Goal: Task Accomplishment & Management: Use online tool/utility

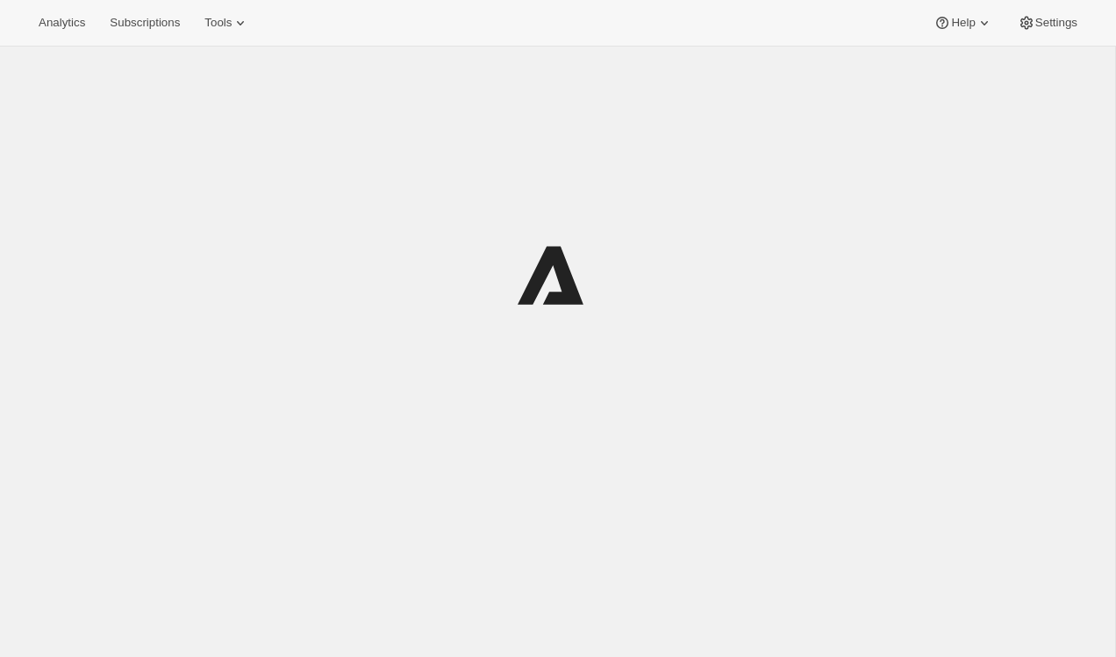
click at [379, 348] on div at bounding box center [558, 274] width 834 height 421
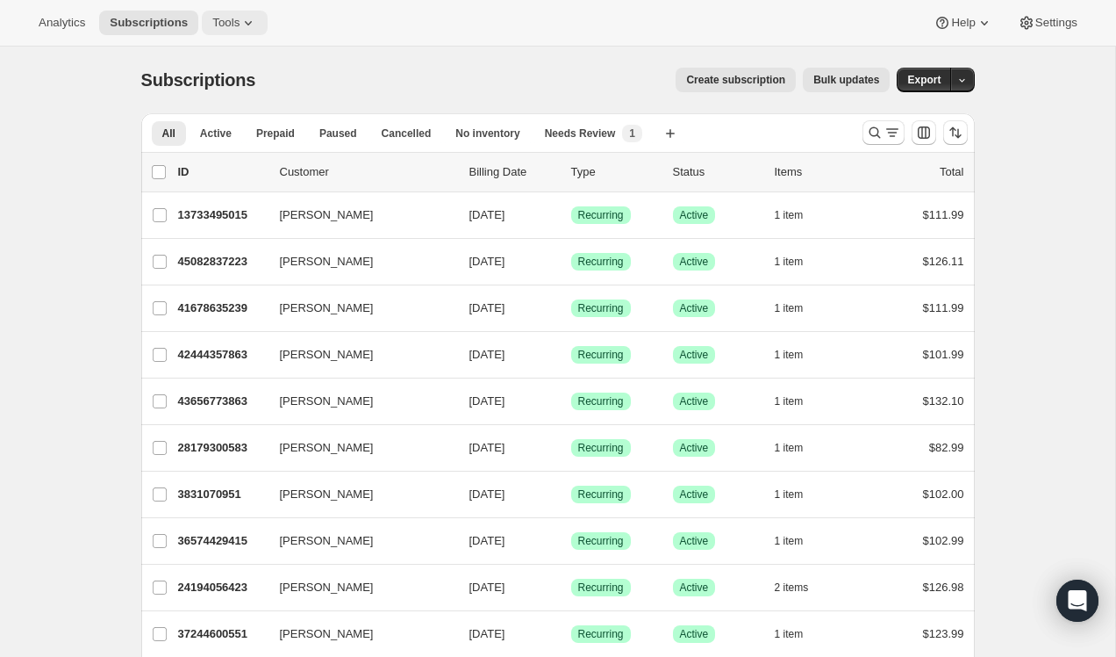
click at [247, 27] on icon at bounding box center [249, 23] width 18 height 18
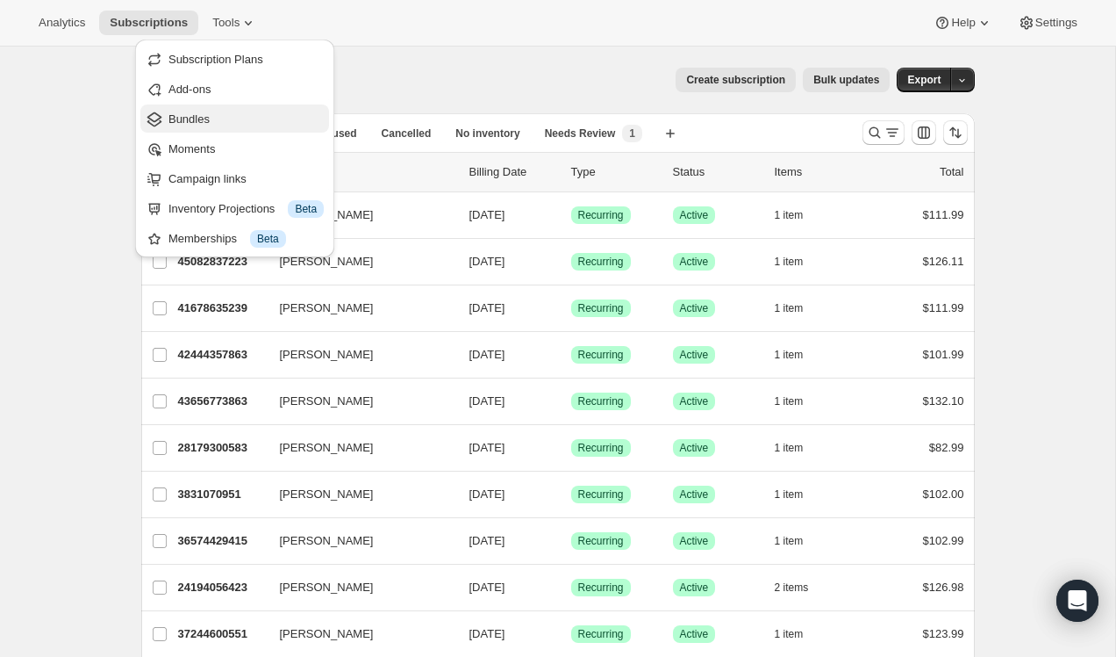
click at [213, 118] on span "Bundles" at bounding box center [246, 120] width 155 height 18
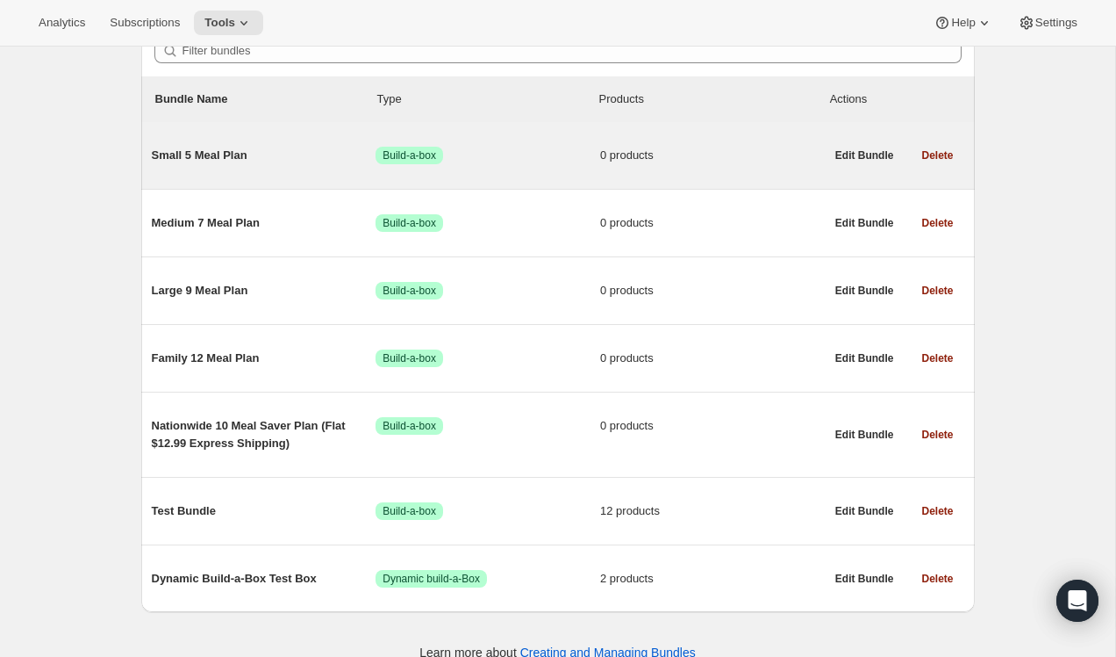
scroll to position [204, 0]
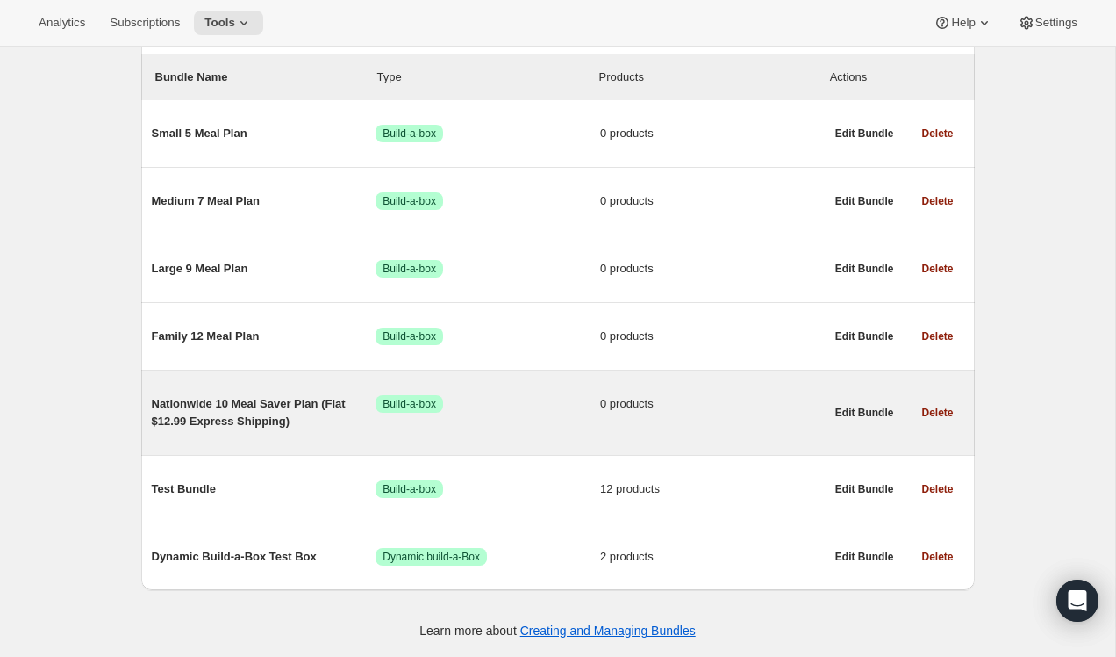
click at [233, 405] on span "Nationwide 10 Meal Saver Plan (Flat $12.99 Express Shipping)" at bounding box center [264, 412] width 225 height 35
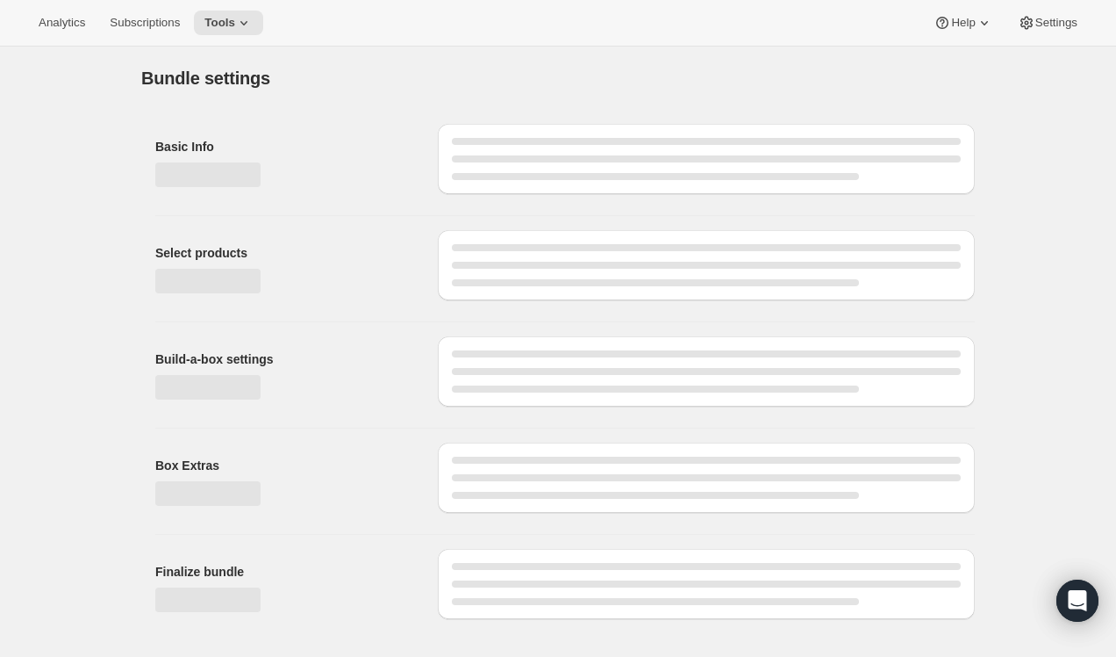
type input "Nationwide 10 Meal Saver Plan (Flat $12.99 Express Shipping)"
radio input "true"
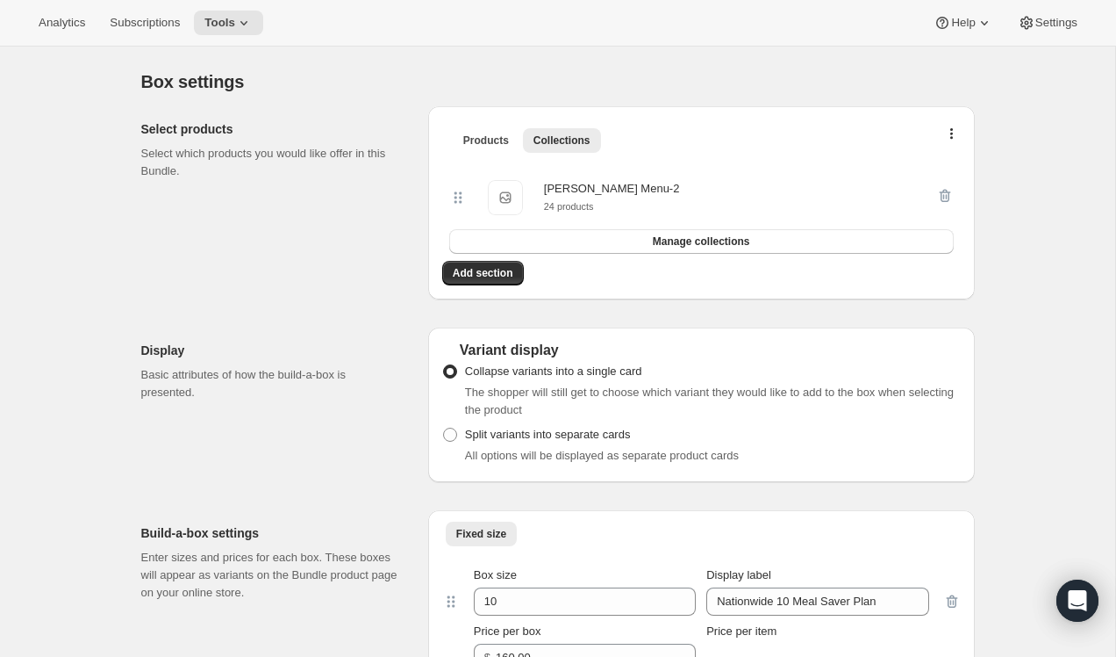
scroll to position [329, 0]
click at [743, 250] on button "Manage collections" at bounding box center [701, 241] width 505 height 25
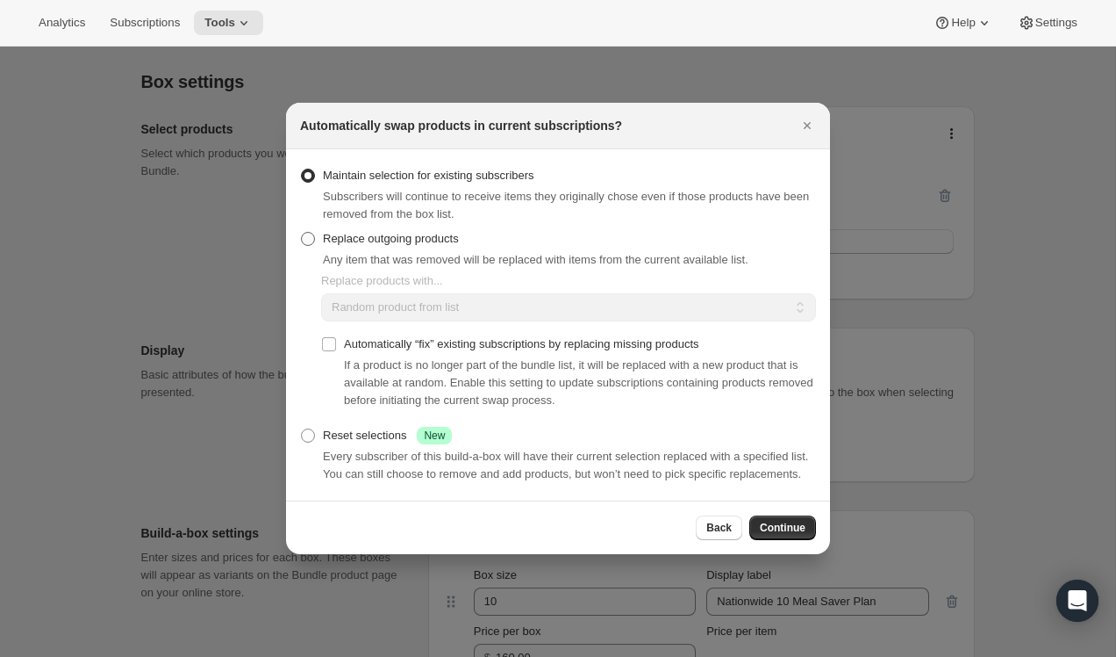
click at [312, 232] on span ":rce:" at bounding box center [308, 239] width 14 height 14
click at [302, 232] on input "Replace outgoing products" at bounding box center [301, 232] width 1 height 1
radio input "true"
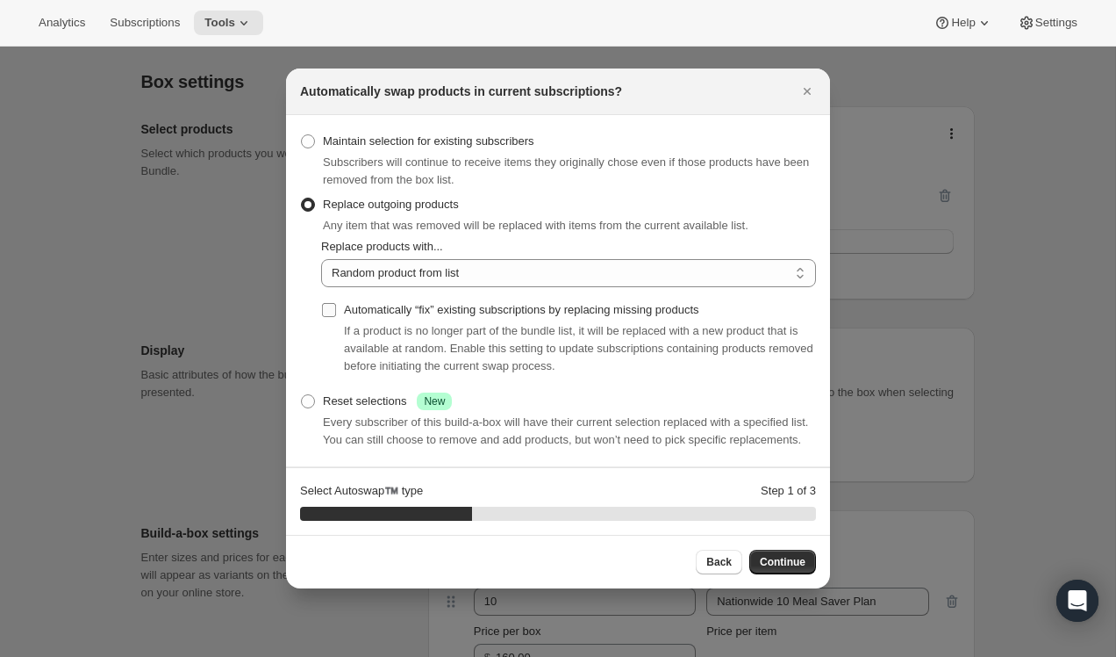
click at [332, 303] on input "Automatically “fix” existing subscriptions by replacing missing products" at bounding box center [329, 310] width 14 height 14
checkbox input "true"
click at [404, 269] on select "Random product from list Based on position within collection Matching product t…" at bounding box center [568, 273] width 495 height 28
select select "selection"
click at [321, 259] on select "Random product from list Based on position within collection Matching product t…" at bounding box center [568, 273] width 495 height 28
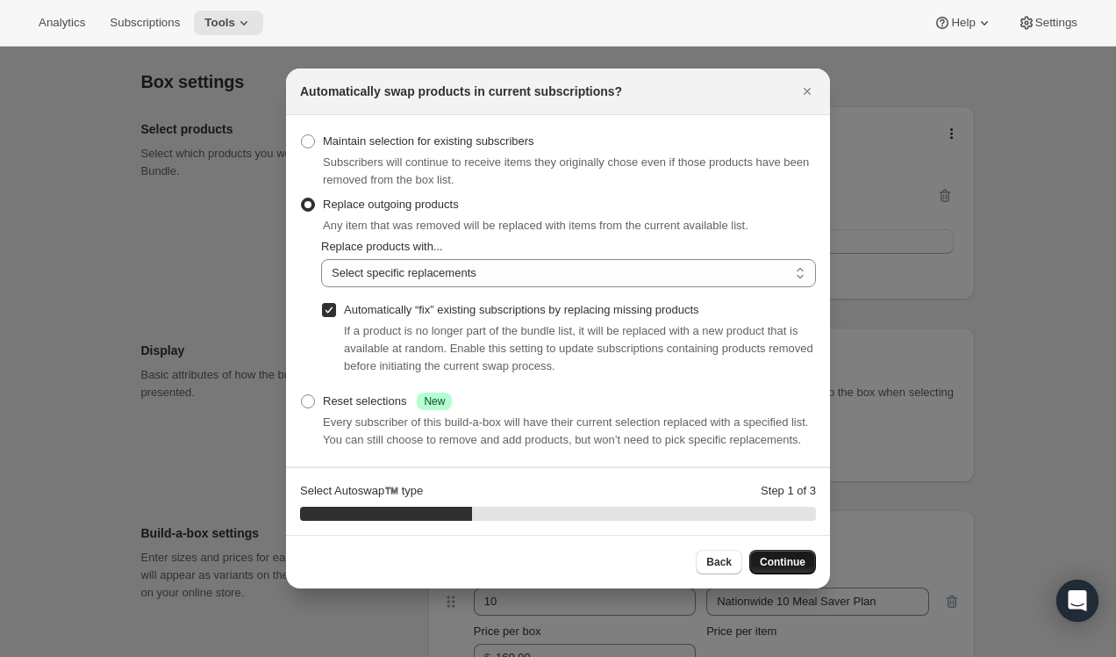
click at [777, 569] on span "Continue" at bounding box center [783, 562] width 46 height 14
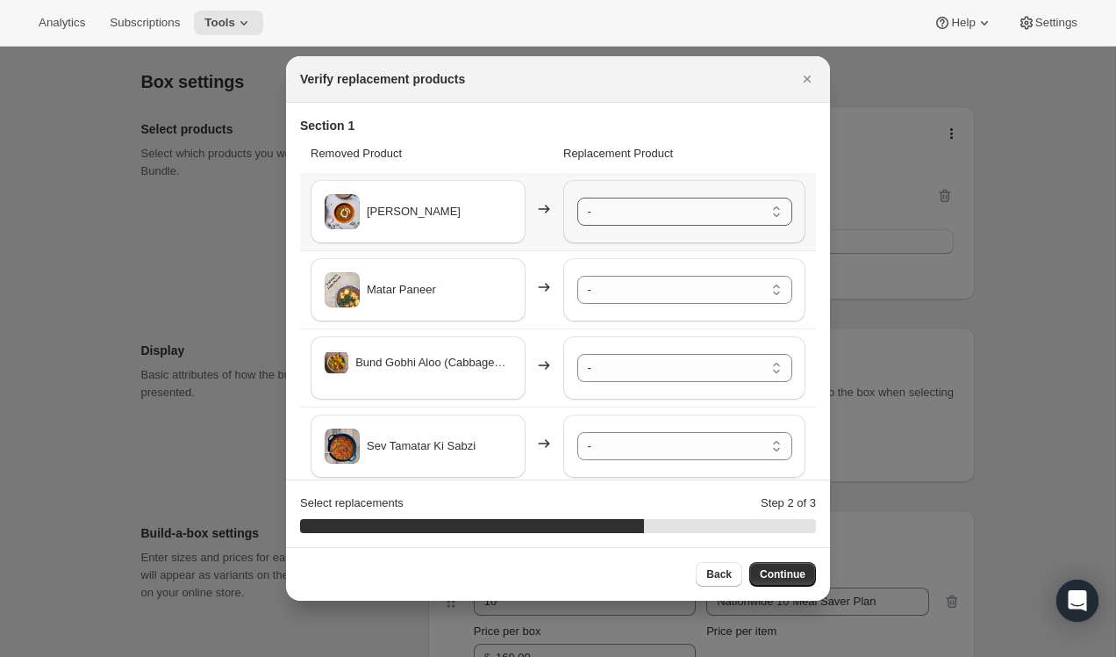
click at [640, 213] on select "- Safed Rassa Chole - Default Title Shahi Paneer - Default Title Mix Vegetables…" at bounding box center [685, 211] width 215 height 28
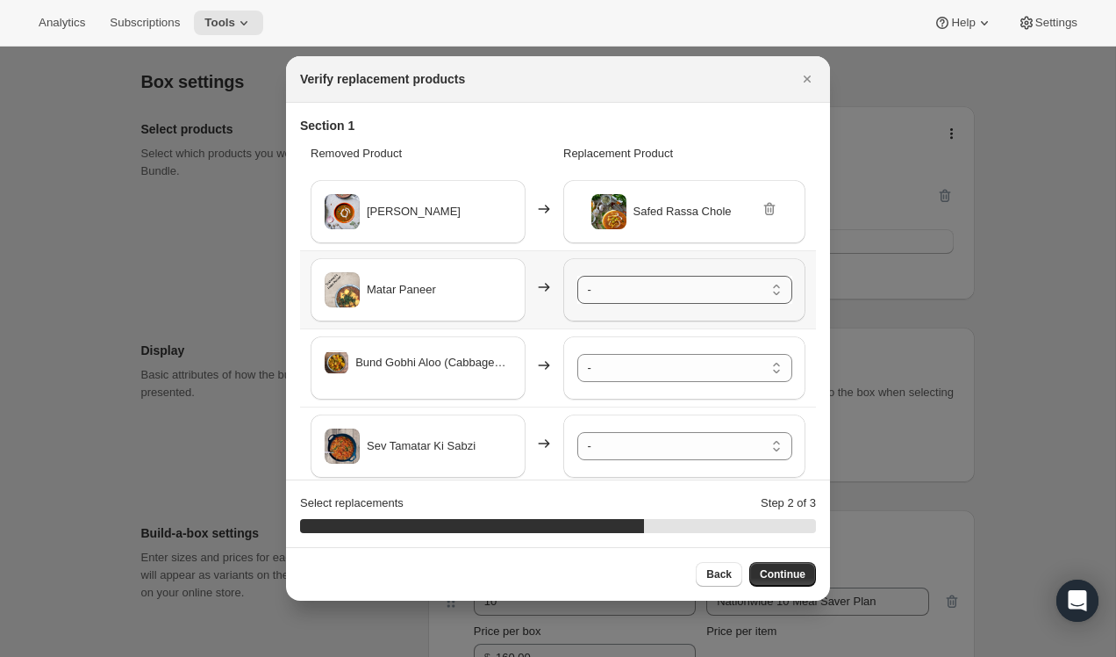
click at [638, 291] on select "- Safed Rassa Chole - Default Title Shahi Paneer - Default Title Mix Vegetables…" at bounding box center [685, 290] width 215 height 28
click at [640, 366] on select "- Safed Rassa Chole - Default Title Shahi Paneer - Default Title Mix Vegetables…" at bounding box center [685, 368] width 215 height 28
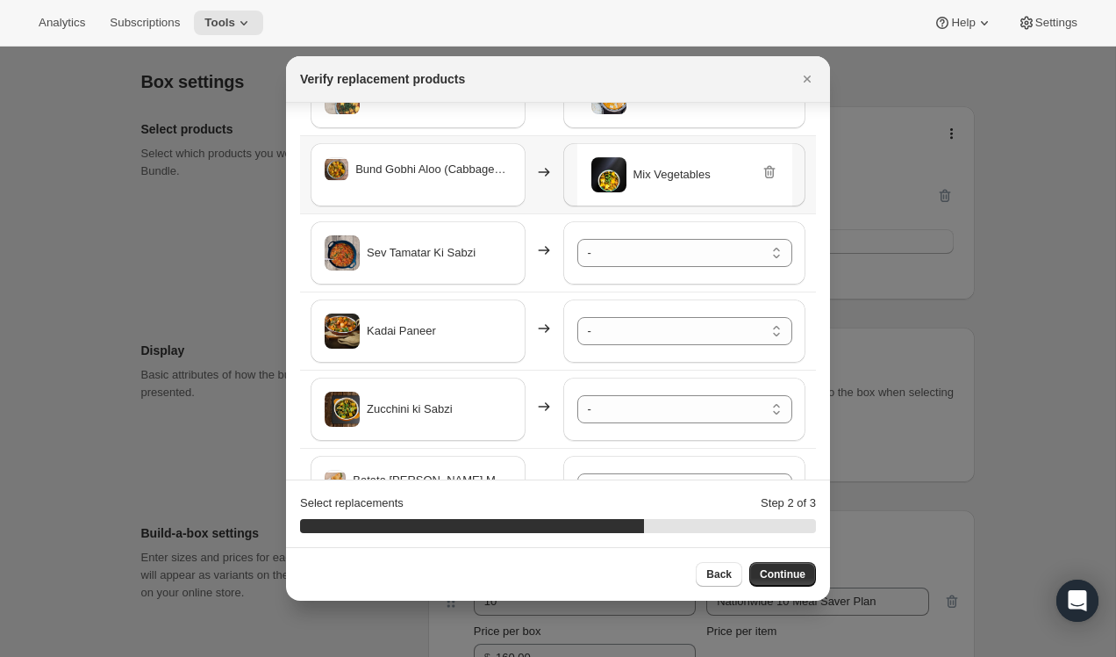
scroll to position [204, 0]
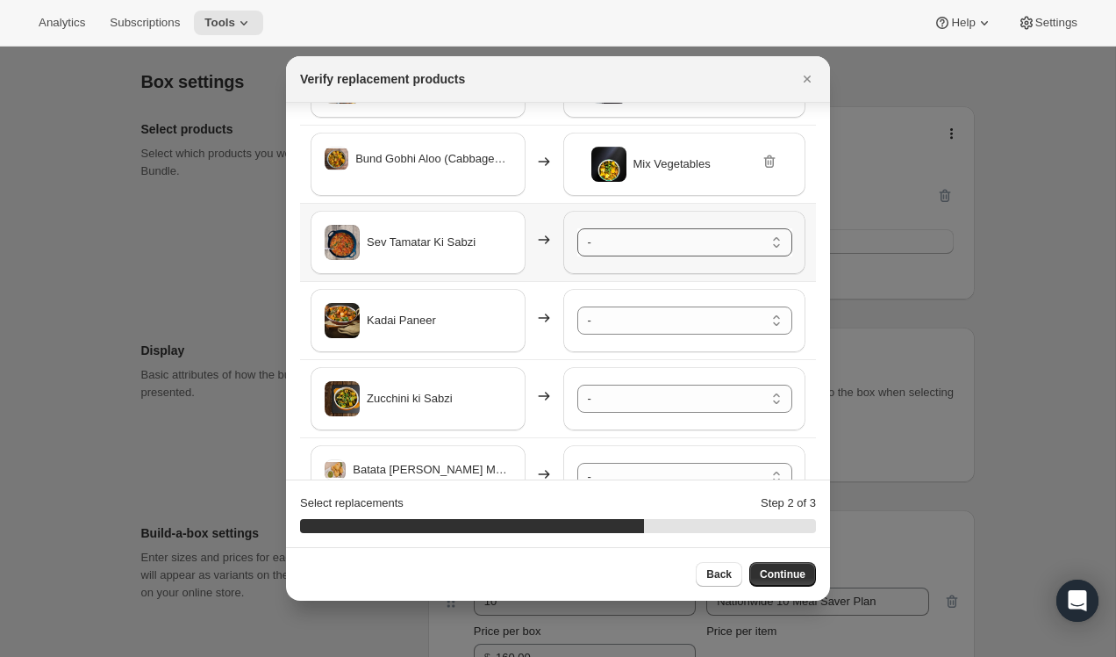
click at [649, 252] on select "- Safed Rassa Chole - Default Title Shahi Paneer - Default Title Mix Vegetables…" at bounding box center [685, 242] width 215 height 28
click at [655, 319] on select "- Safed Rassa Chole - Default Title Shahi Paneer - Default Title Mix Vegetables…" at bounding box center [685, 320] width 215 height 28
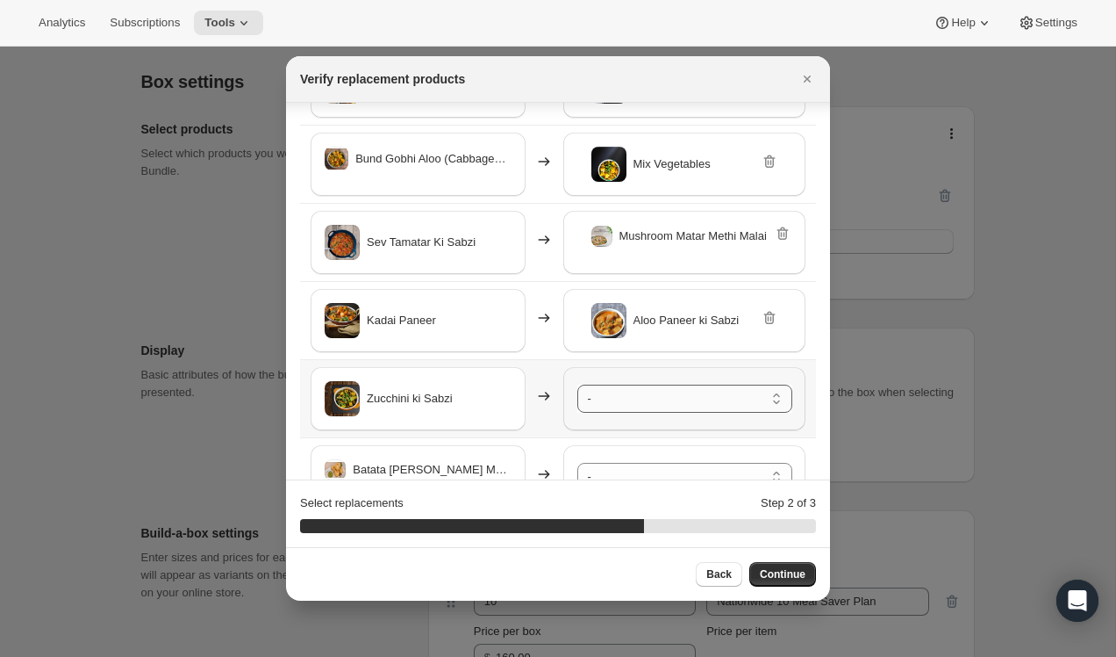
click at [649, 392] on select "- Safed Rassa Chole - Default Title Shahi Paneer - Default Title Mix Vegetables…" at bounding box center [685, 398] width 215 height 28
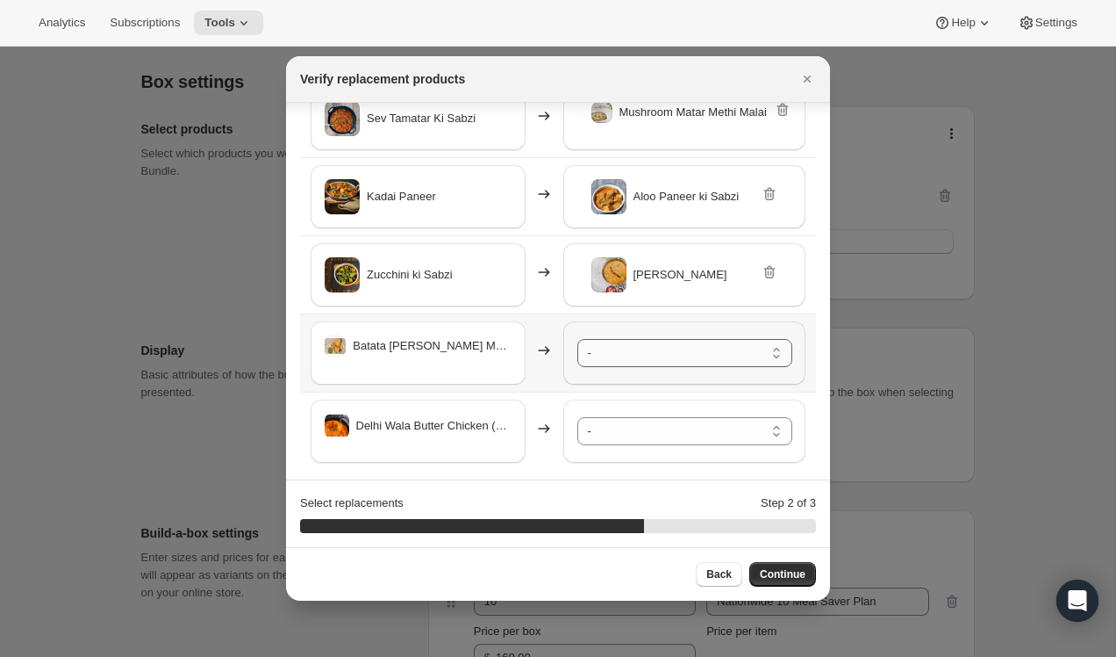
scroll to position [333, 0]
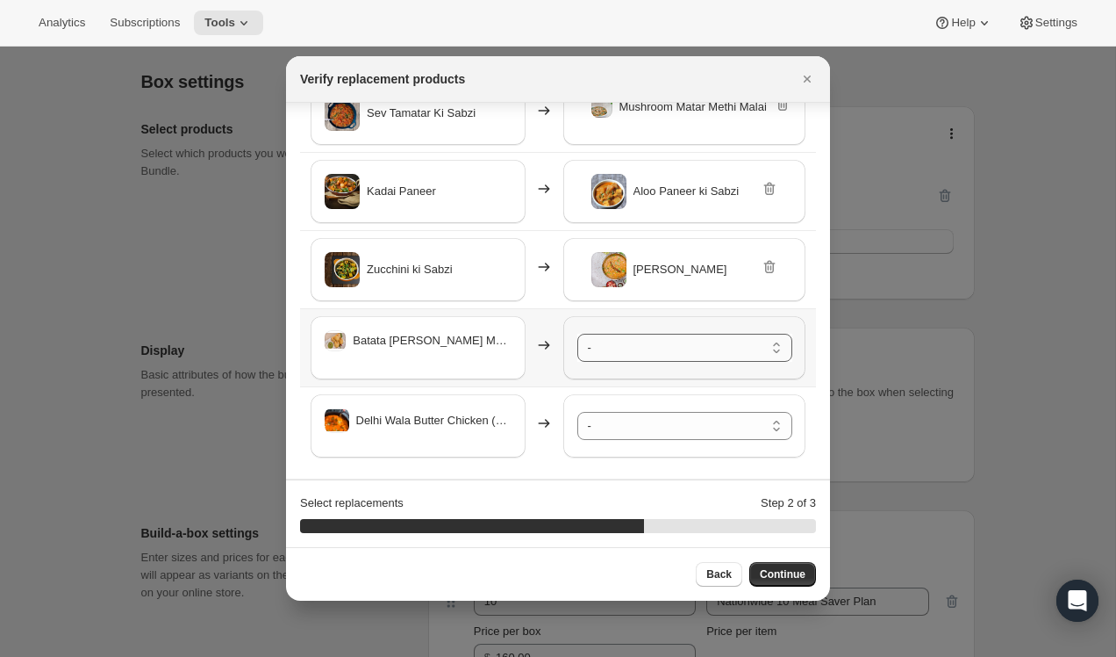
click at [645, 342] on select "- Safed Rassa Chole - Default Title Shahi Paneer - Default Title Mix Vegetables…" at bounding box center [685, 348] width 215 height 28
click at [628, 436] on select "- Safed Rassa Chole - Default Title Shahi Paneer - Default Title Mix Vegetables…" at bounding box center [685, 426] width 215 height 28
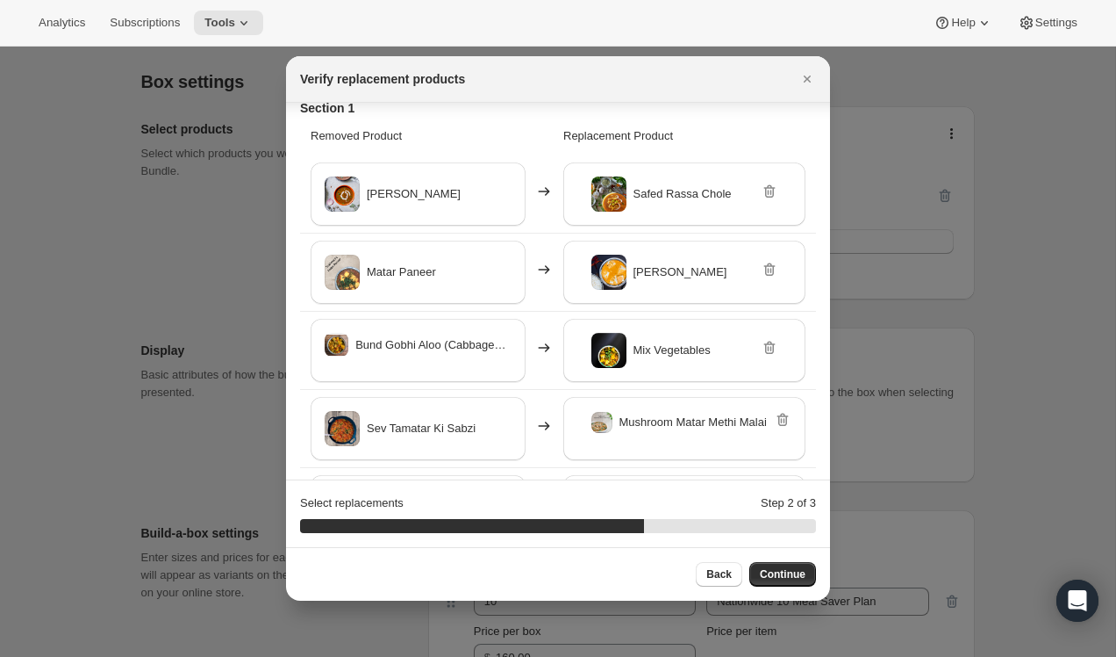
scroll to position [0, 0]
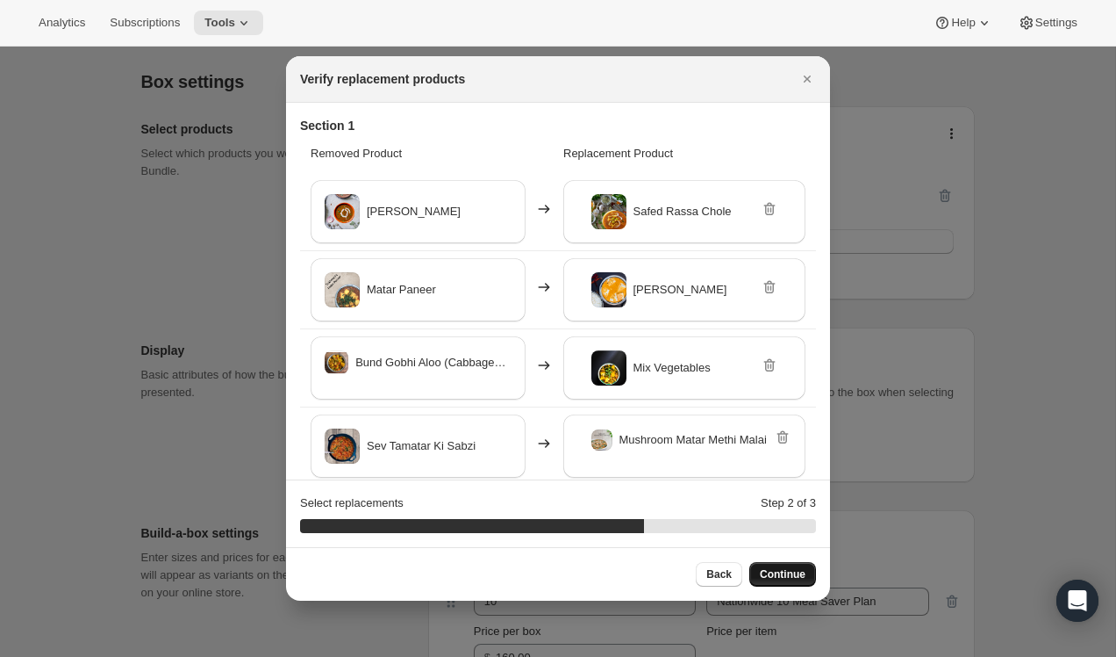
click at [779, 575] on span "Continue" at bounding box center [783, 574] width 46 height 14
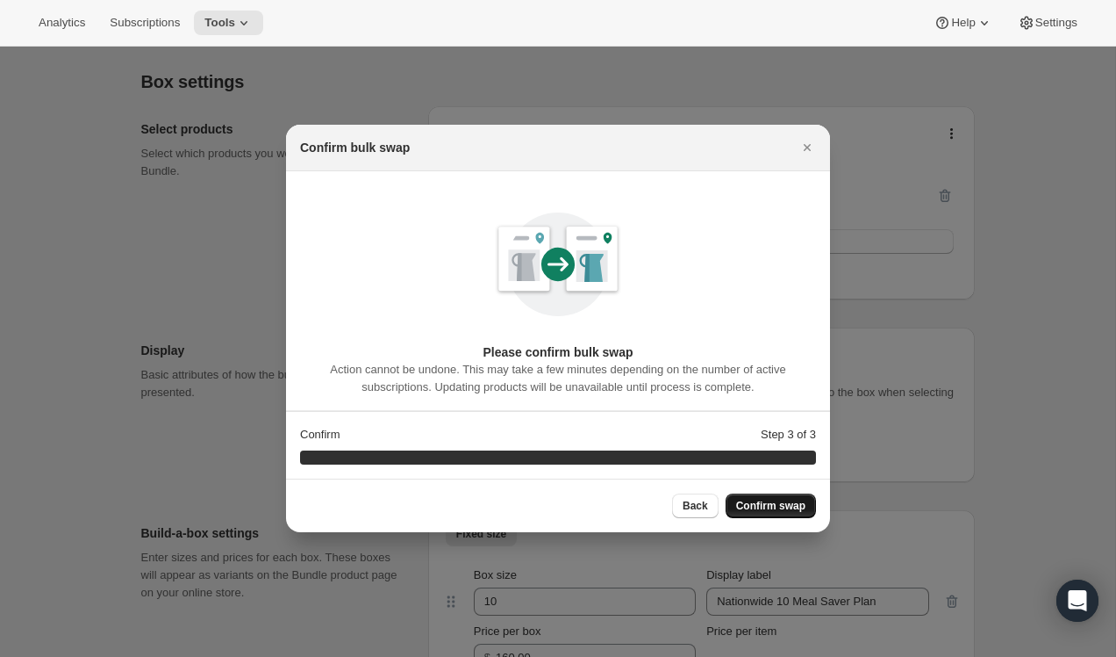
click at [773, 504] on span "Confirm swap" at bounding box center [770, 506] width 69 height 14
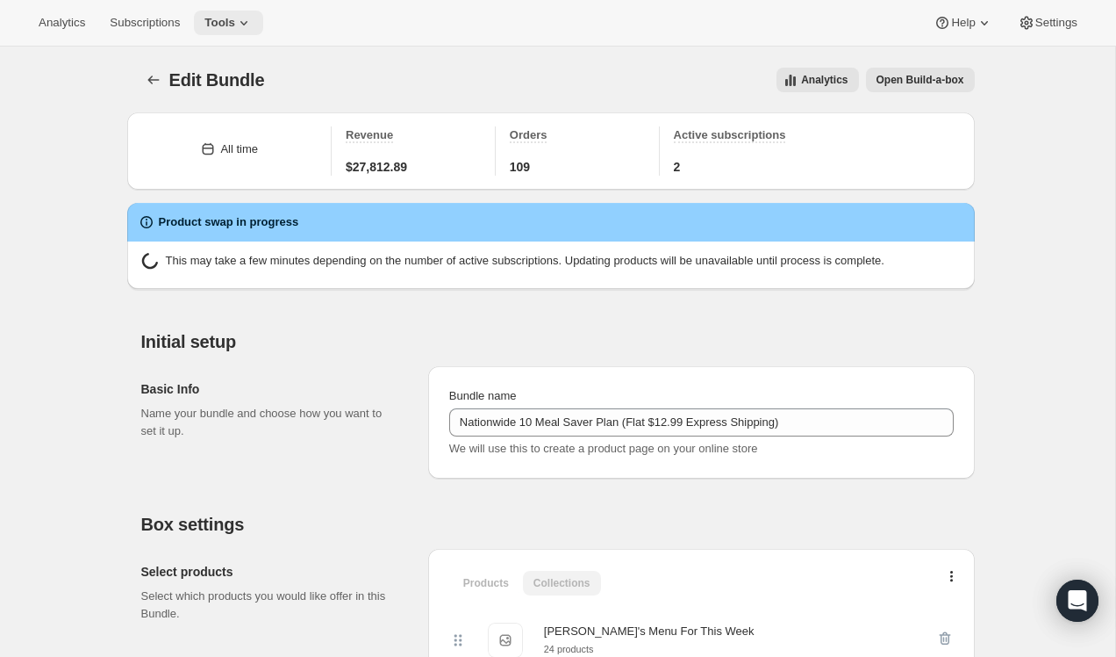
click at [248, 23] on icon at bounding box center [244, 23] width 18 height 18
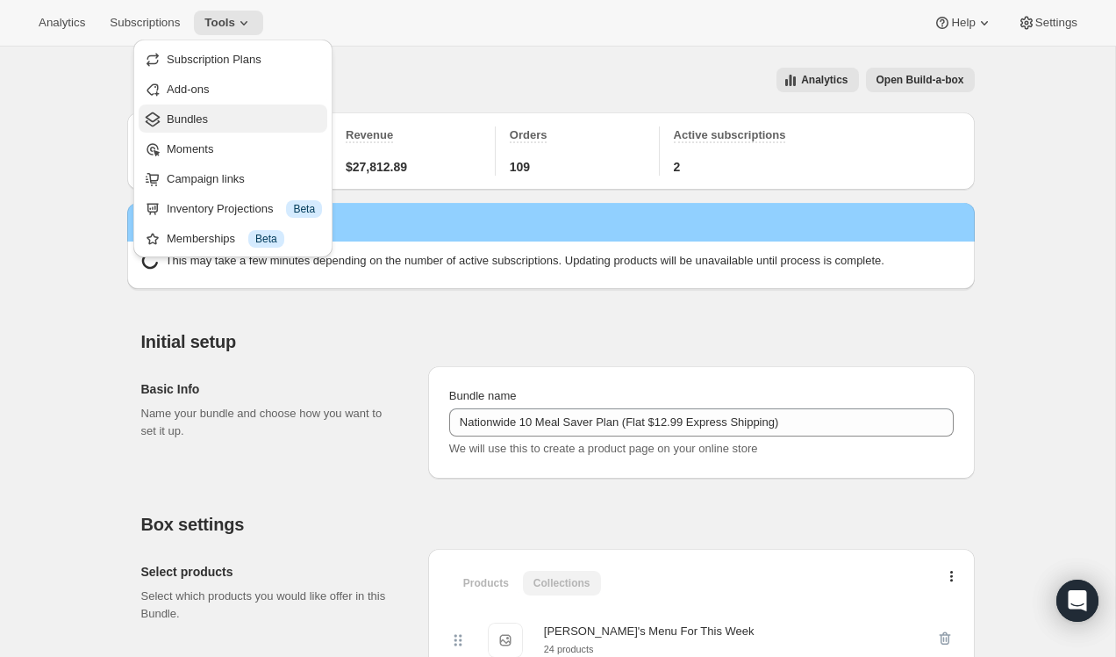
click at [261, 118] on span "Bundles" at bounding box center [244, 120] width 155 height 18
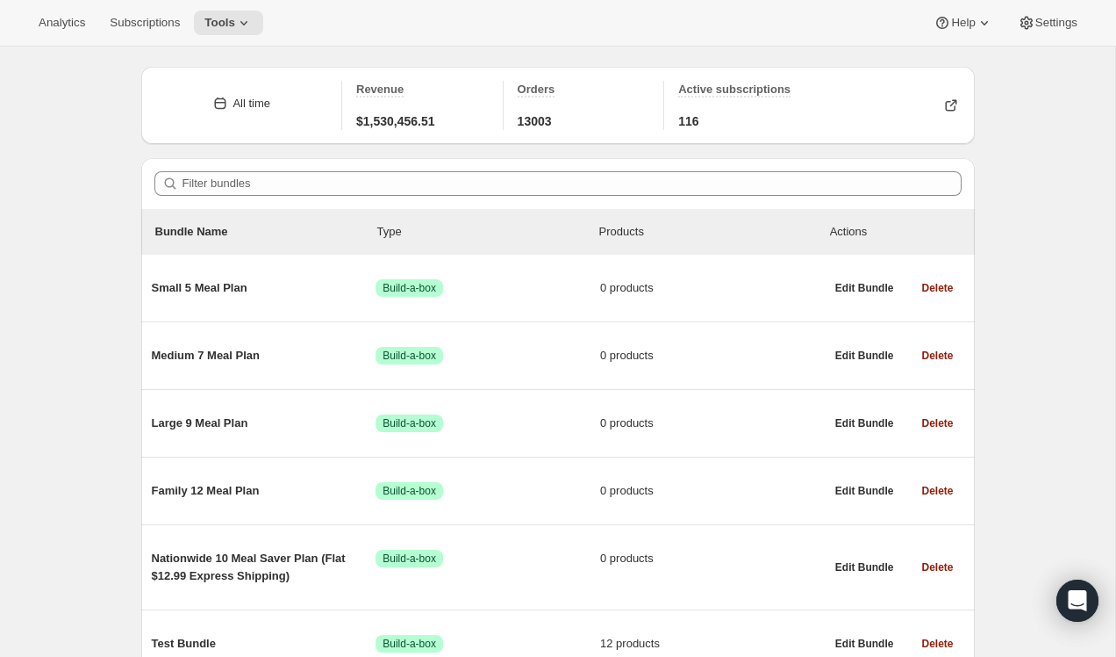
scroll to position [55, 0]
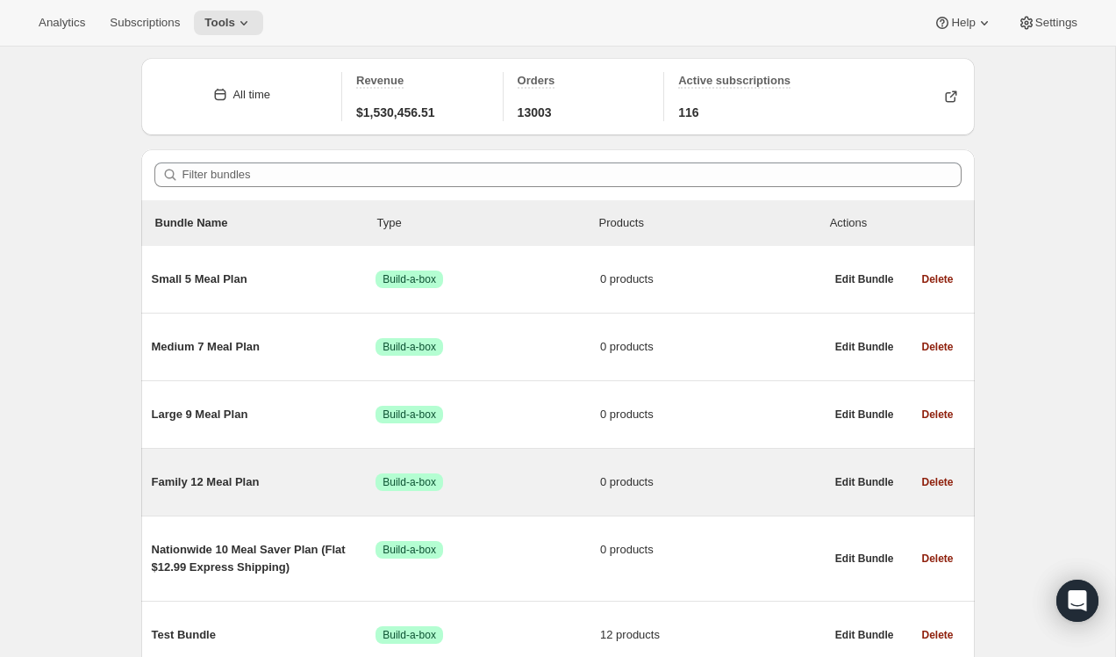
click at [250, 479] on span "Family 12 Meal Plan" at bounding box center [264, 482] width 225 height 18
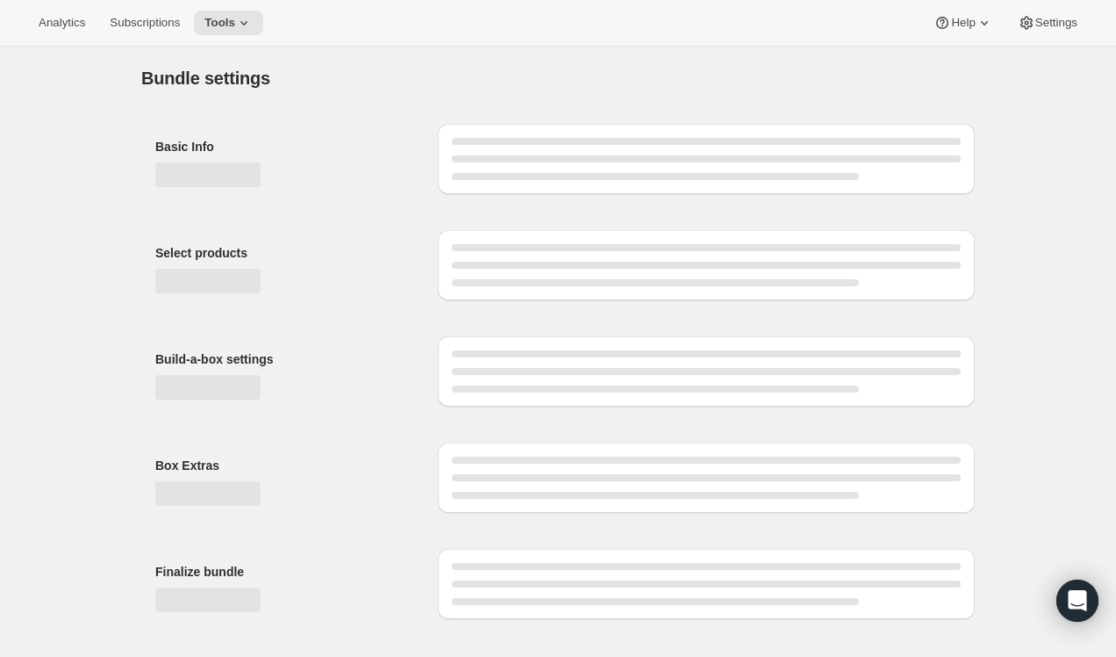
type input "Family 12 Meal Plan"
radio input "true"
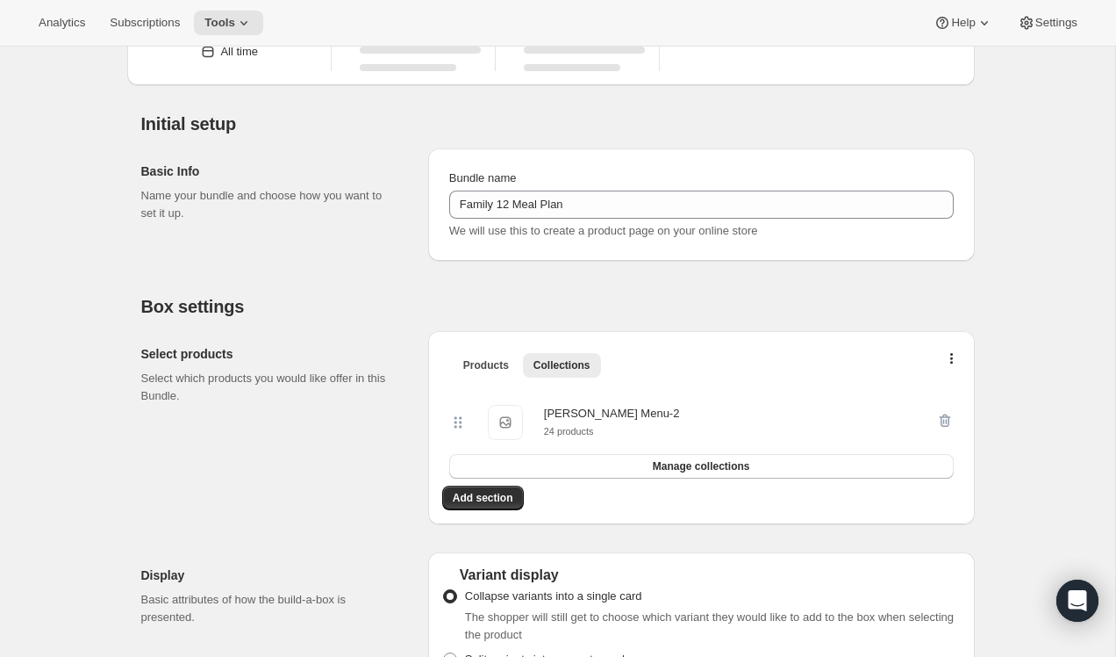
scroll to position [110, 0]
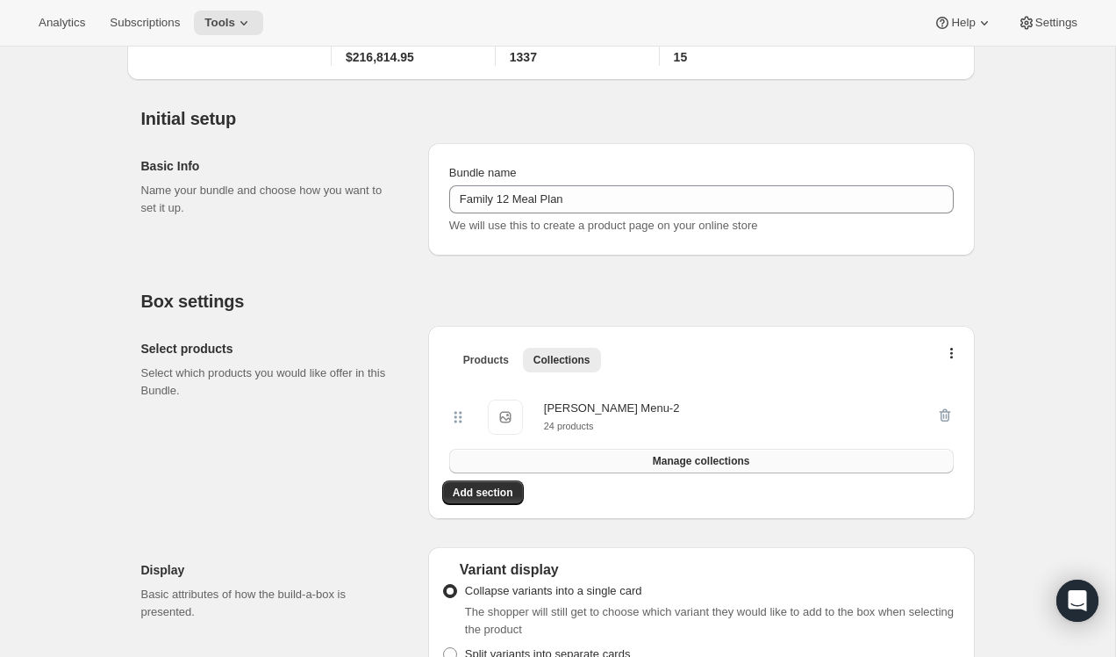
click at [670, 456] on span "Manage collections" at bounding box center [701, 461] width 97 height 14
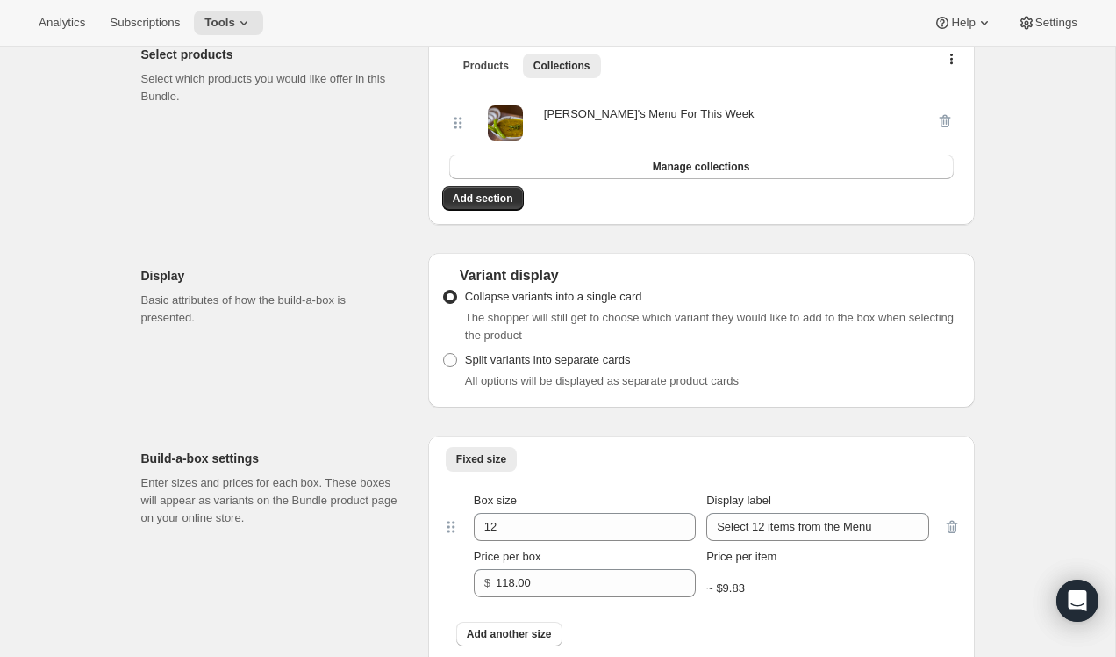
scroll to position [0, 0]
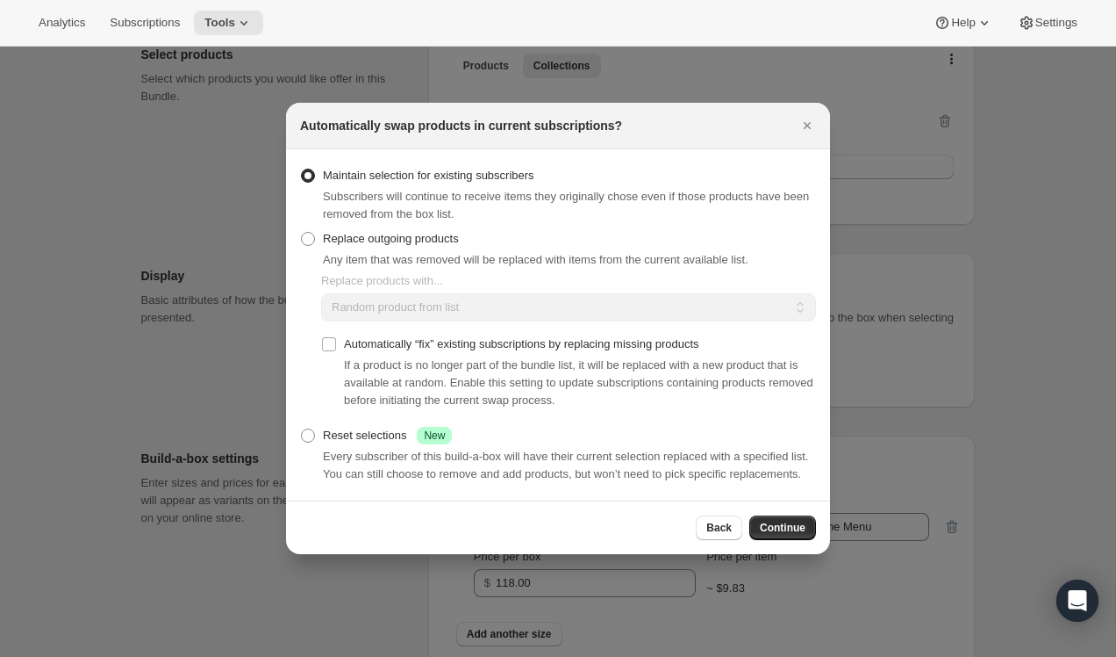
click at [566, 251] on div "Any item that was removed will be replaced with items from the current availabl…" at bounding box center [536, 260] width 426 height 18
click at [306, 232] on span ":ria:" at bounding box center [308, 239] width 14 height 14
click at [302, 232] on input "Replace outgoing products" at bounding box center [301, 232] width 1 height 1
radio input "true"
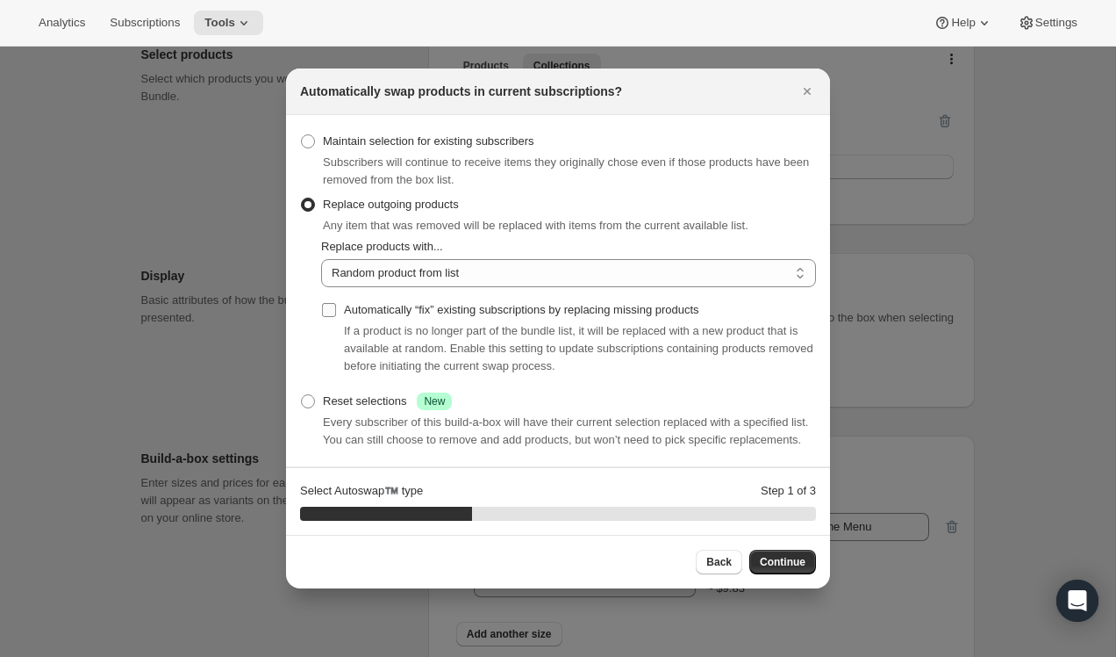
click at [329, 303] on input "Automatically “fix” existing subscriptions by replacing missing products" at bounding box center [329, 310] width 14 height 14
checkbox input "true"
click at [385, 259] on select "Random product from list Based on position within collection Matching product t…" at bounding box center [568, 273] width 495 height 28
select select "selection"
click at [321, 259] on select "Random product from list Based on position within collection Matching product t…" at bounding box center [568, 273] width 495 height 28
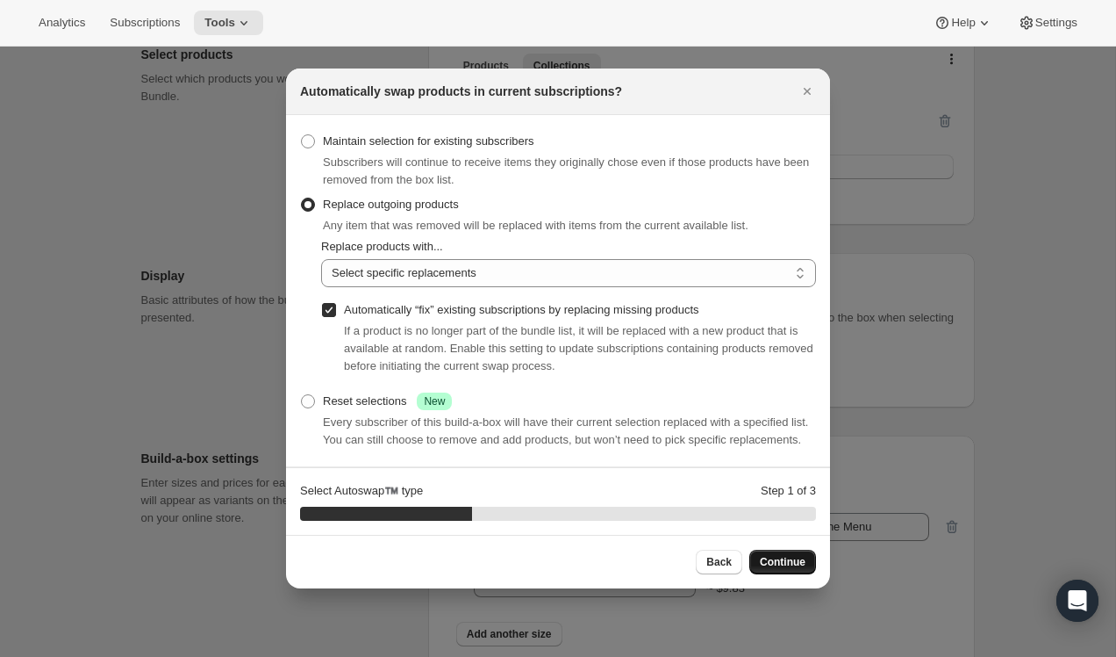
click at [777, 569] on span "Continue" at bounding box center [783, 562] width 46 height 14
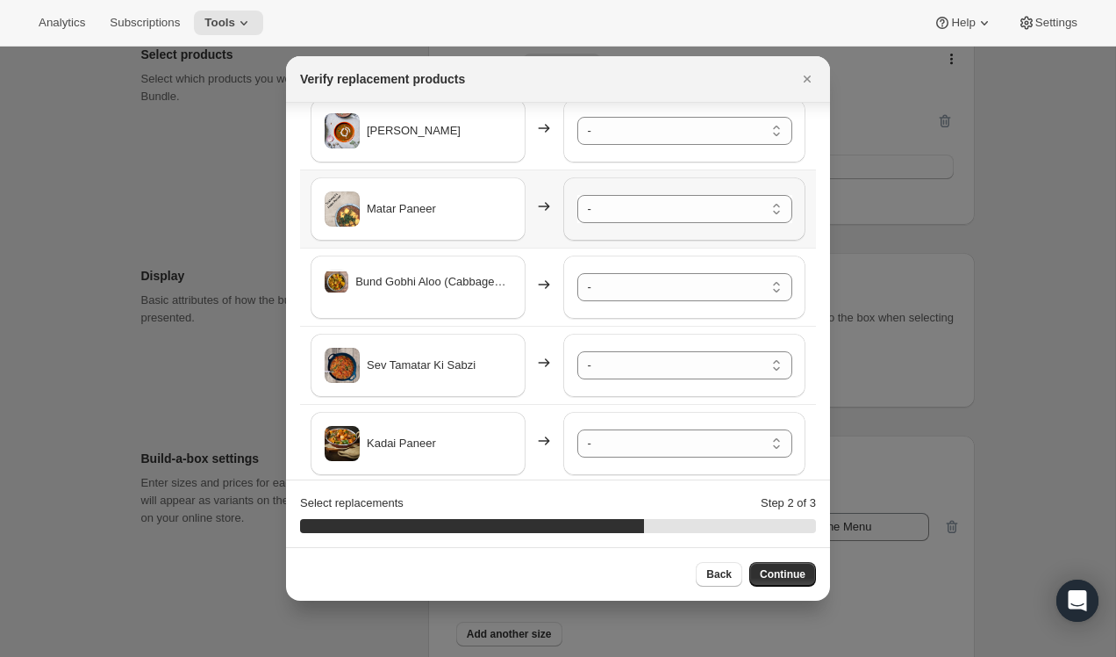
scroll to position [90, 0]
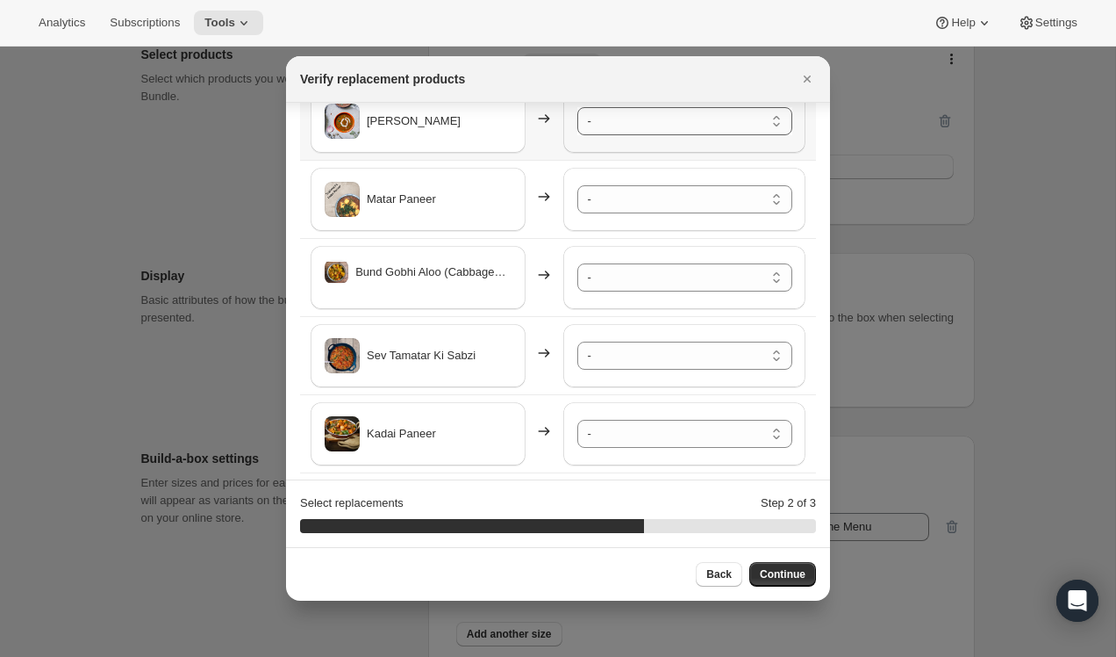
click at [657, 117] on select "- Safed Rassa Chole - Default Title Shahi Paneer - Default Title Mix Vegetables…" at bounding box center [685, 121] width 215 height 28
click at [655, 201] on select "- Safed Rassa Chole - Default Title Shahi Paneer - Default Title Mix Vegetables…" at bounding box center [685, 199] width 215 height 28
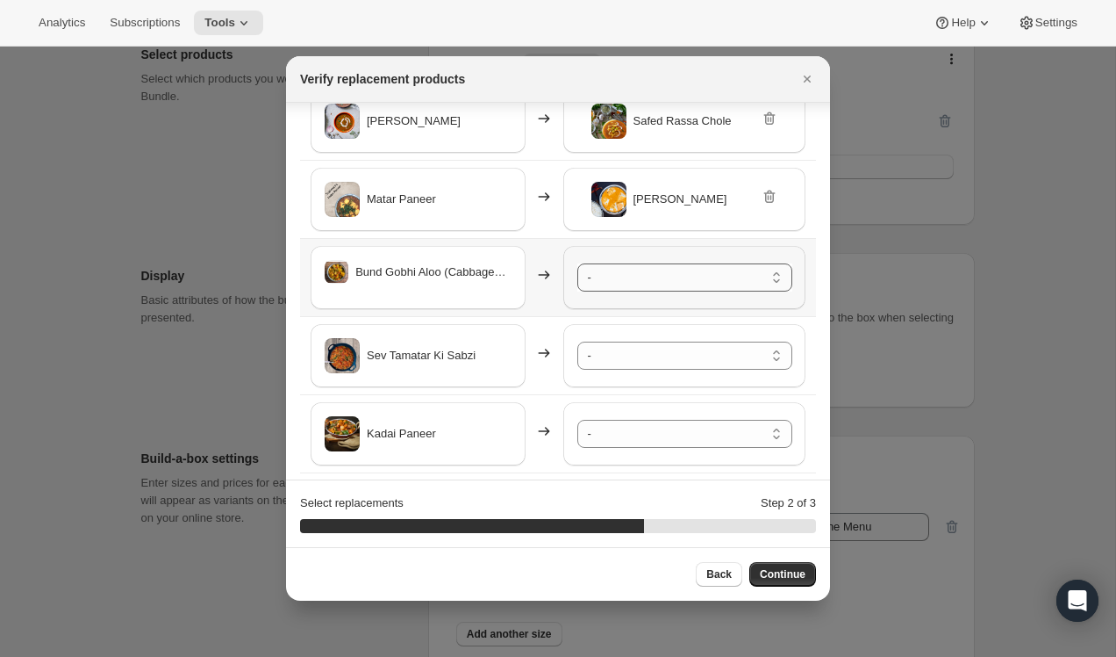
click at [655, 276] on select "- Safed Rassa Chole - Default Title Shahi Paneer - Default Title Mix Vegetables…" at bounding box center [685, 277] width 215 height 28
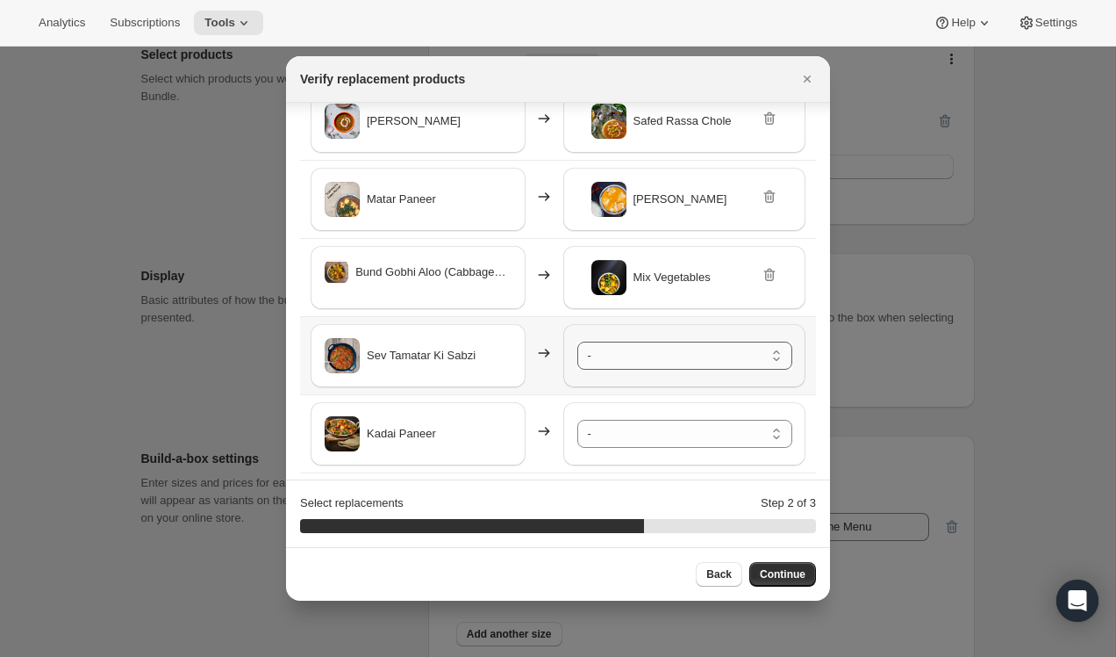
click at [661, 354] on select "- Safed Rassa Chole - Default Title Shahi Paneer - Default Title Mix Vegetables…" at bounding box center [685, 355] width 215 height 28
click at [673, 426] on select "- Safed Rassa Chole - Default Title Shahi Paneer - Default Title Mix Vegetables…" at bounding box center [685, 434] width 215 height 28
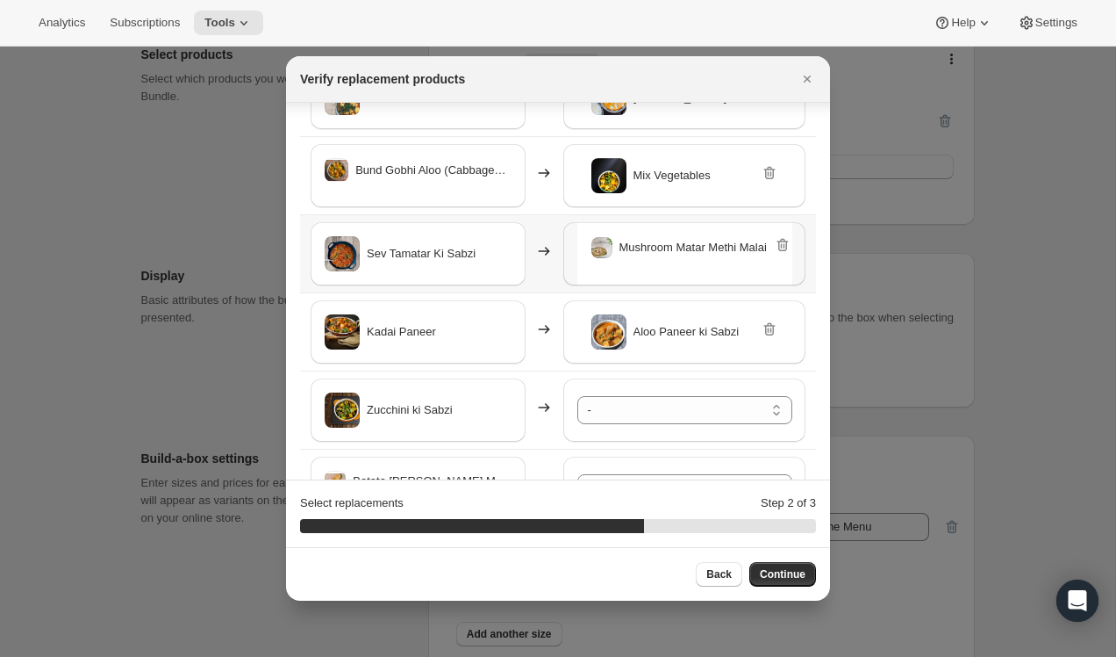
scroll to position [333, 0]
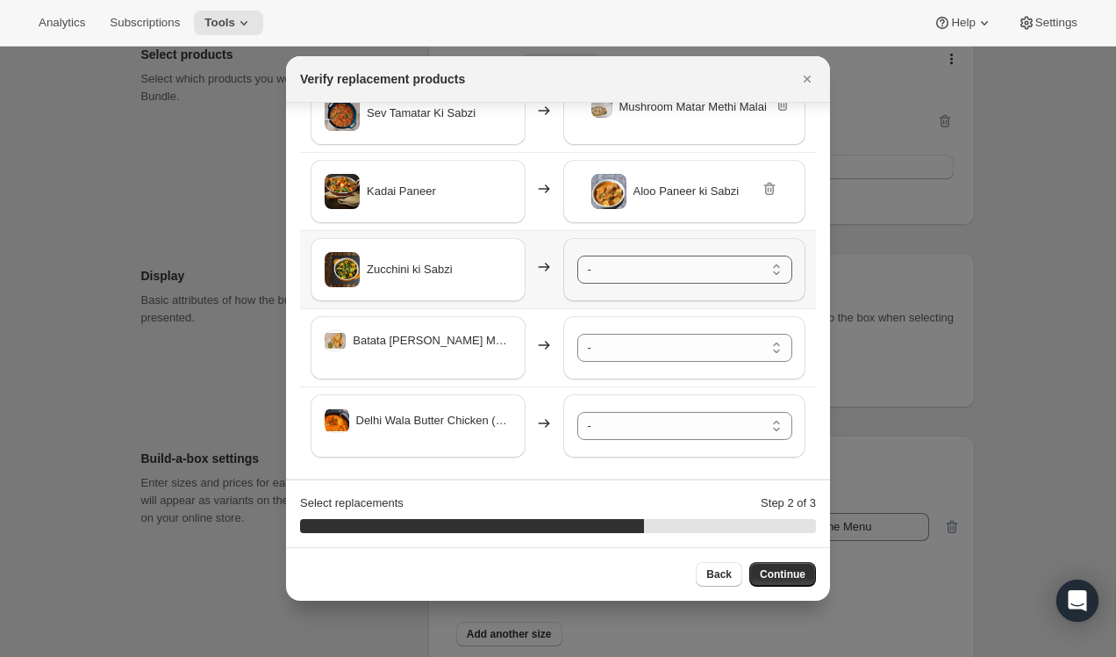
click at [644, 271] on select "- Safed Rassa Chole - Default Title Shahi Paneer - Default Title Mix Vegetables…" at bounding box center [685, 269] width 215 height 28
click at [656, 343] on select "- Safed Rassa Chole - Default Title Shahi Paneer - Default Title Mix Vegetables…" at bounding box center [685, 348] width 215 height 28
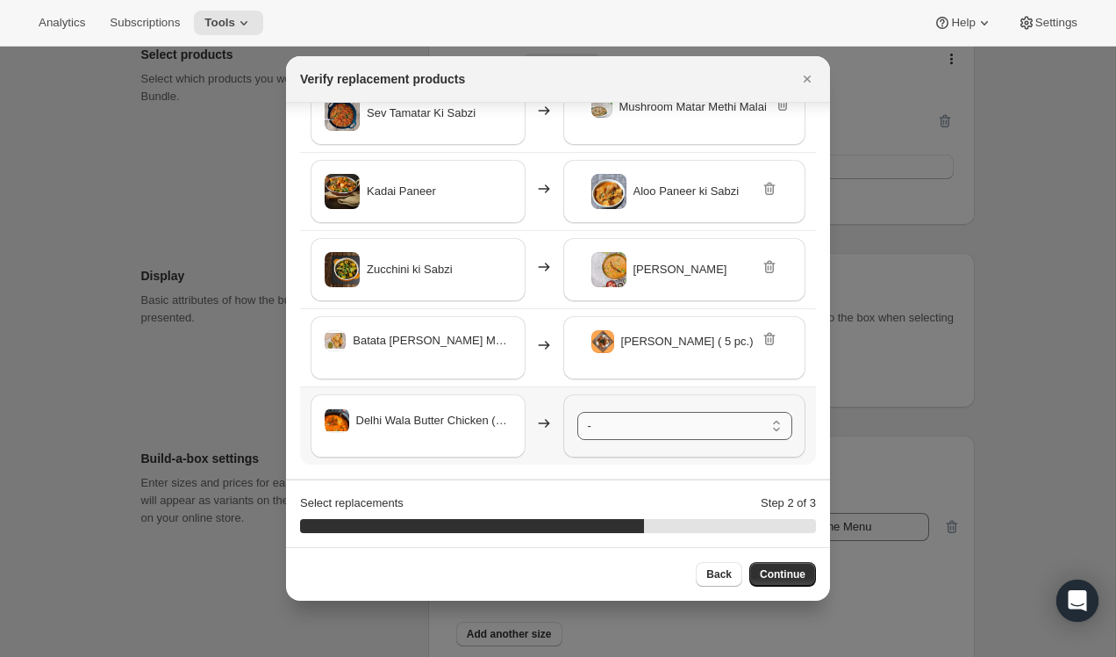
click at [651, 426] on select "- Safed Rassa Chole - Default Title Shahi Paneer - Default Title Mix Vegetables…" at bounding box center [685, 426] width 215 height 28
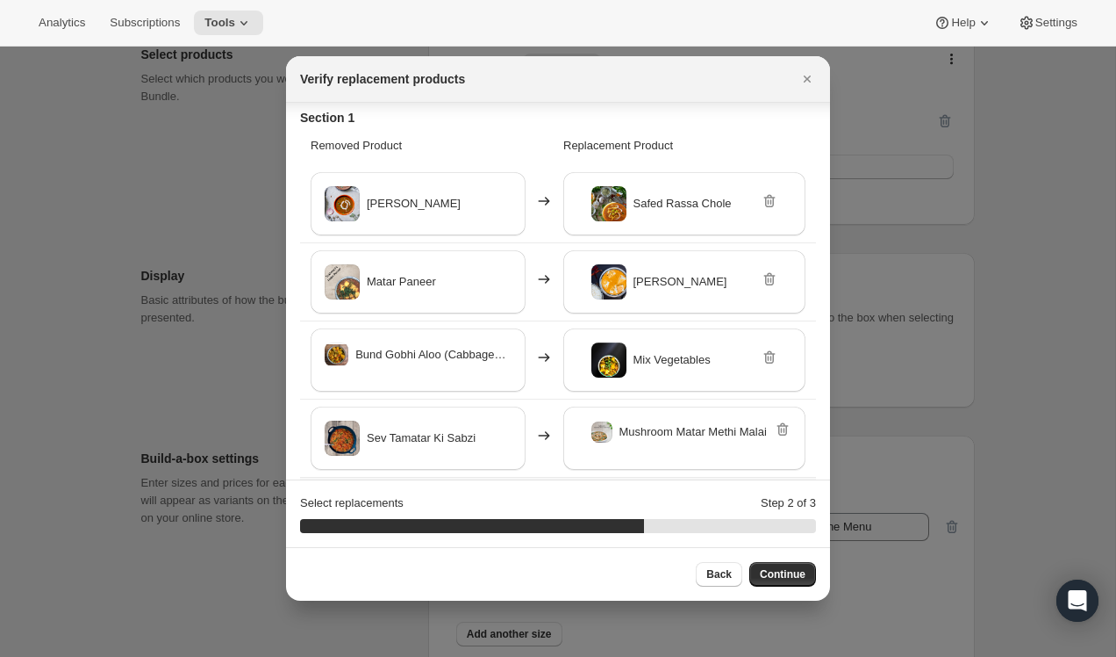
scroll to position [0, 0]
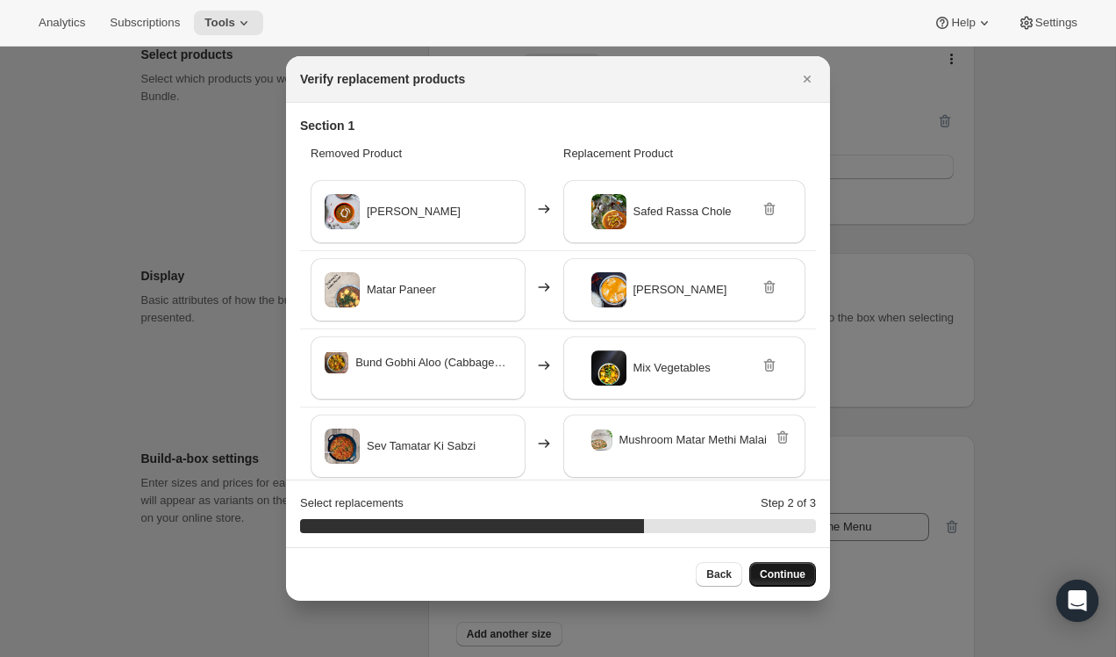
click at [799, 576] on span "Continue" at bounding box center [783, 574] width 46 height 14
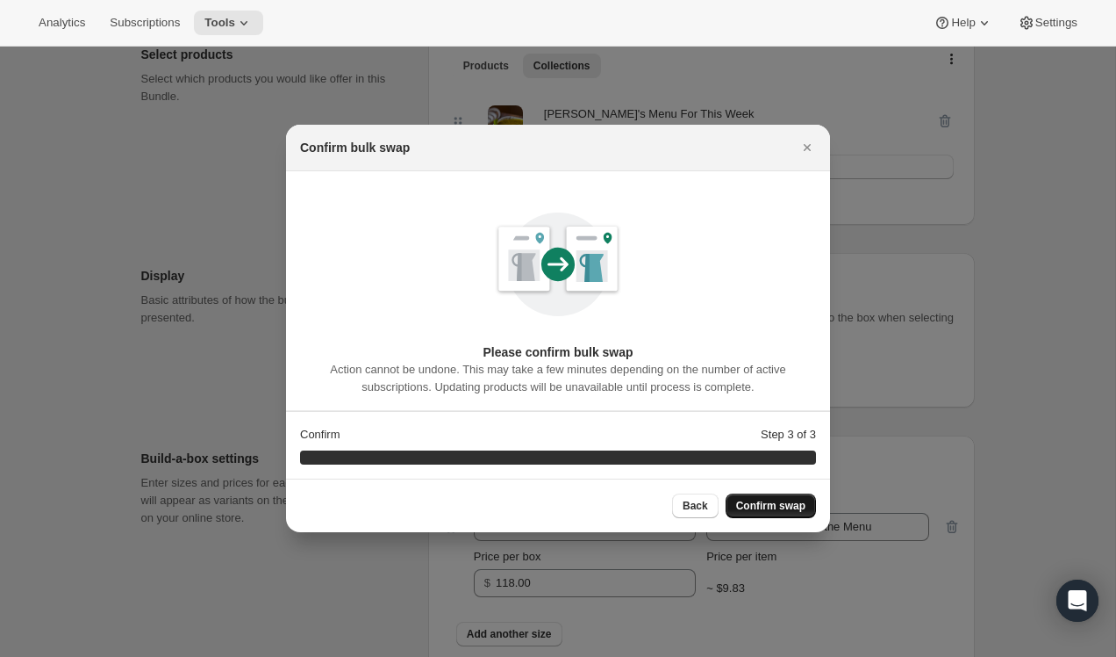
click at [791, 508] on span "Confirm swap" at bounding box center [770, 506] width 69 height 14
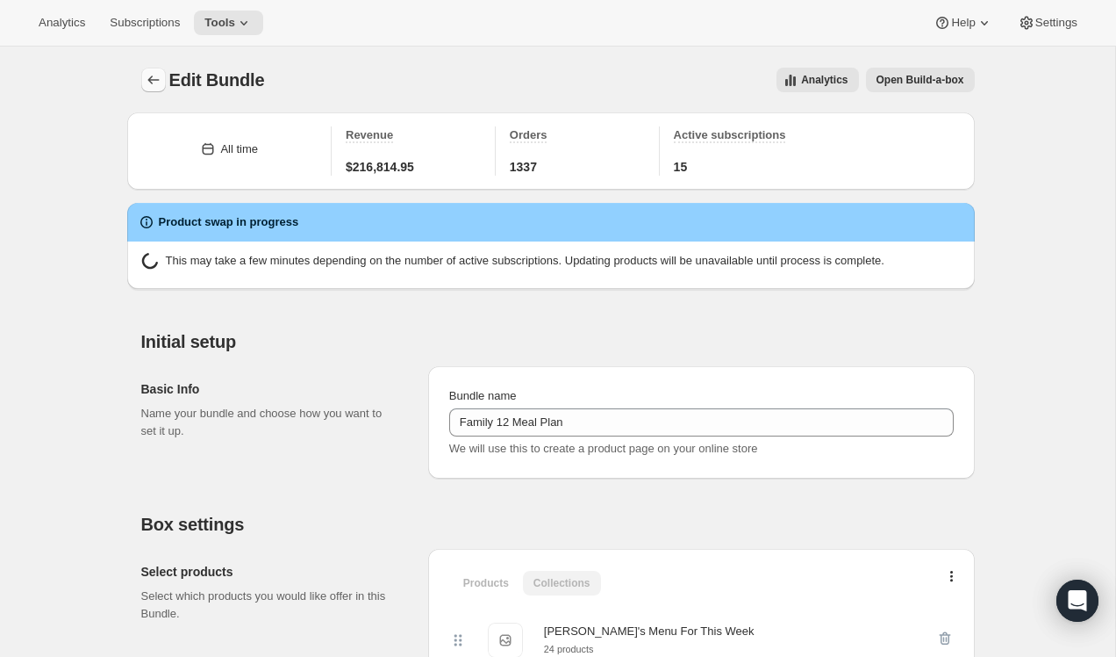
click at [154, 83] on icon "Bundles" at bounding box center [154, 80] width 18 height 18
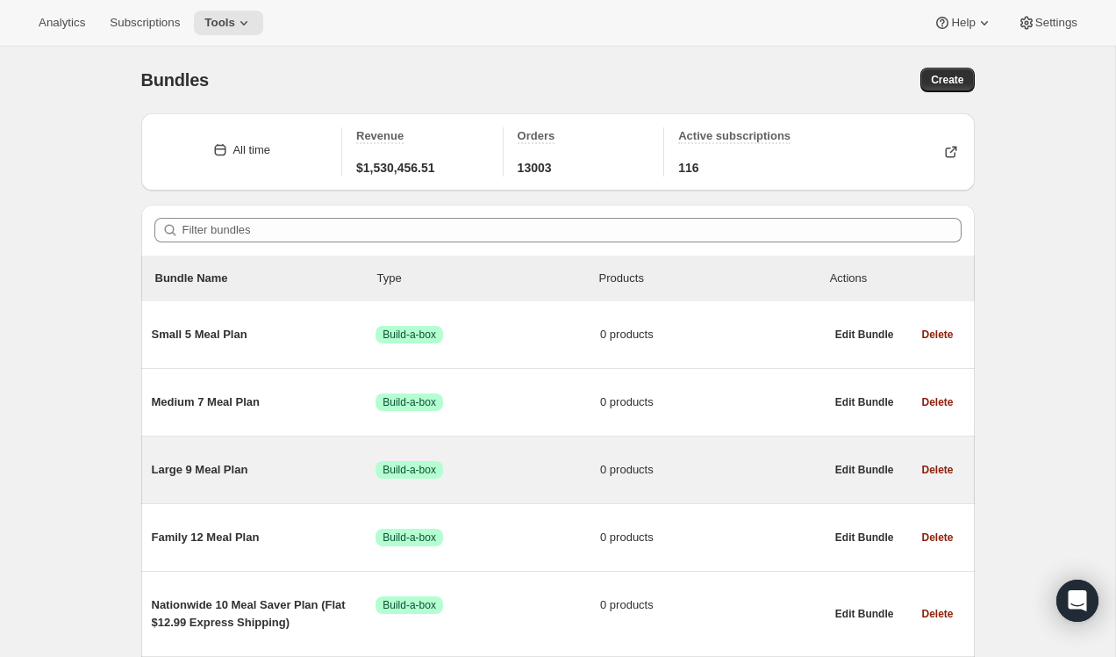
click at [219, 463] on span "Large 9 Meal Plan" at bounding box center [264, 470] width 225 height 18
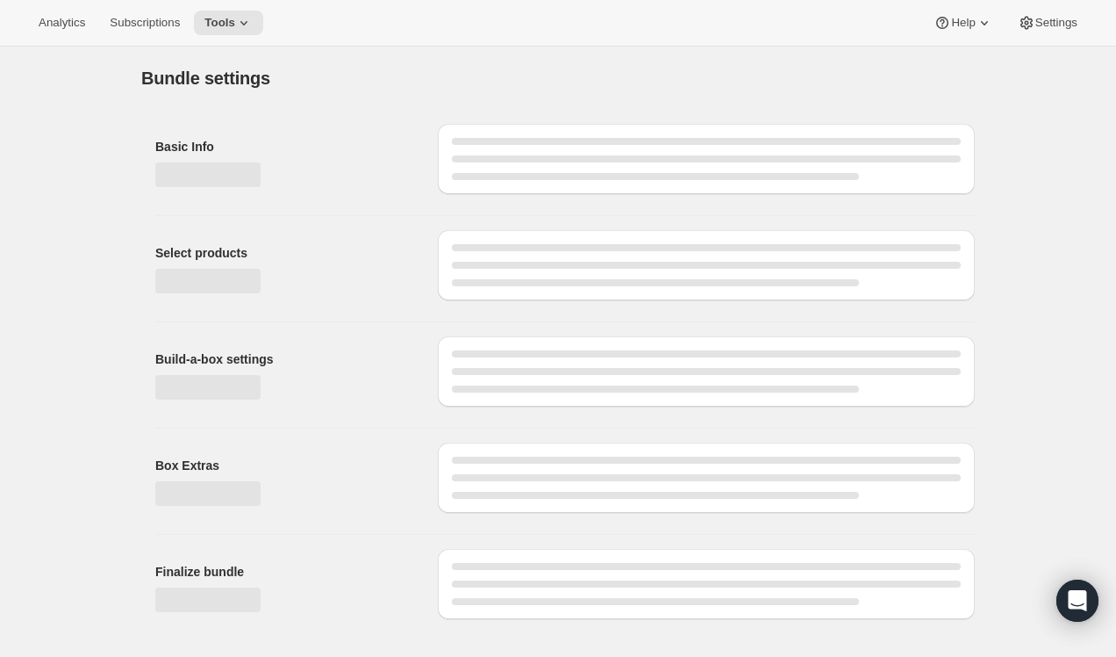
type input "Large 9 Meal Plan"
radio input "true"
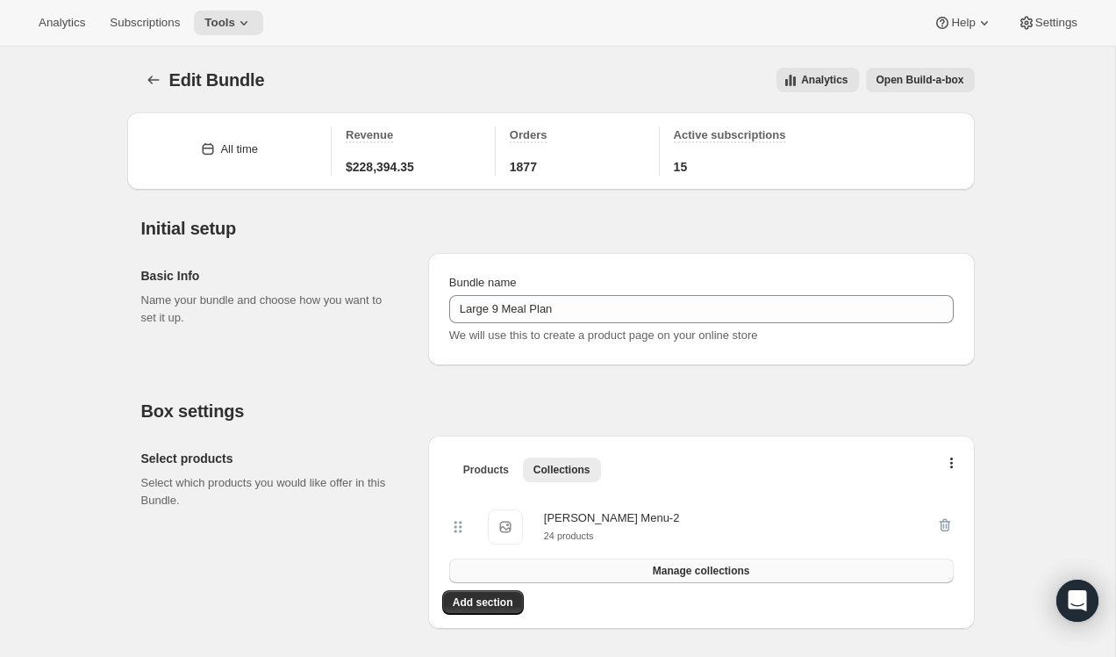
click at [772, 571] on button "Manage collections" at bounding box center [701, 570] width 505 height 25
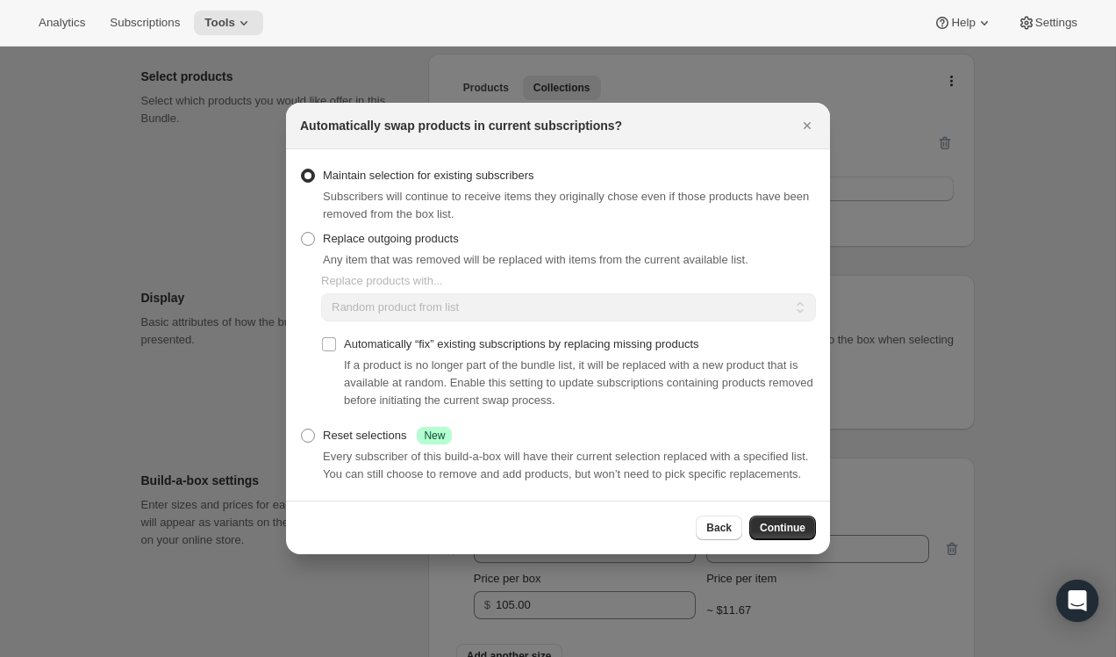
click at [535, 232] on div "Replace outgoing products Any item that was removed will be replaced with items…" at bounding box center [524, 247] width 449 height 42
click at [302, 233] on span ":ro3:" at bounding box center [308, 239] width 14 height 14
click at [302, 233] on input "Replace outgoing products" at bounding box center [301, 232] width 1 height 1
radio input "true"
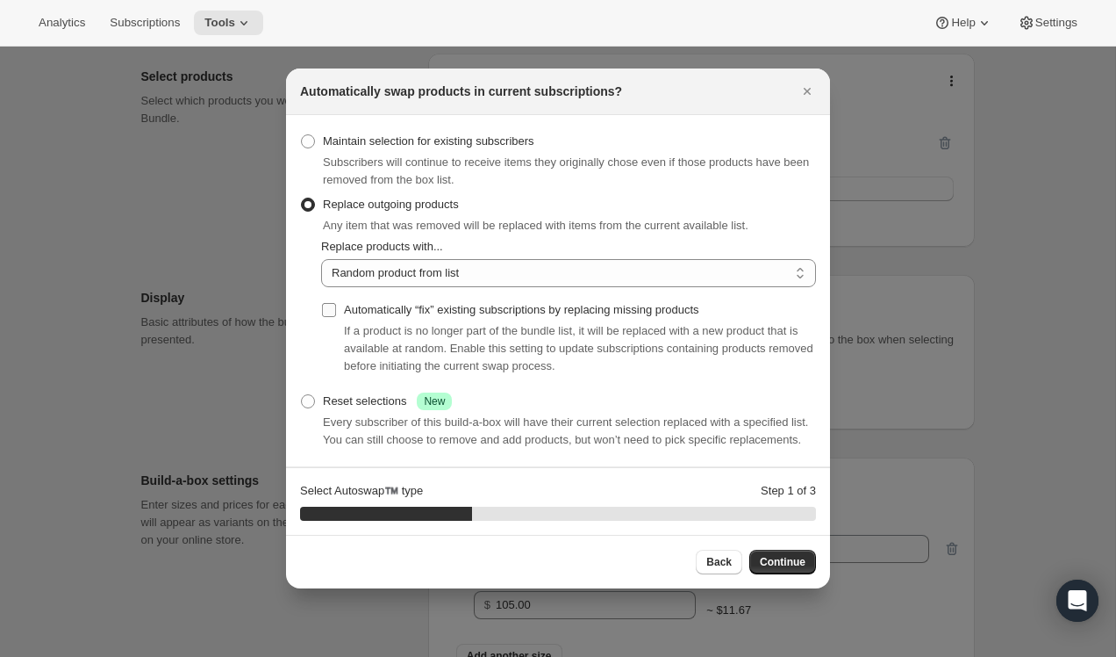
click at [327, 303] on input "Automatically “fix” existing subscriptions by replacing missing products" at bounding box center [329, 310] width 14 height 14
checkbox input "true"
click at [415, 259] on select "Random product from list Based on position within collection Matching product t…" at bounding box center [568, 273] width 495 height 28
select select "selection"
click at [321, 259] on select "Random product from list Based on position within collection Matching product t…" at bounding box center [568, 273] width 495 height 28
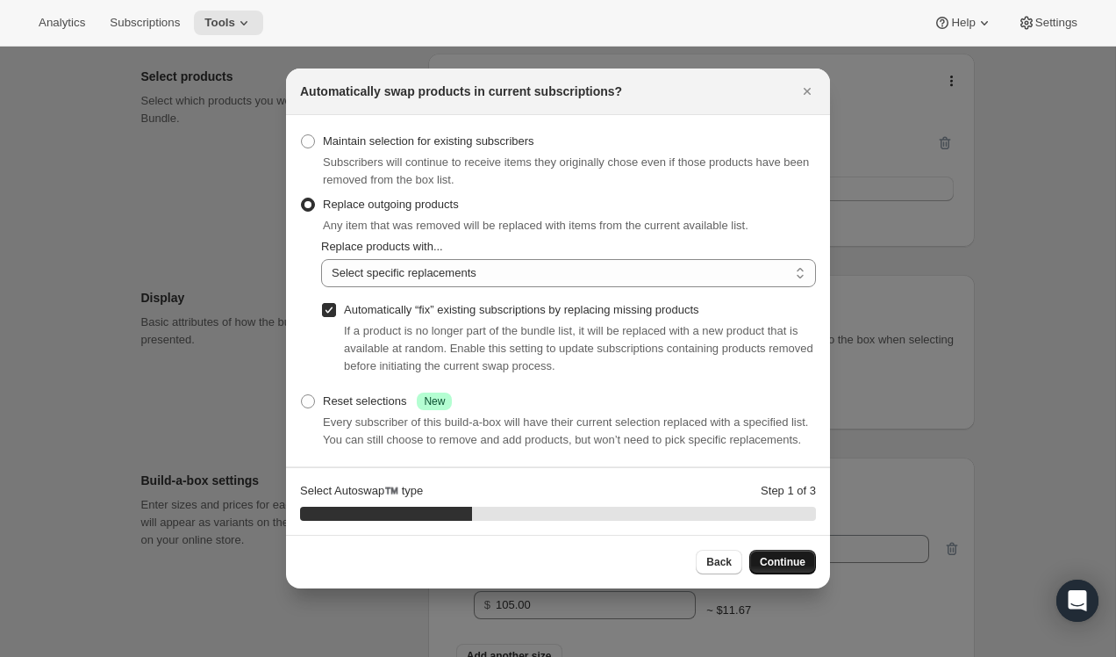
click at [776, 574] on button "Continue" at bounding box center [783, 561] width 67 height 25
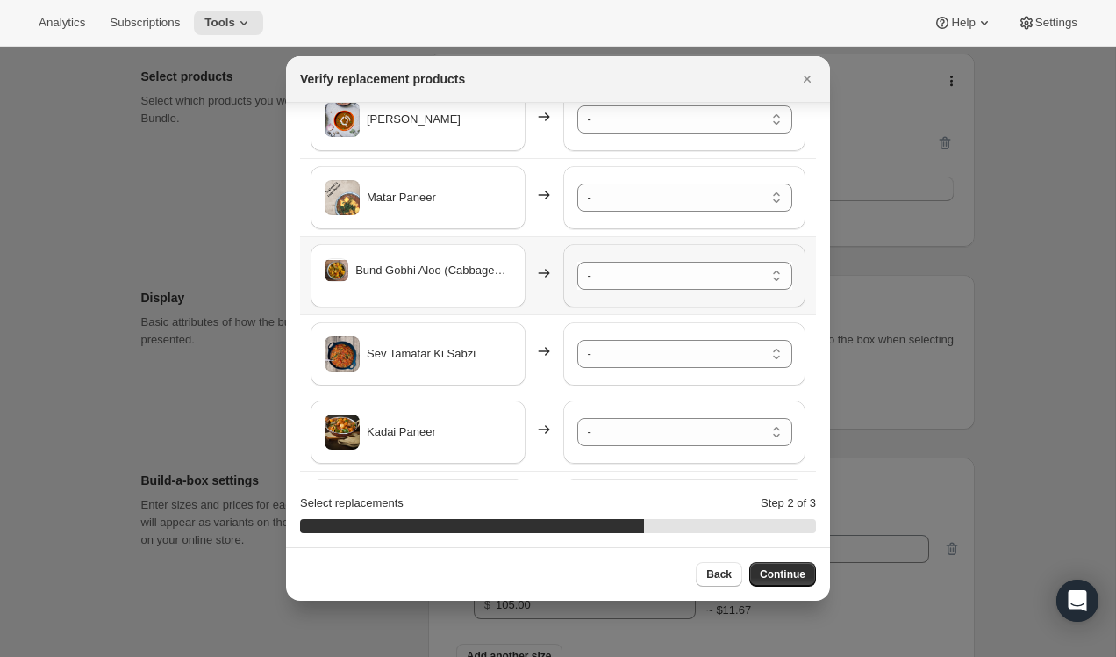
scroll to position [93, 0]
click at [664, 125] on select "- Safed Rassa Chole - Default Title Shahi Paneer - Default Title Mix Vegetables…" at bounding box center [685, 118] width 215 height 28
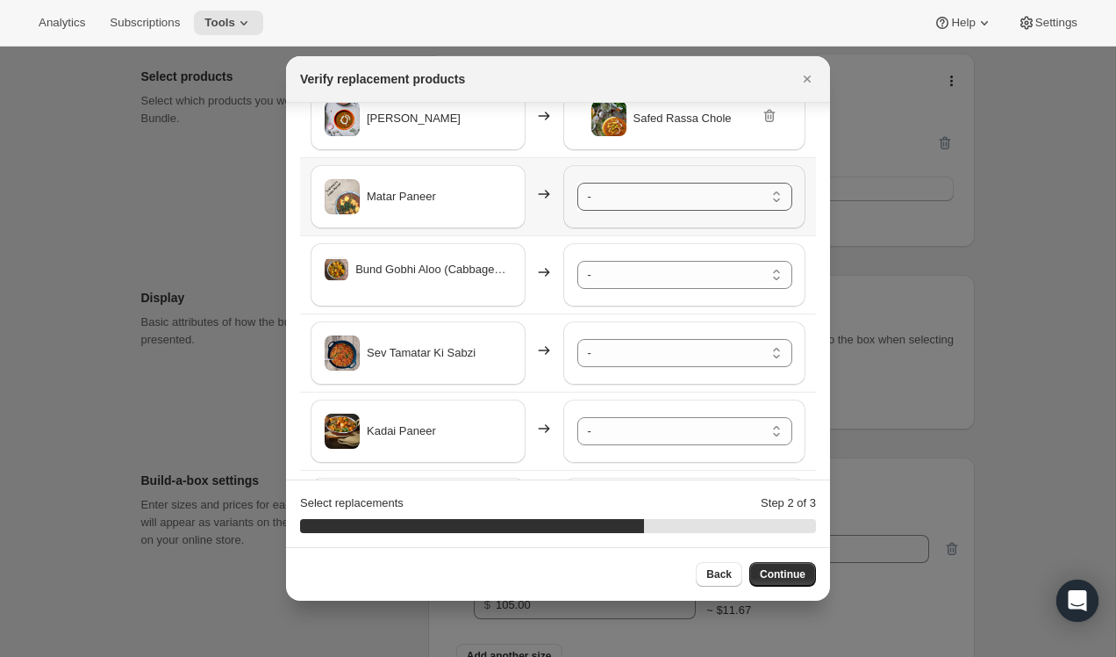
click at [664, 185] on select "- Safed Rassa Chole - Default Title Shahi Paneer - Default Title Mix Vegetables…" at bounding box center [685, 197] width 215 height 28
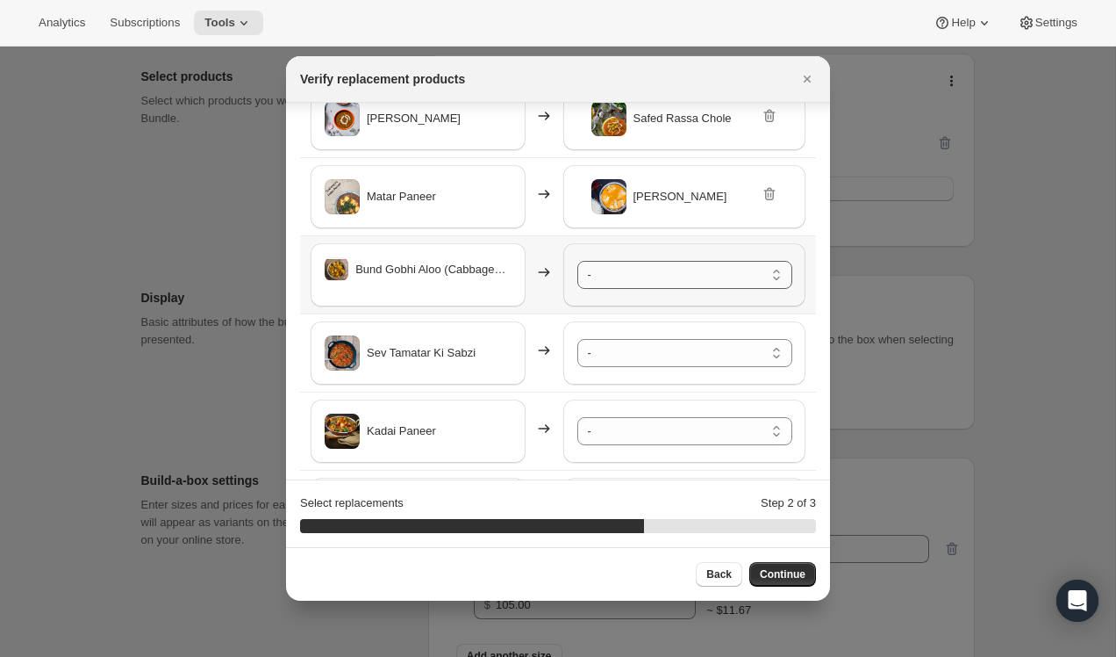
click at [669, 271] on select "- Safed Rassa Chole - Default Title Shahi Paneer - Default Title Mix Vegetables…" at bounding box center [685, 275] width 215 height 28
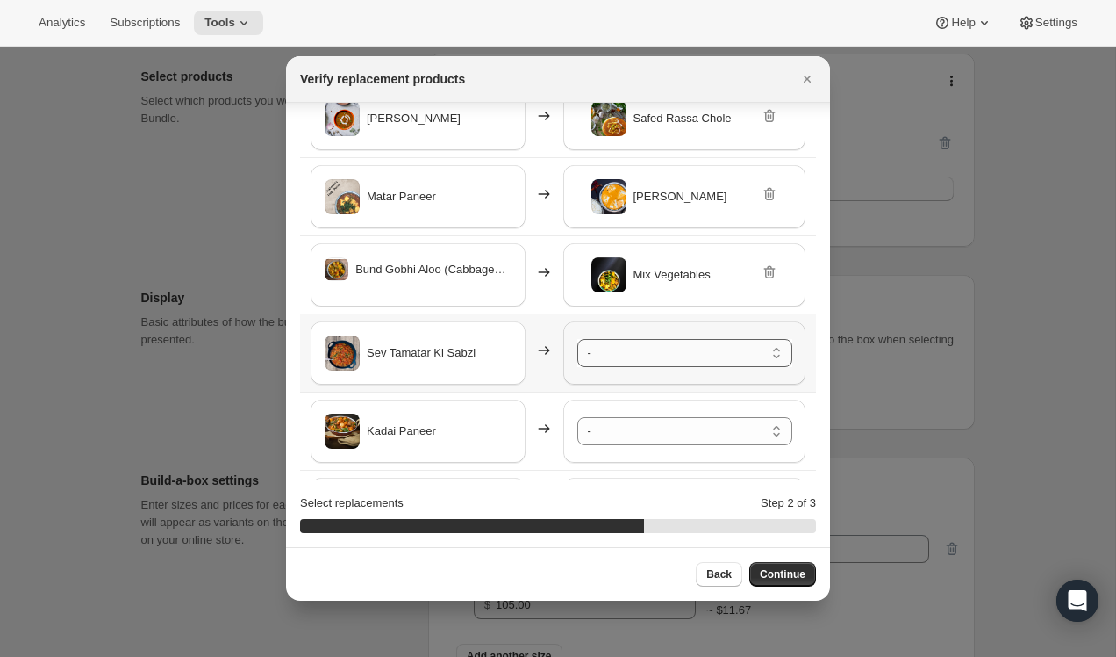
click at [671, 360] on select "- Safed Rassa Chole - Default Title Shahi Paneer - Default Title Mix Vegetables…" at bounding box center [685, 353] width 215 height 28
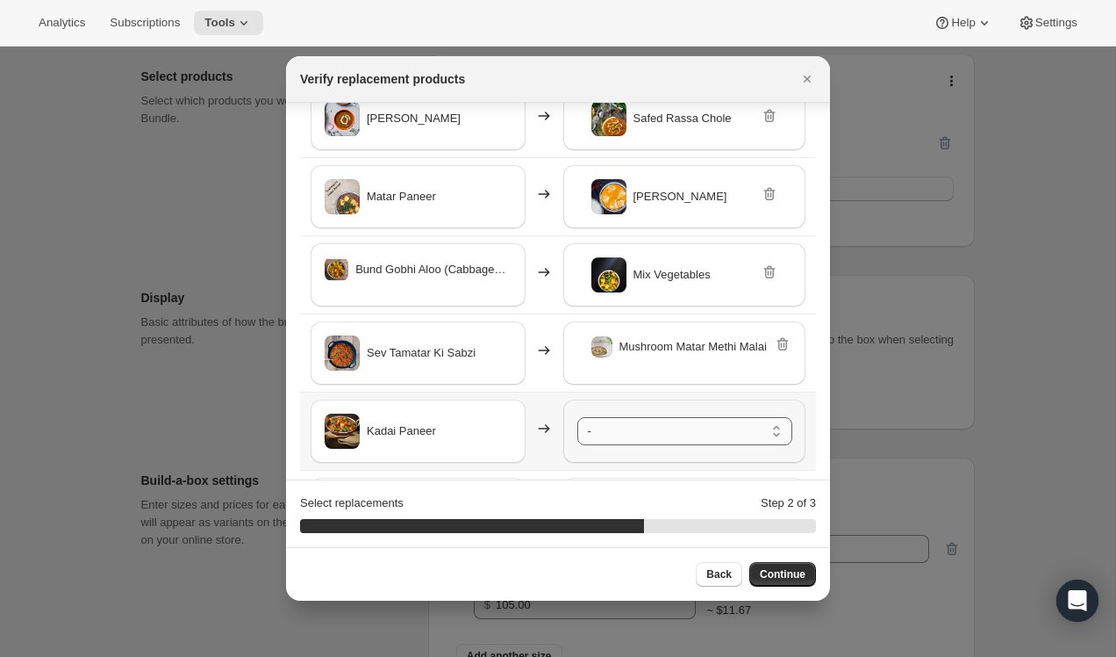
click at [676, 428] on select "- Safed Rassa Chole - Default Title Shahi Paneer - Default Title Mix Vegetables…" at bounding box center [685, 431] width 215 height 28
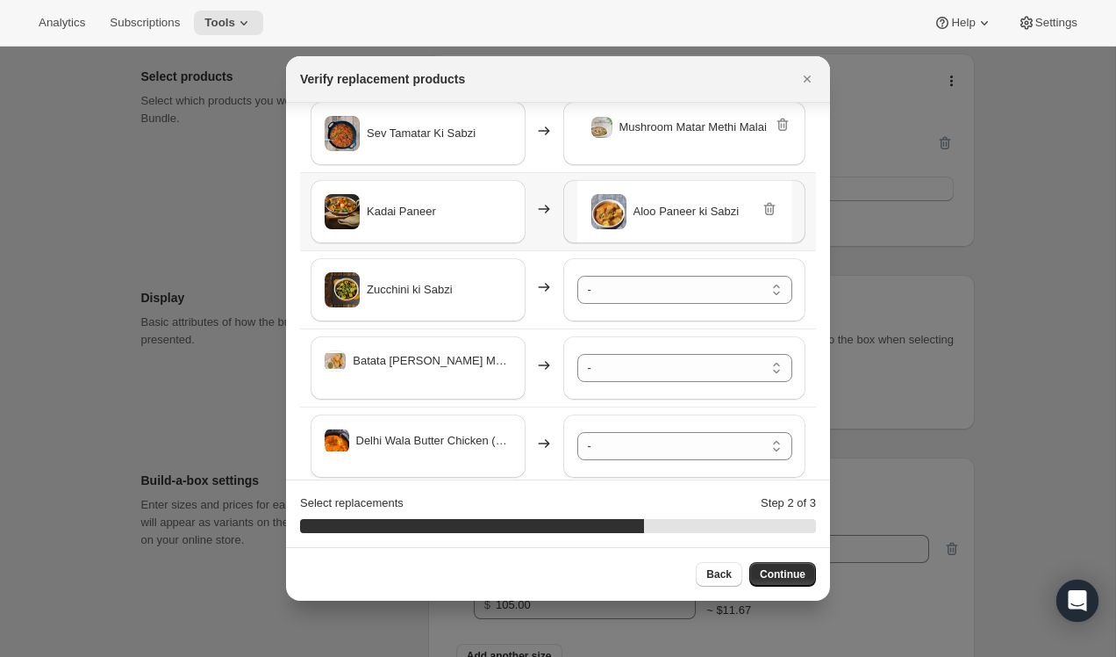
scroll to position [333, 0]
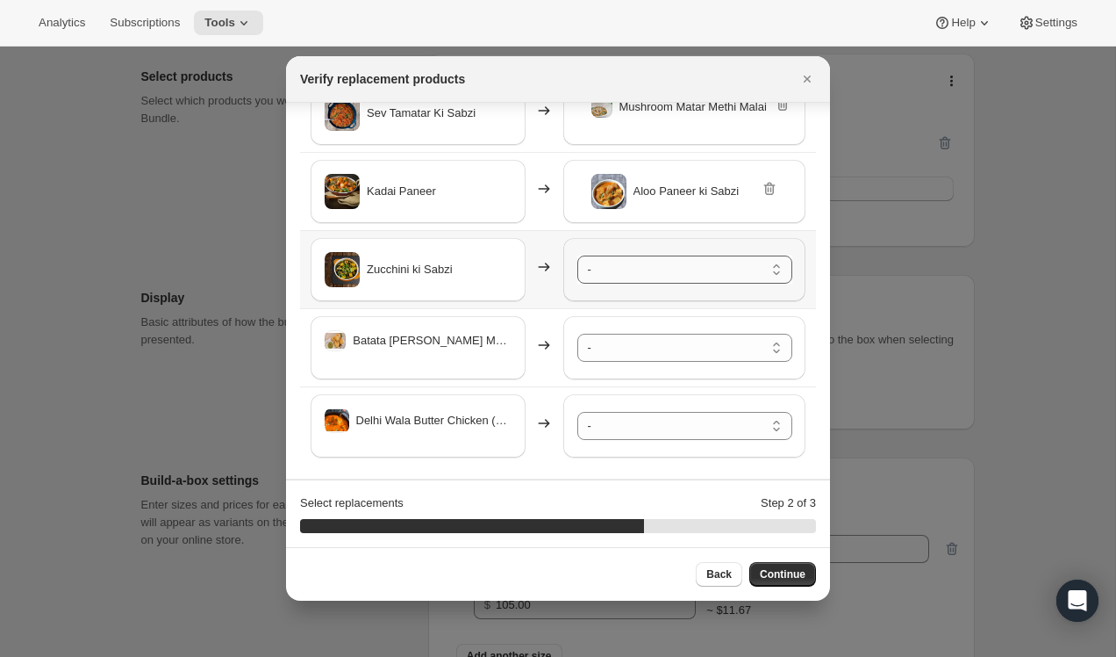
click at [651, 276] on select "- Safed Rassa Chole - Default Title Shahi Paneer - Default Title Mix Vegetables…" at bounding box center [685, 269] width 215 height 28
click at [669, 348] on select "- Safed Rassa Chole - Default Title Shahi Paneer - Default Title Mix Vegetables…" at bounding box center [685, 348] width 215 height 28
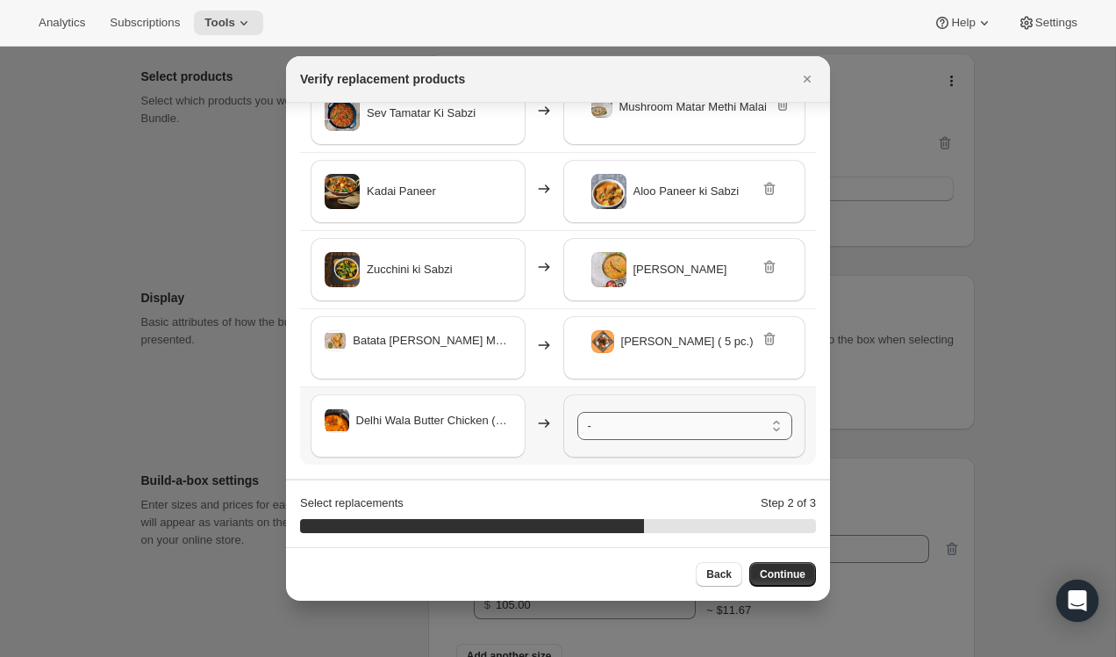
click at [678, 427] on select "- Safed Rassa Chole - Default Title Shahi Paneer - Default Title Mix Vegetables…" at bounding box center [685, 426] width 215 height 28
click at [800, 577] on span "Continue" at bounding box center [783, 574] width 46 height 14
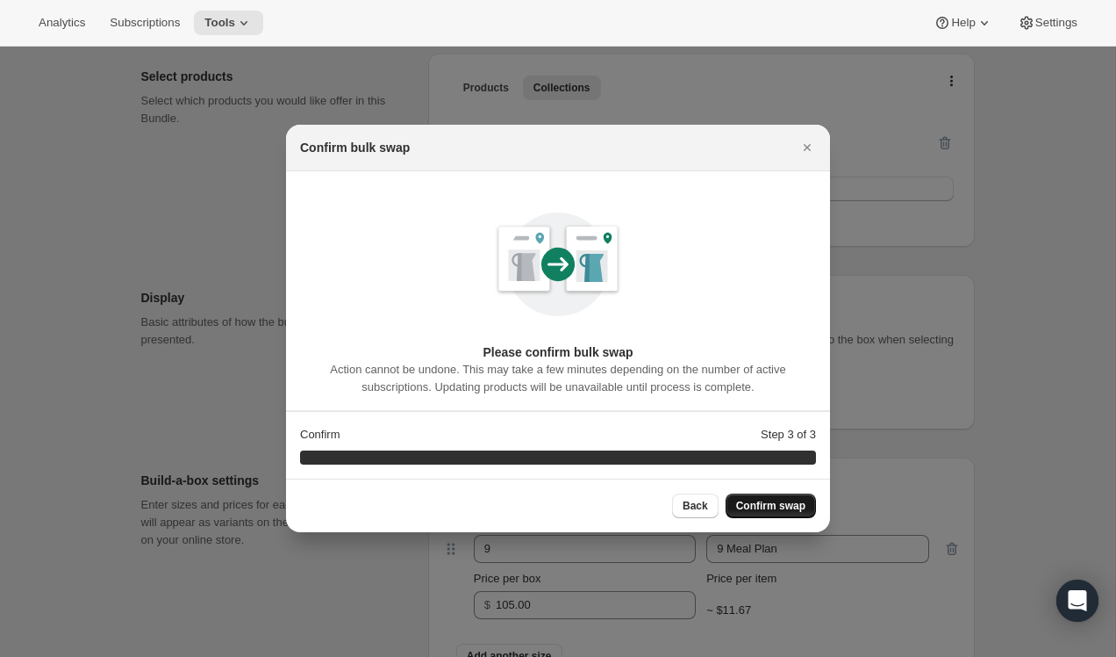
click at [798, 500] on span "Confirm swap" at bounding box center [770, 506] width 69 height 14
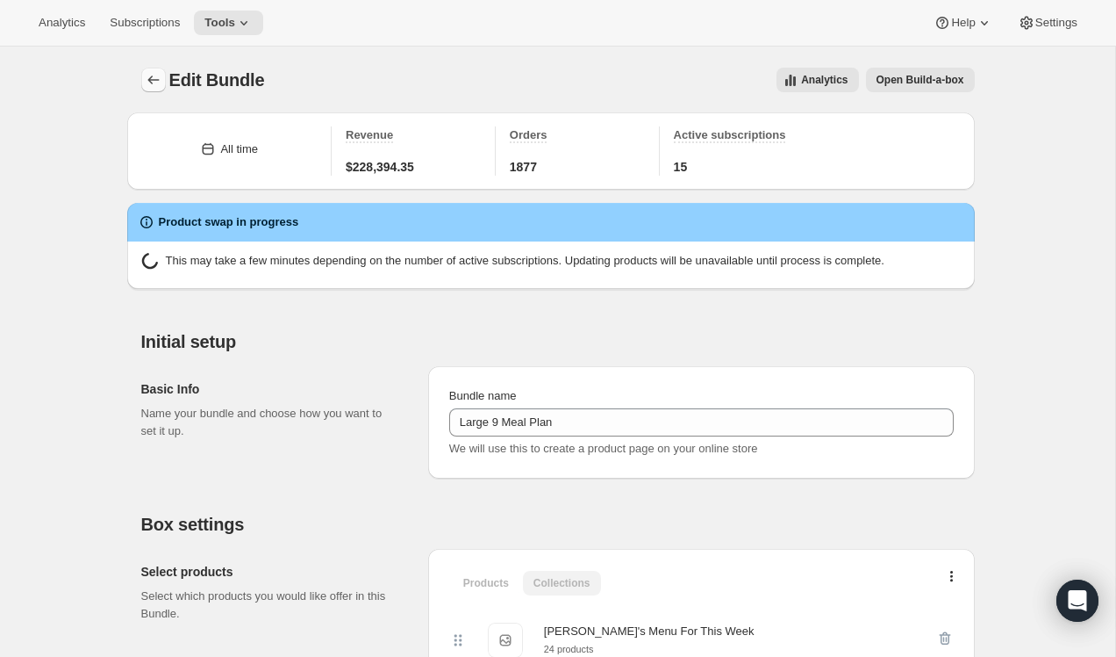
click at [157, 78] on icon "Bundles" at bounding box center [154, 80] width 18 height 18
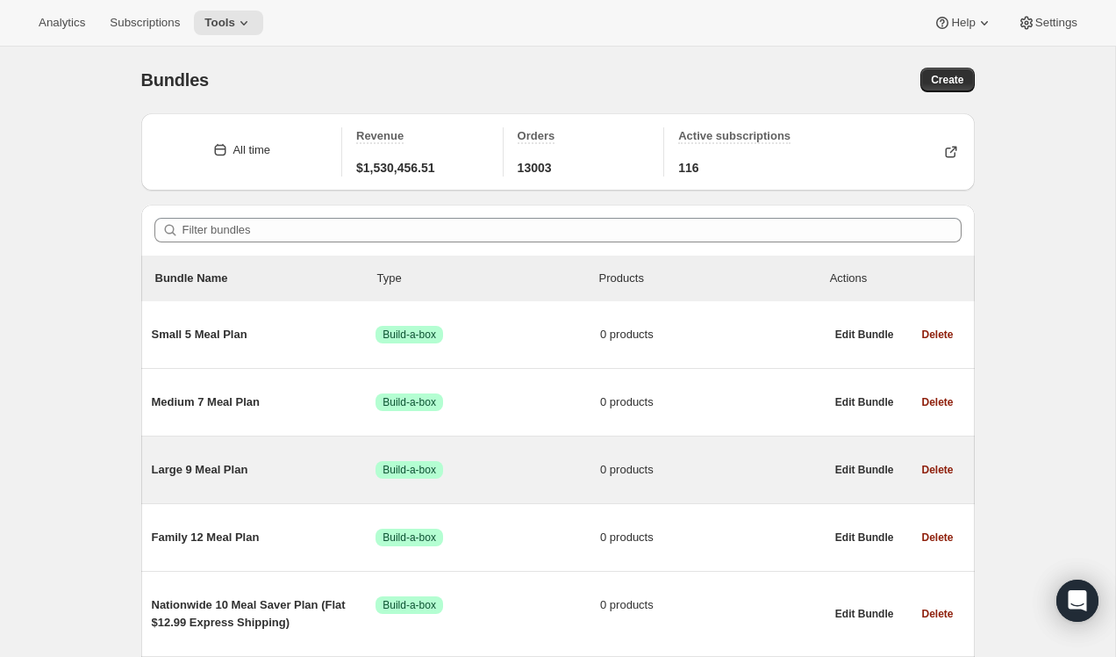
click at [290, 471] on span "Large 9 Meal Plan" at bounding box center [264, 470] width 225 height 18
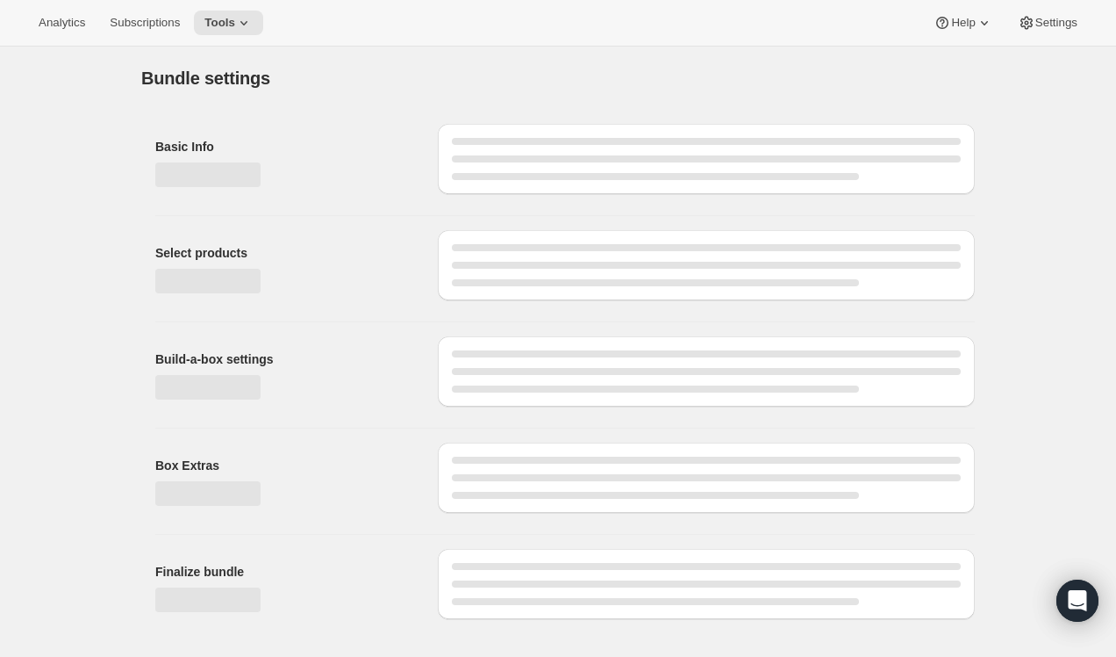
type input "Large 9 Meal Plan"
radio input "true"
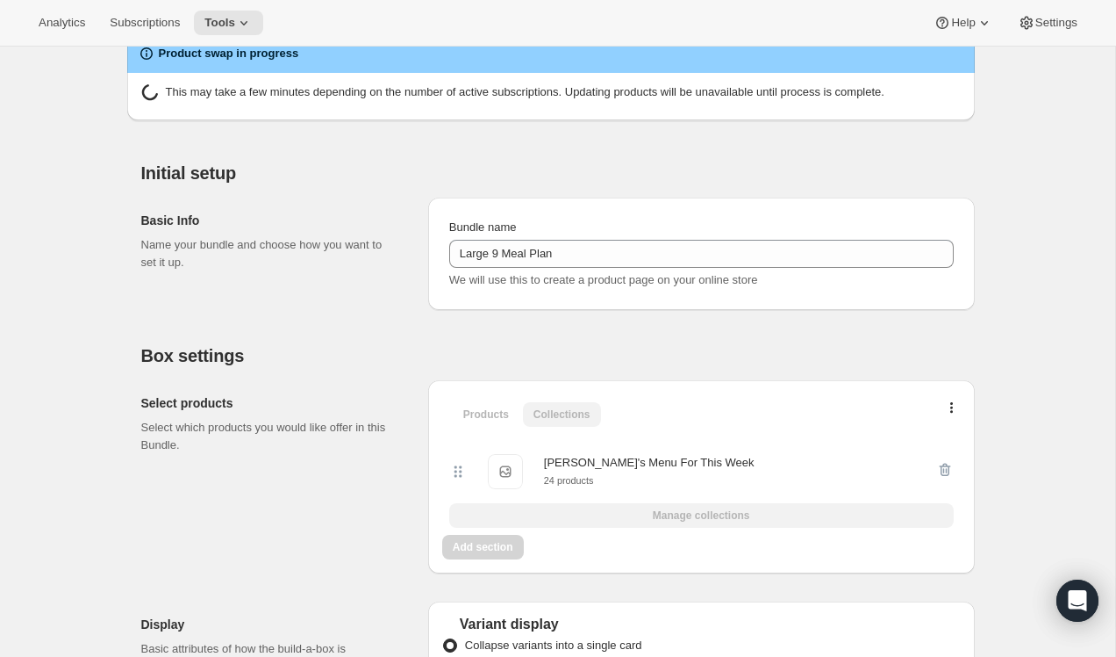
scroll to position [78, 0]
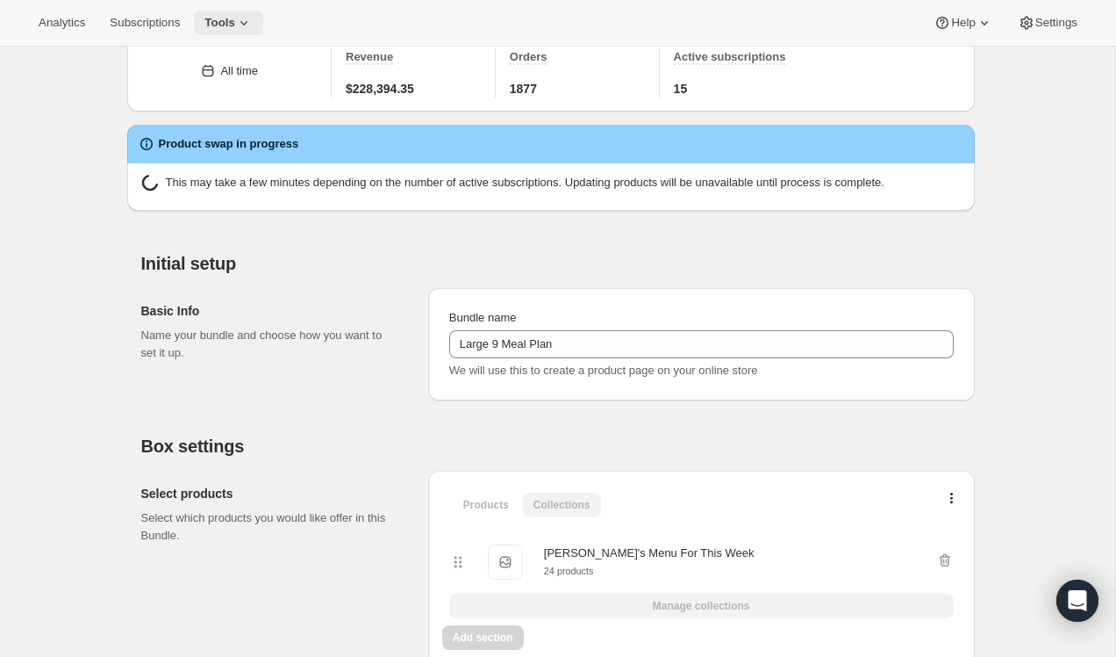
click at [244, 18] on icon at bounding box center [244, 23] width 18 height 18
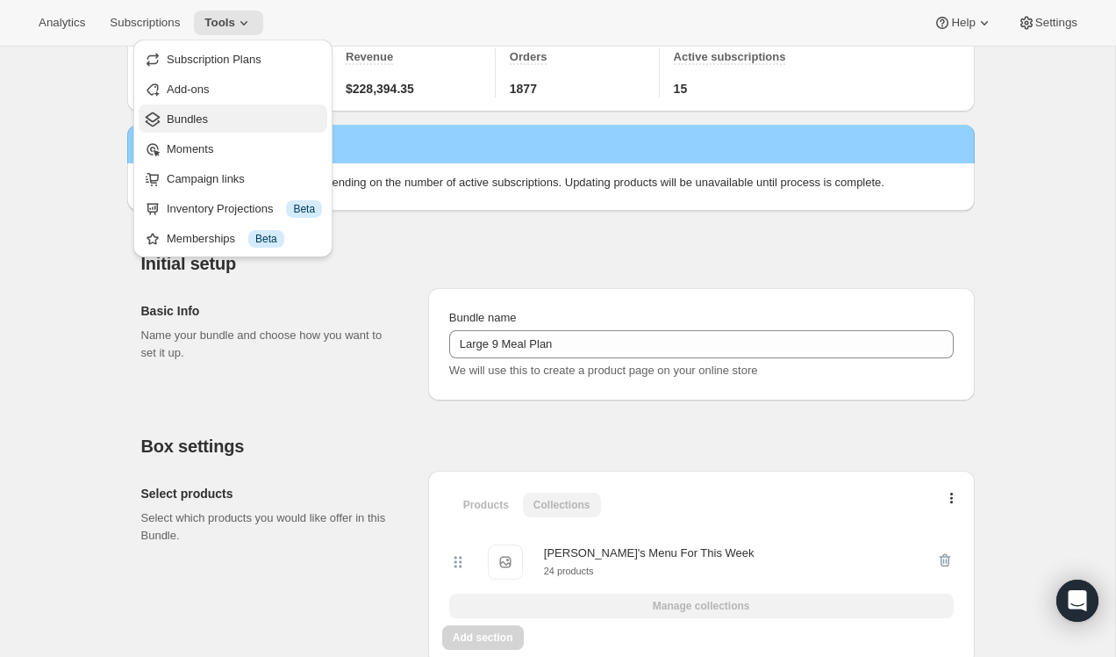
click at [233, 123] on span "Bundles" at bounding box center [244, 120] width 155 height 18
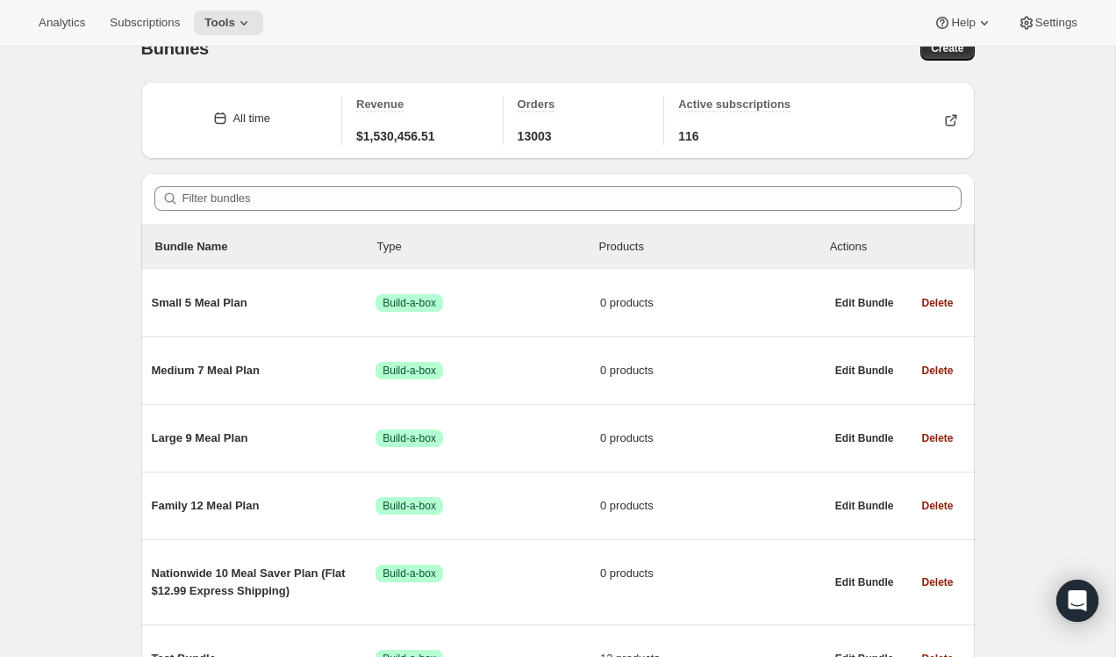
scroll to position [35, 0]
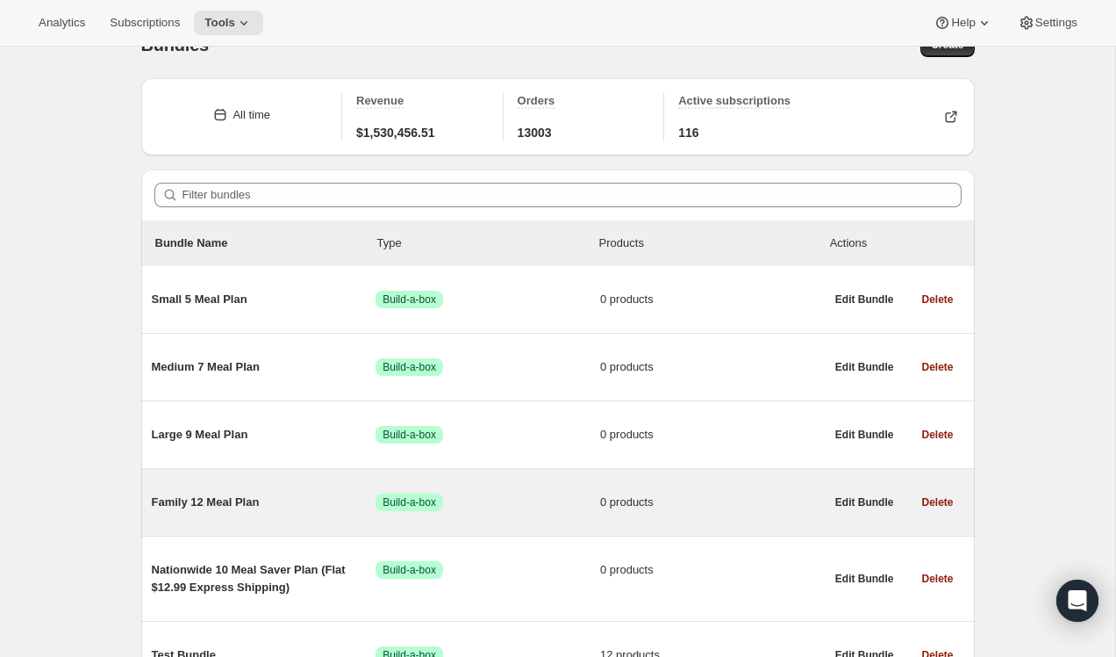
click at [240, 501] on span "Family 12 Meal Plan" at bounding box center [264, 502] width 225 height 18
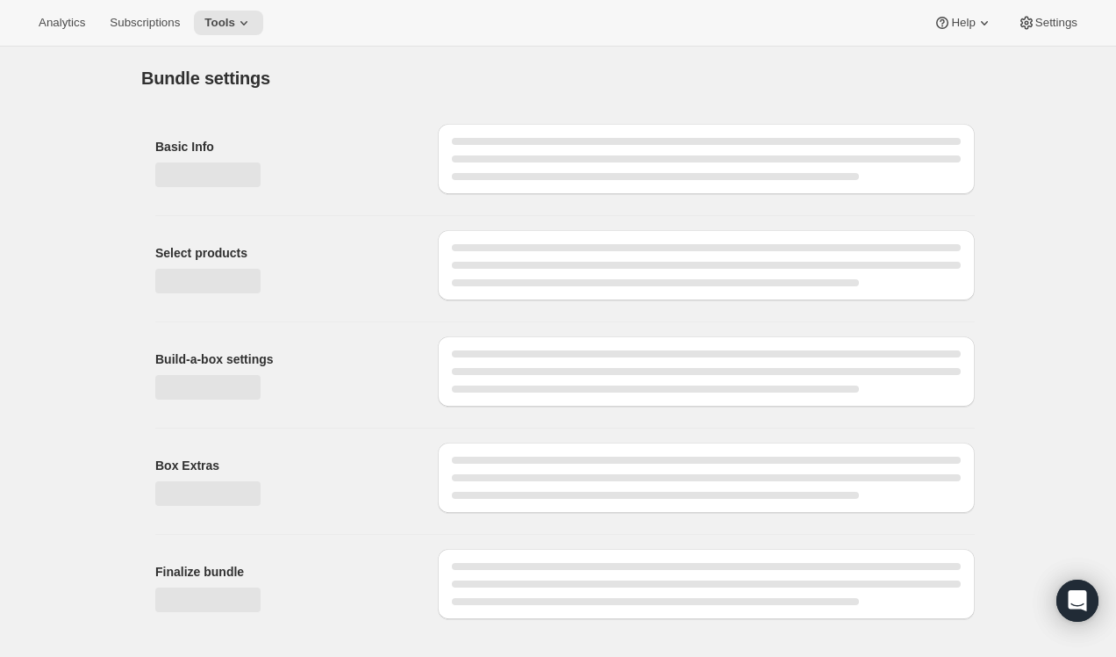
type input "Family 12 Meal Plan"
radio input "true"
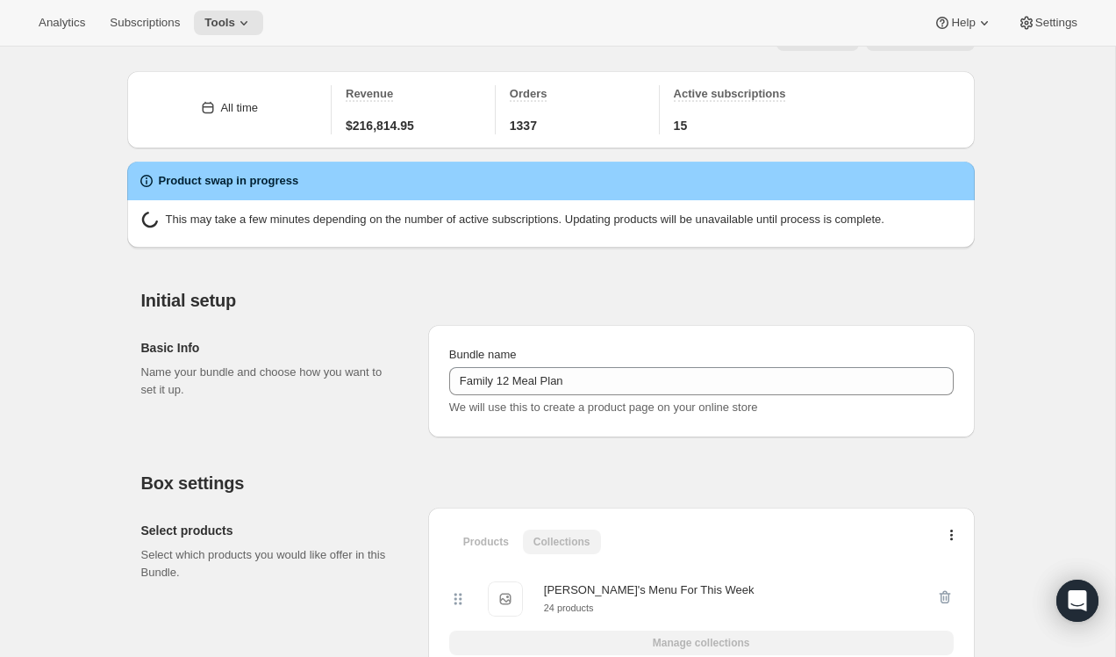
scroll to position [16, 0]
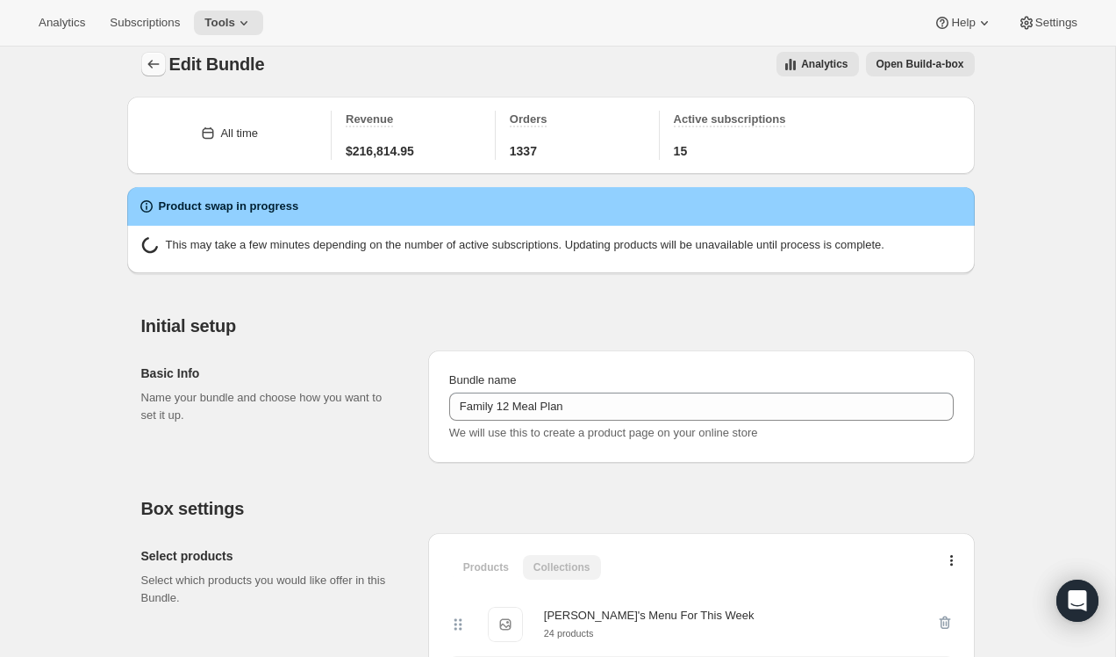
click at [150, 69] on icon "Bundles" at bounding box center [154, 64] width 18 height 18
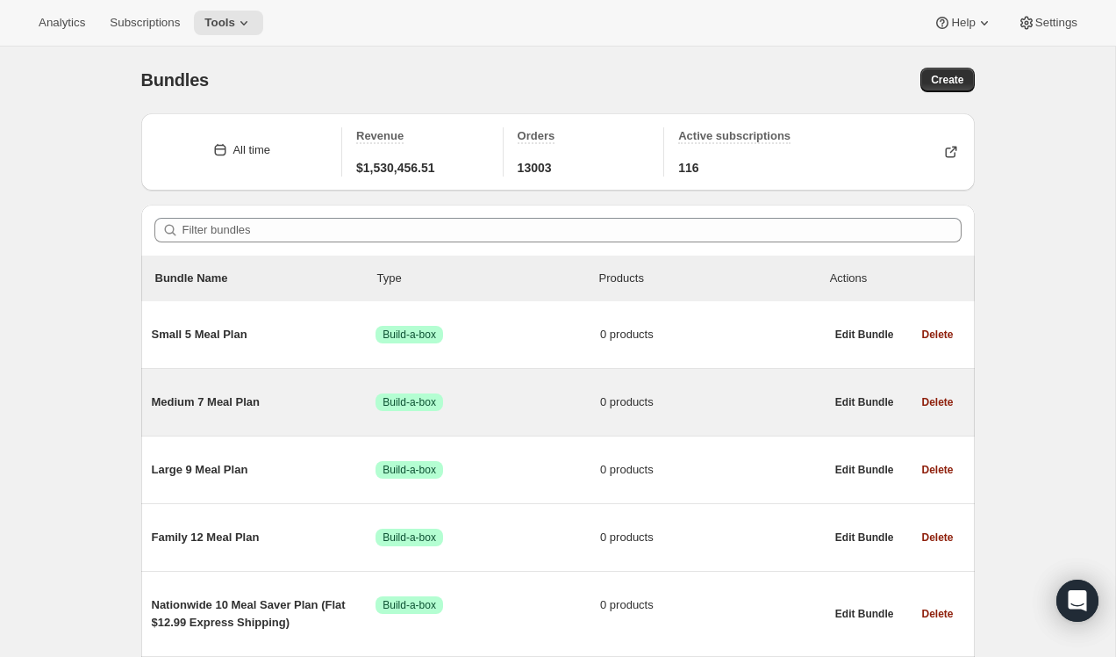
click at [248, 406] on span "Medium 7 Meal Plan" at bounding box center [264, 402] width 225 height 18
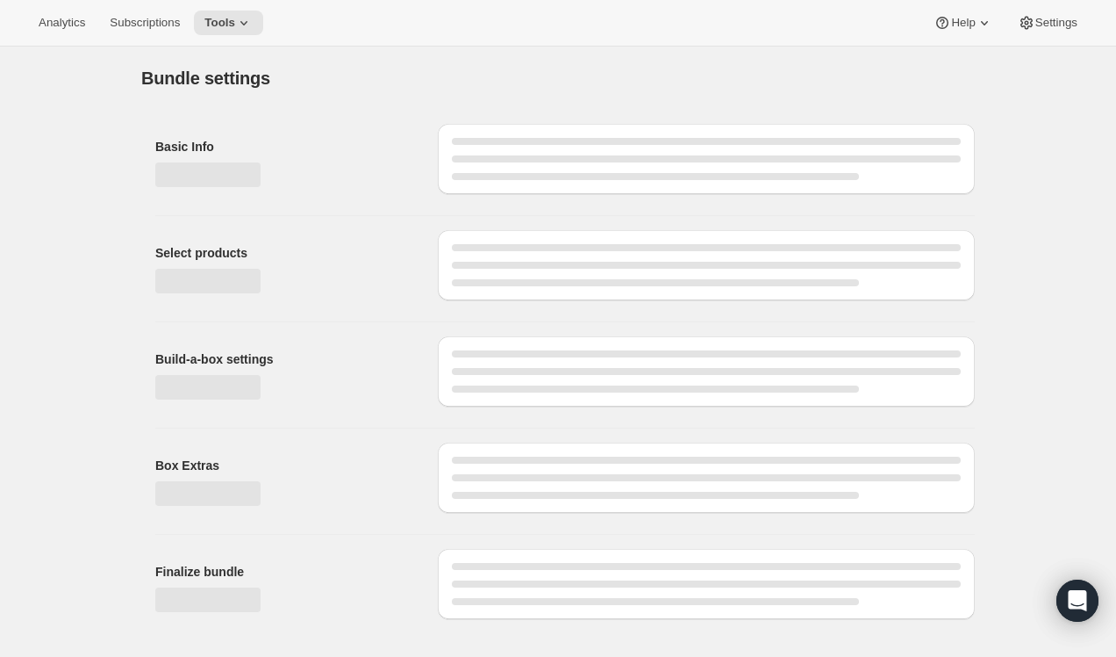
type input "Medium 7 Meal Plan"
radio input "true"
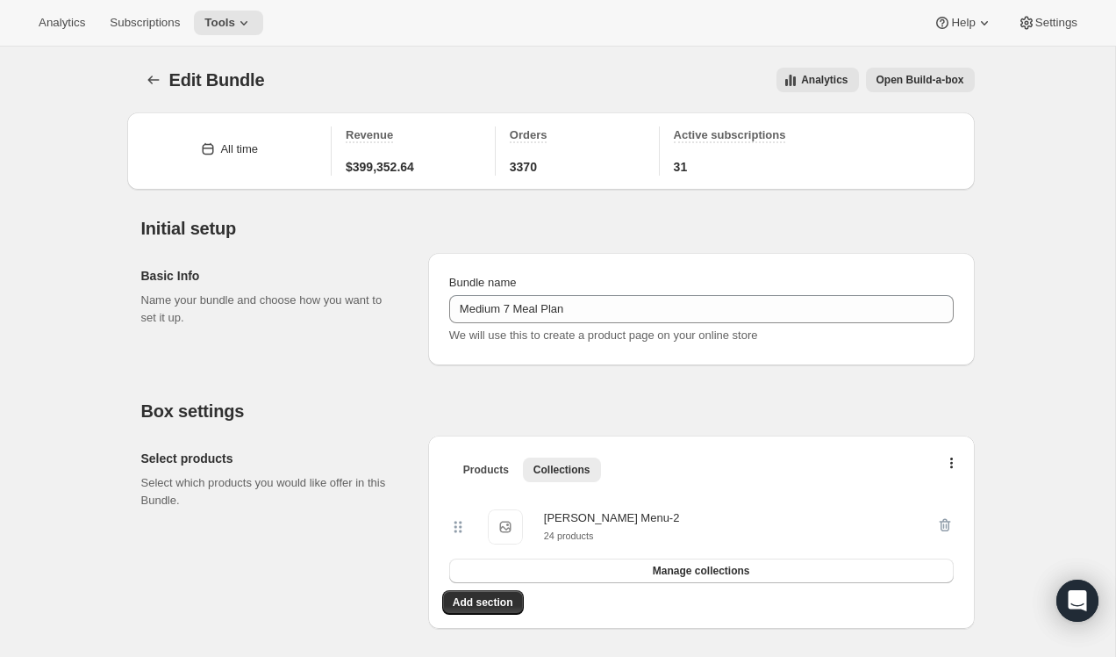
scroll to position [126, 0]
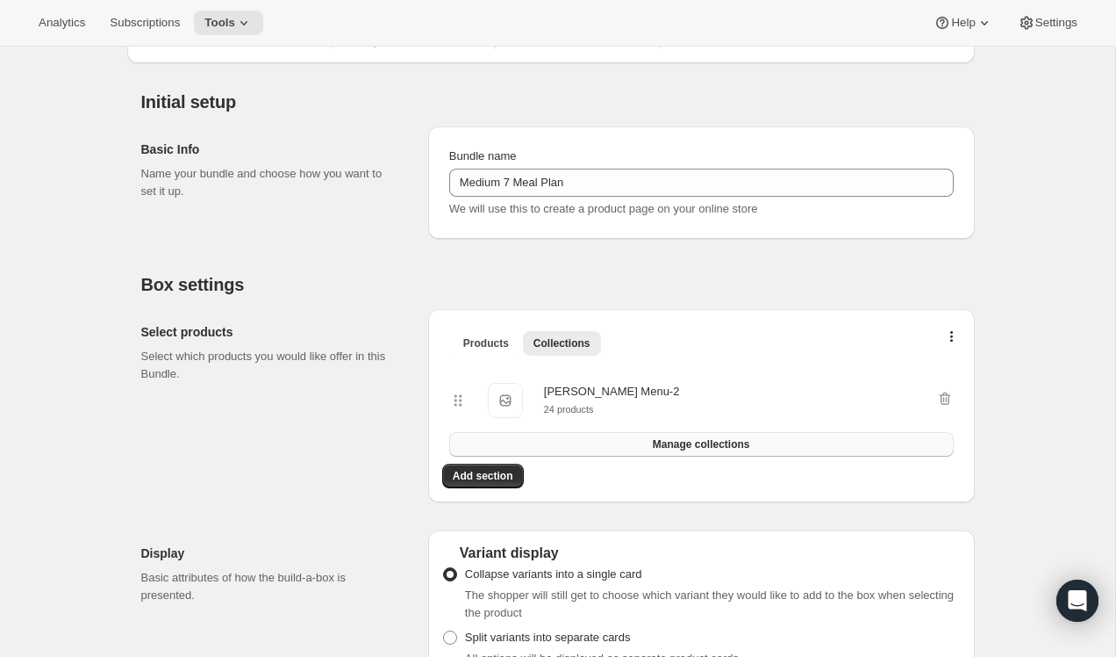
click at [676, 449] on span "Manage collections" at bounding box center [701, 444] width 97 height 14
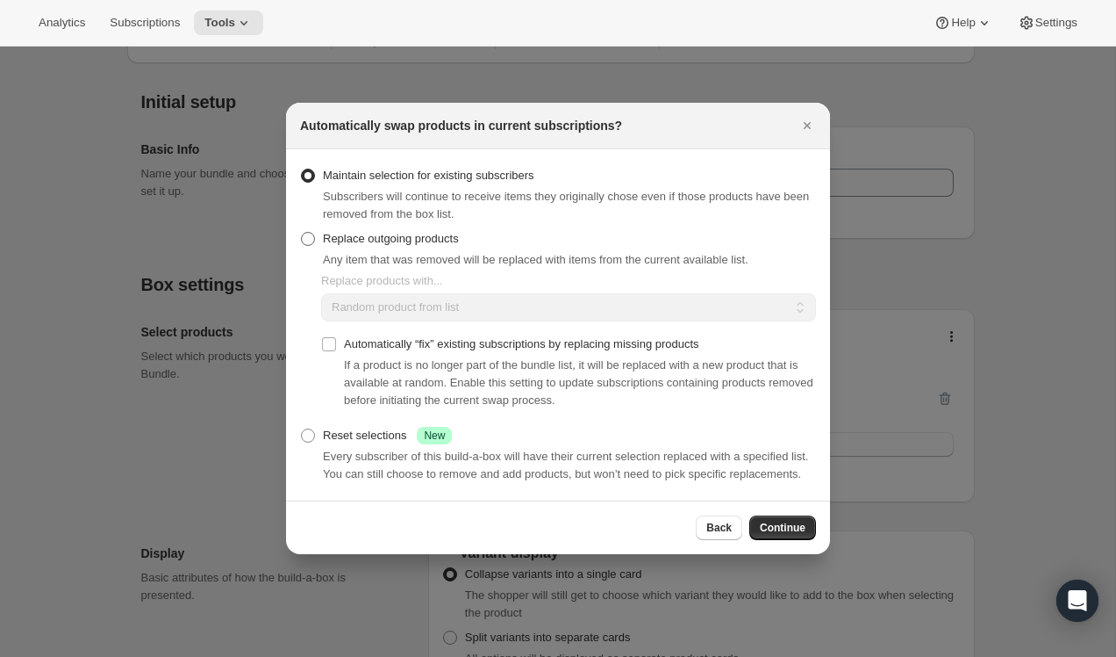
click at [344, 232] on span "Replace outgoing products" at bounding box center [391, 238] width 136 height 13
click at [302, 232] on input "Replace outgoing products" at bounding box center [301, 232] width 1 height 1
radio input "true"
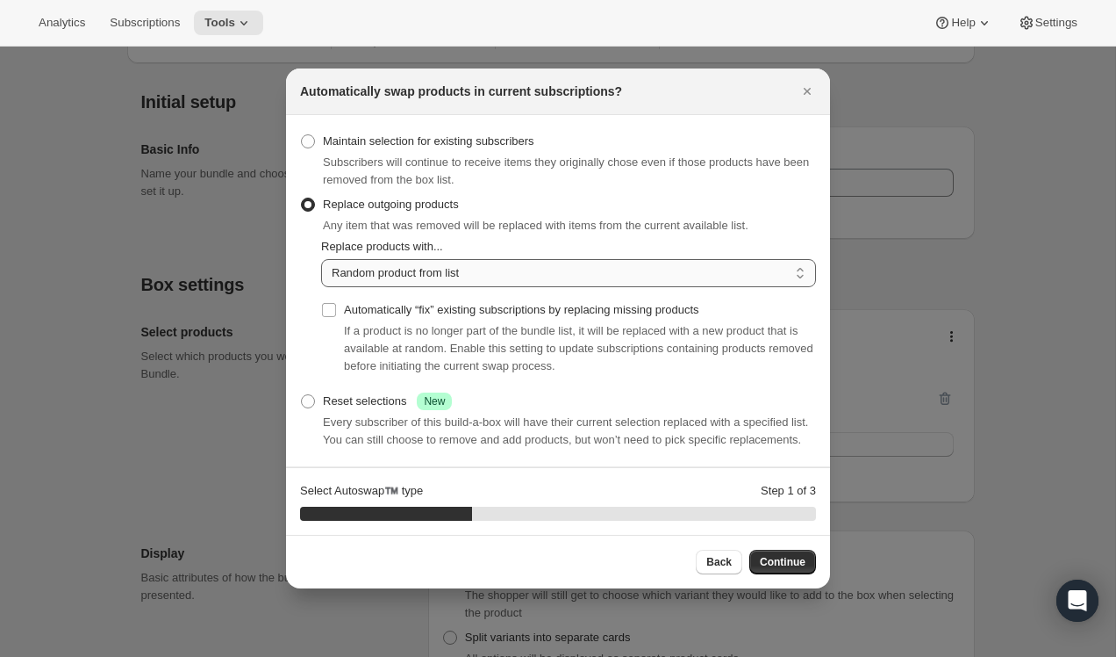
click at [339, 262] on select "Random product from list Based on position within collection Matching product t…" at bounding box center [568, 273] width 495 height 28
select select "selection"
click at [321, 259] on select "Random product from list Based on position within collection Matching product t…" at bounding box center [568, 273] width 495 height 28
click at [329, 304] on input "Automatically “fix” existing subscriptions by replacing missing products" at bounding box center [329, 310] width 14 height 14
checkbox input "true"
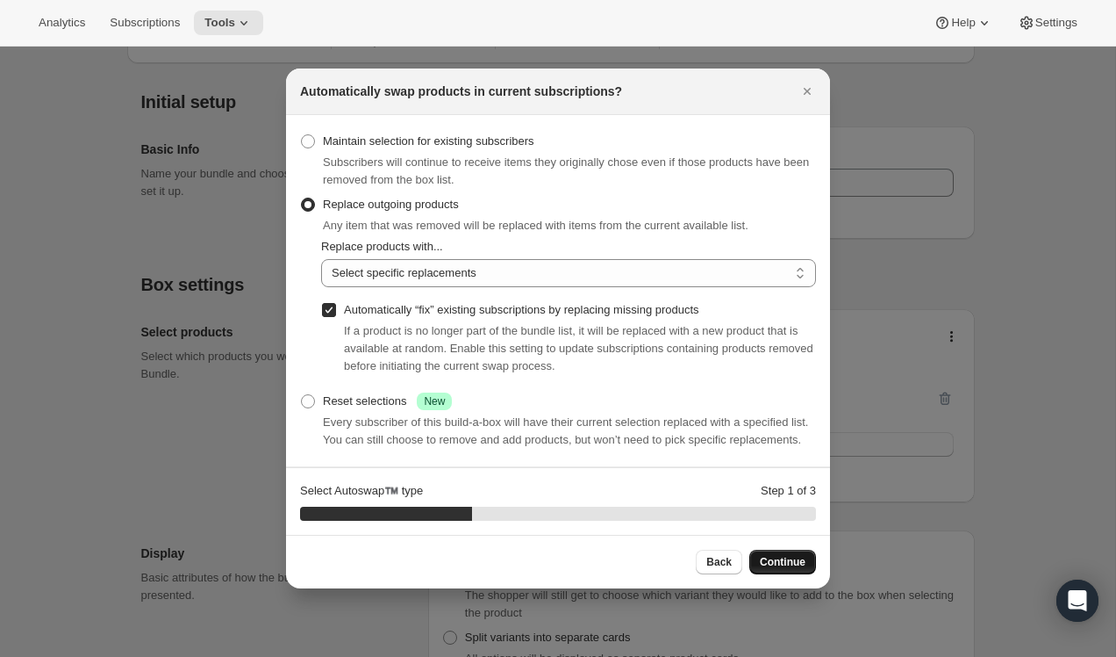
click at [776, 565] on span "Continue" at bounding box center [783, 562] width 46 height 14
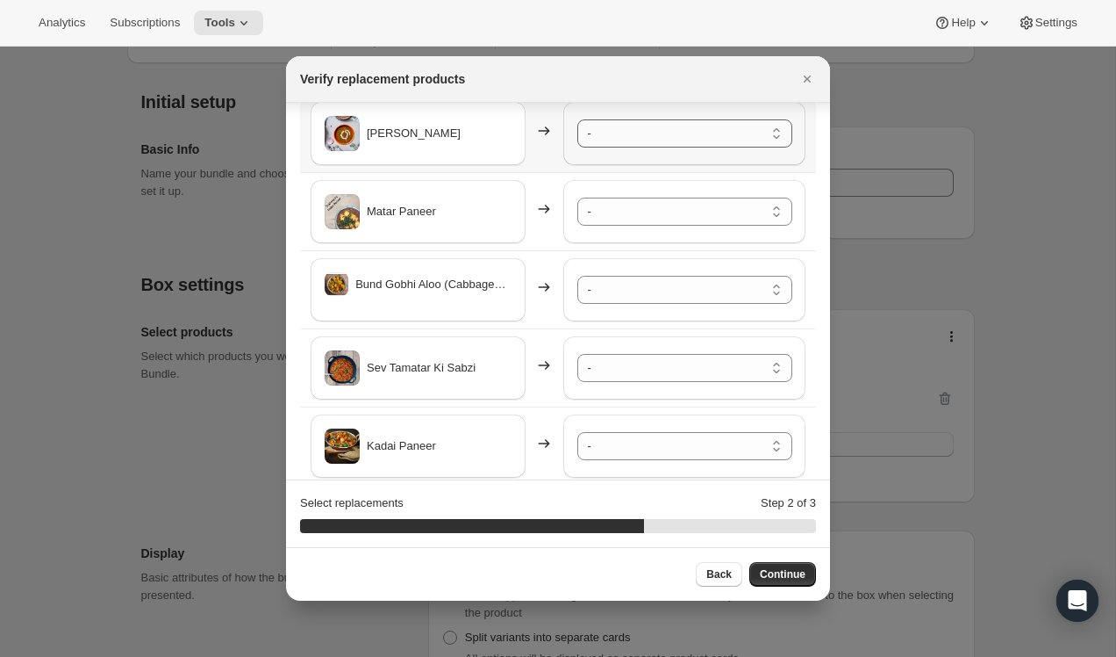
scroll to position [83, 0]
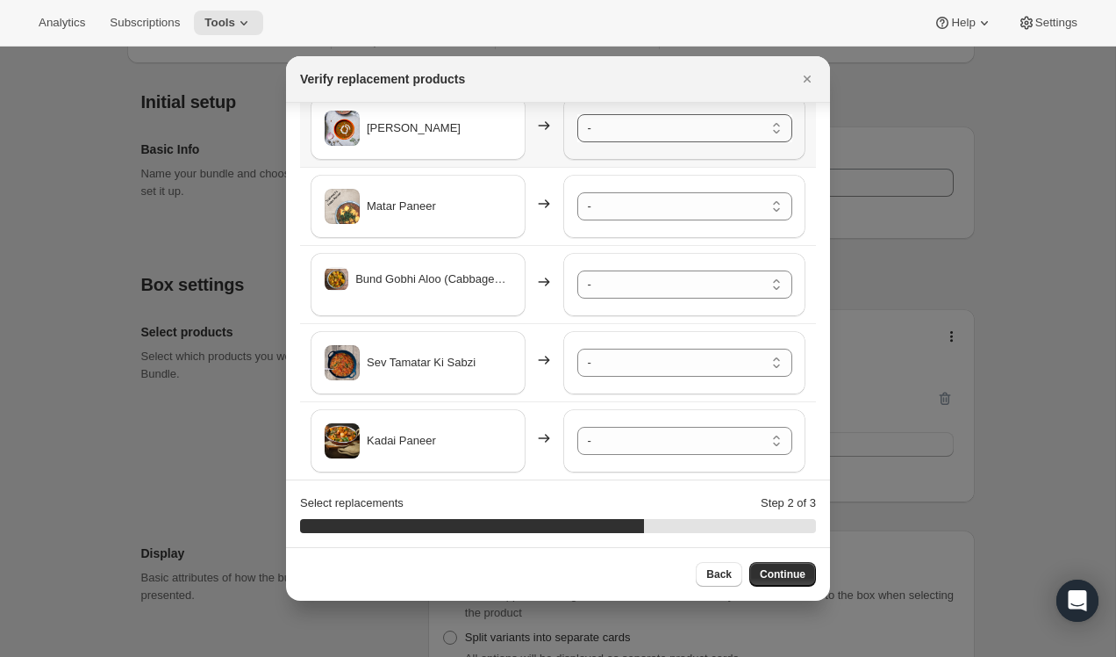
click at [653, 123] on select "- Safed Rassa Chole - Default Title Shahi Paneer - Default Title Mix Vegetables…" at bounding box center [685, 128] width 215 height 28
click at [657, 203] on select "- Safed Rassa Chole - Default Title Shahi Paneer - Default Title Mix Vegetables…" at bounding box center [685, 206] width 215 height 28
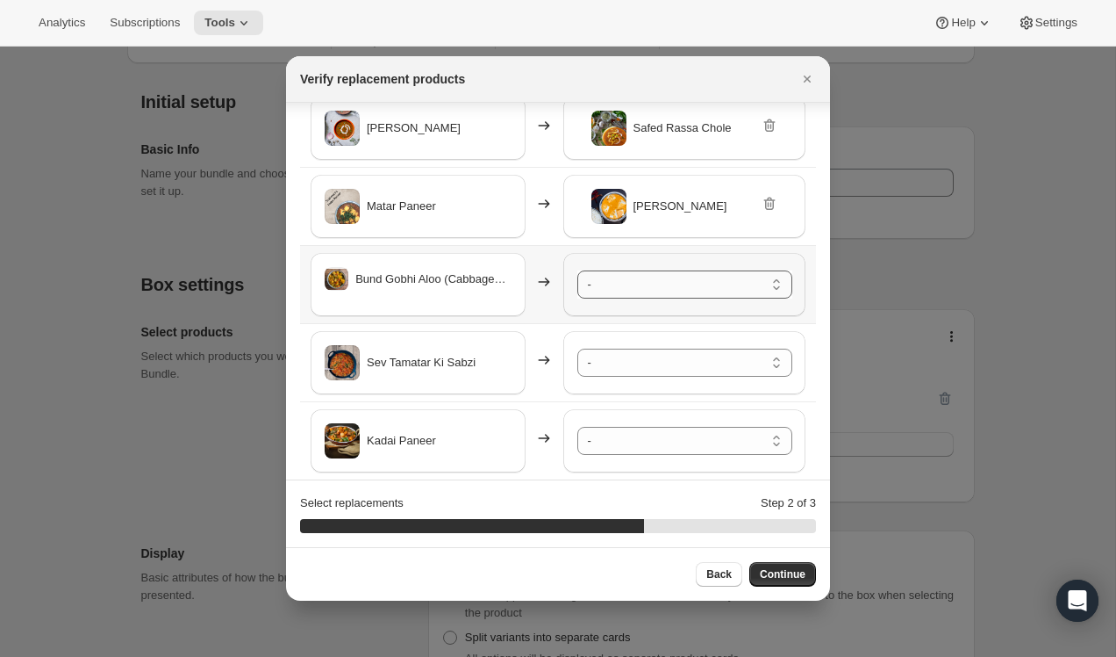
click at [667, 284] on select "- Safed Rassa Chole - Default Title Shahi Paneer - Default Title Mix Vegetables…" at bounding box center [685, 284] width 215 height 28
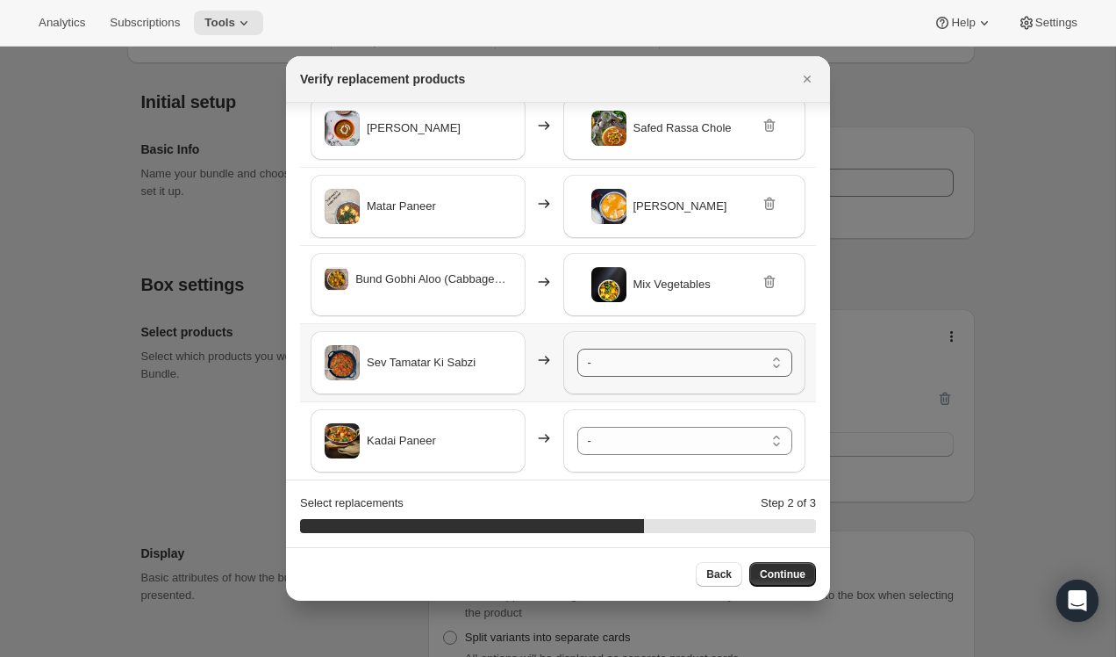
click at [677, 363] on select "- Safed Rassa Chole - Default Title Shahi Paneer - Default Title Mix Vegetables…" at bounding box center [685, 362] width 215 height 28
click at [688, 441] on select "- Safed Rassa Chole - Default Title Shahi Paneer - Default Title Mix Vegetables…" at bounding box center [685, 441] width 215 height 28
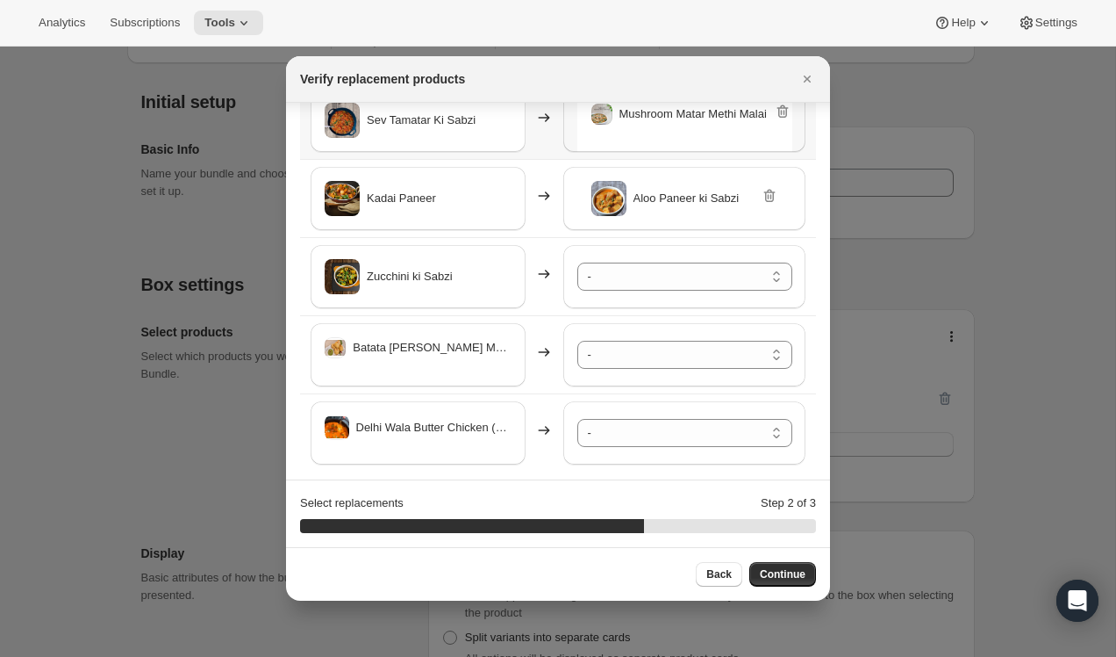
scroll to position [333, 0]
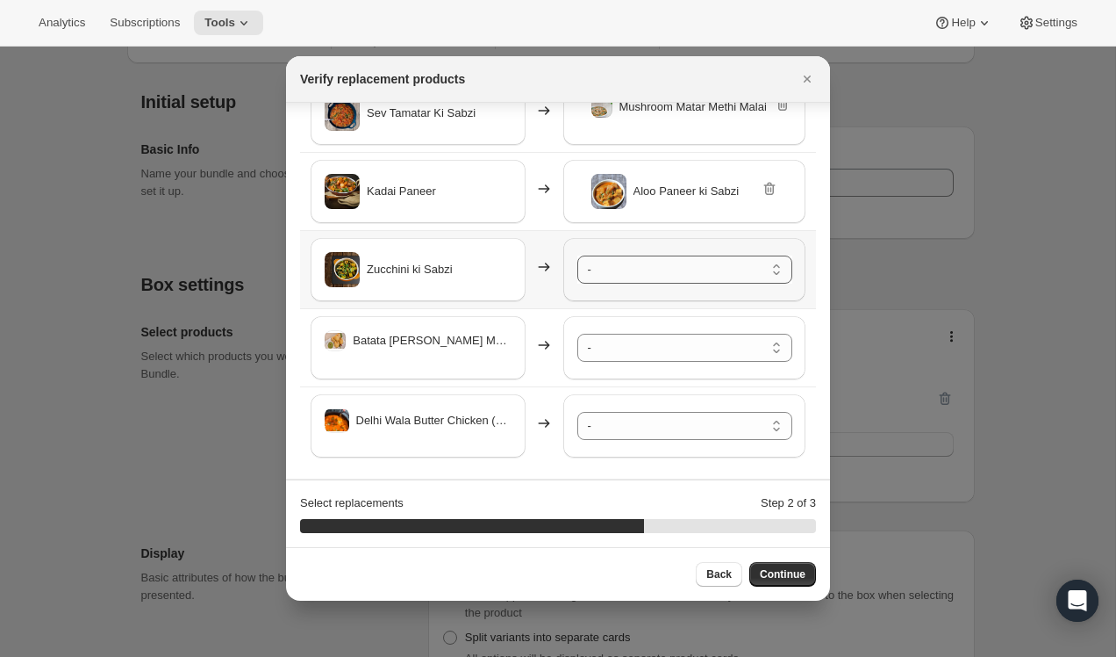
click at [649, 260] on select "- Safed Rassa Chole - Default Title Shahi Paneer - Default Title Mix Vegetables…" at bounding box center [685, 269] width 215 height 28
click at [673, 352] on select "- Safed Rassa Chole - Default Title Shahi Paneer - Default Title Mix Vegetables…" at bounding box center [685, 348] width 215 height 28
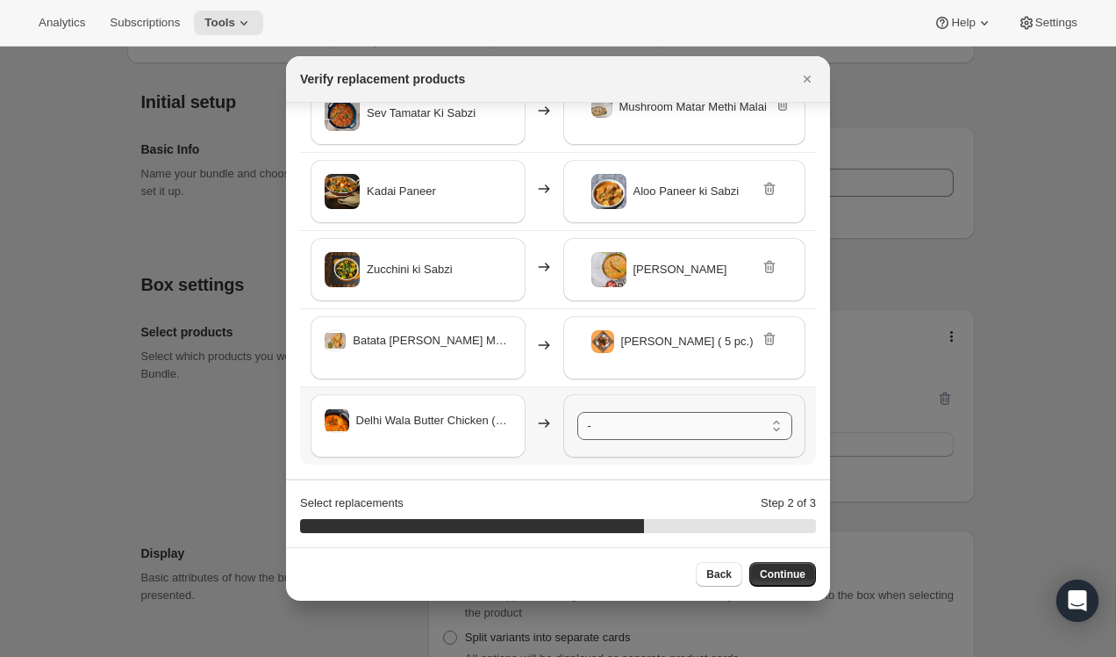
click at [678, 423] on select "- Safed Rassa Chole - Default Title Shahi Paneer - Default Title Mix Vegetables…" at bounding box center [685, 426] width 215 height 28
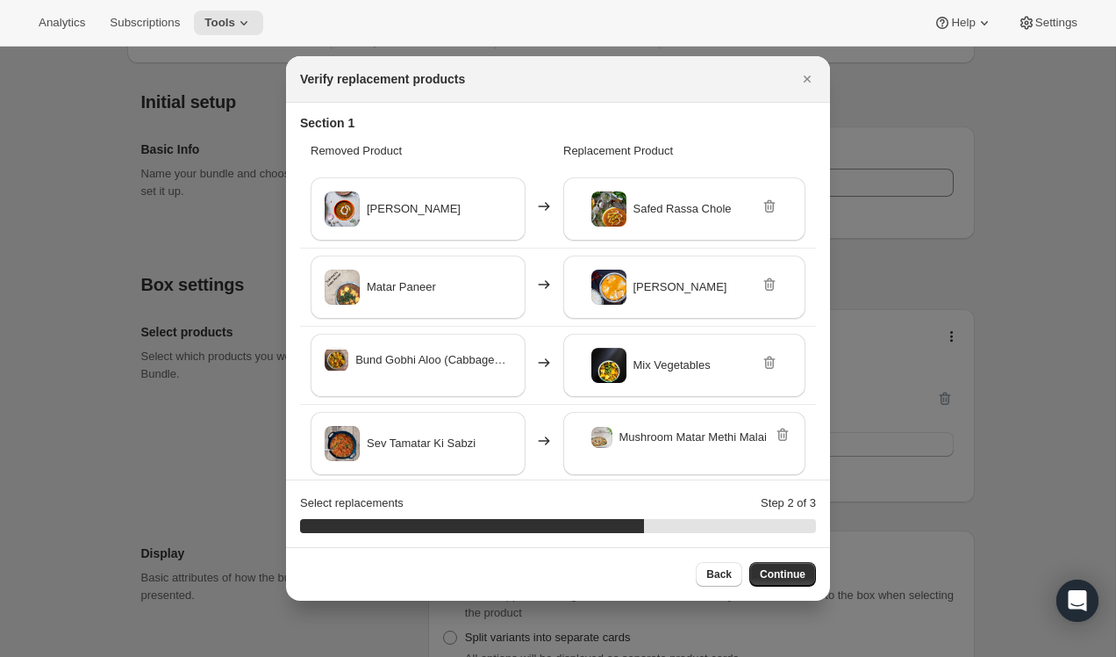
scroll to position [0, 0]
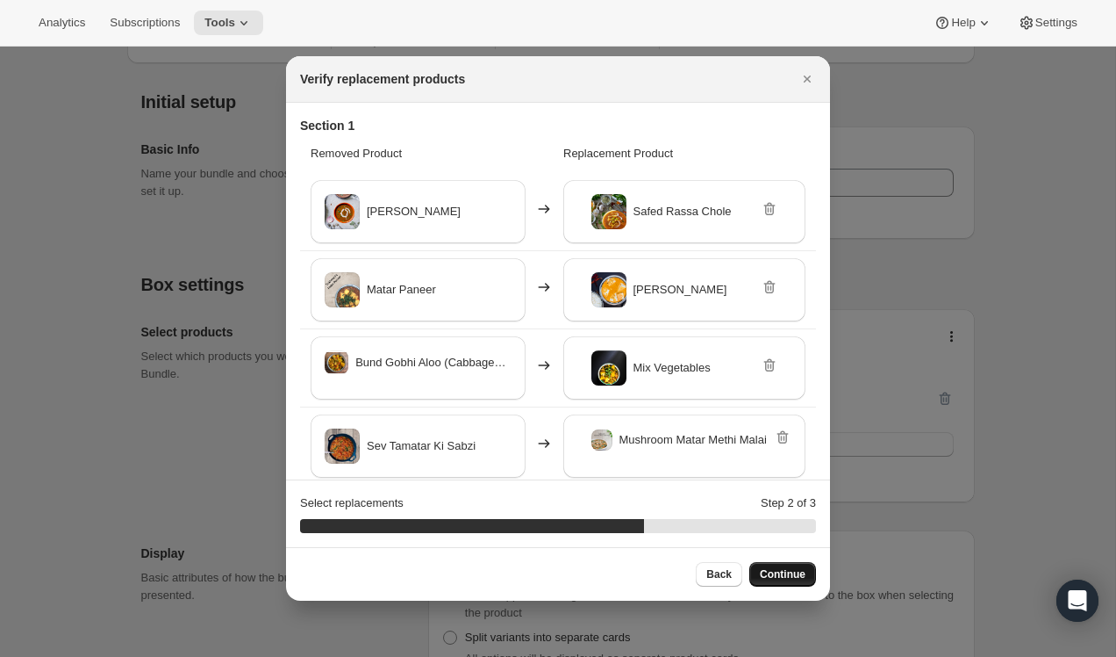
click at [791, 577] on span "Continue" at bounding box center [783, 574] width 46 height 14
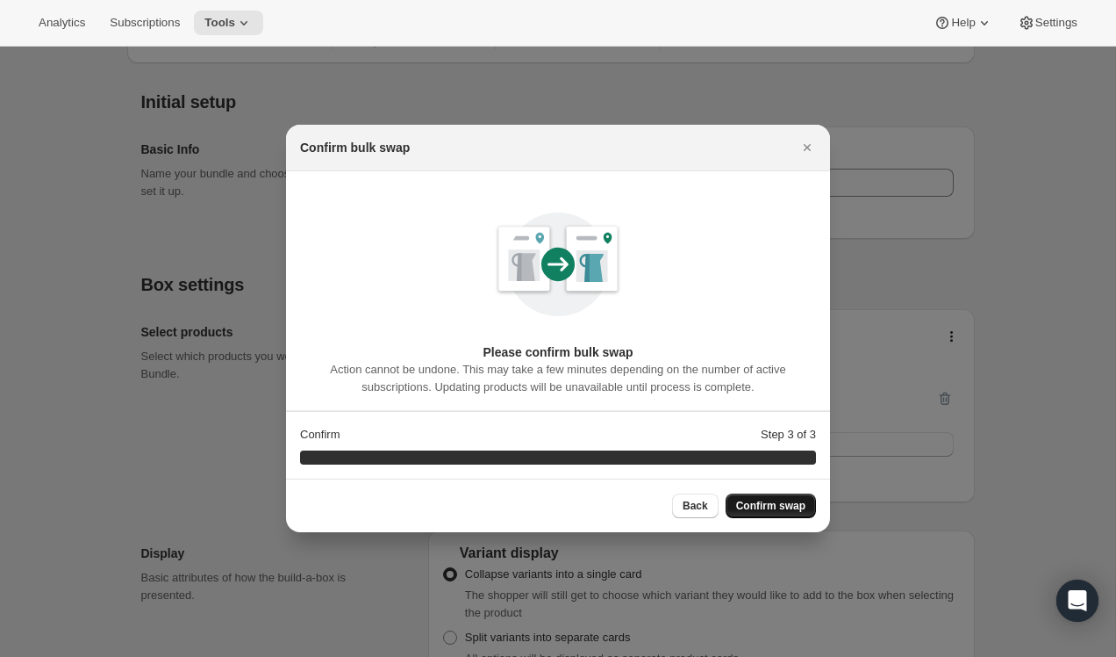
click at [782, 511] on span "Confirm swap" at bounding box center [770, 506] width 69 height 14
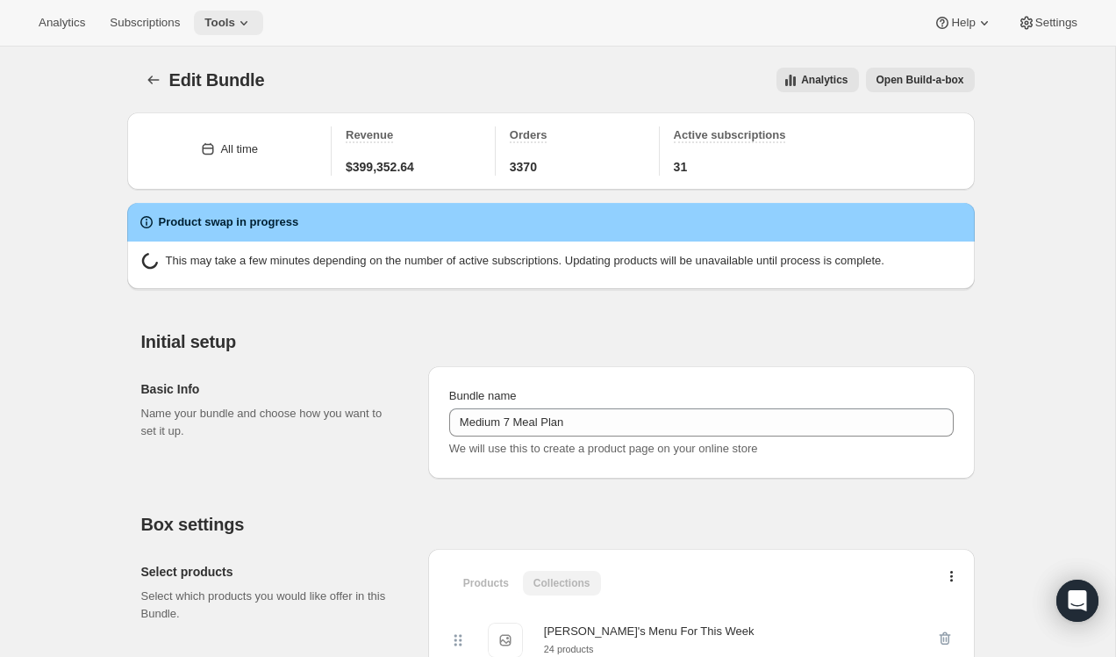
click at [239, 32] on button "Tools" at bounding box center [228, 23] width 69 height 25
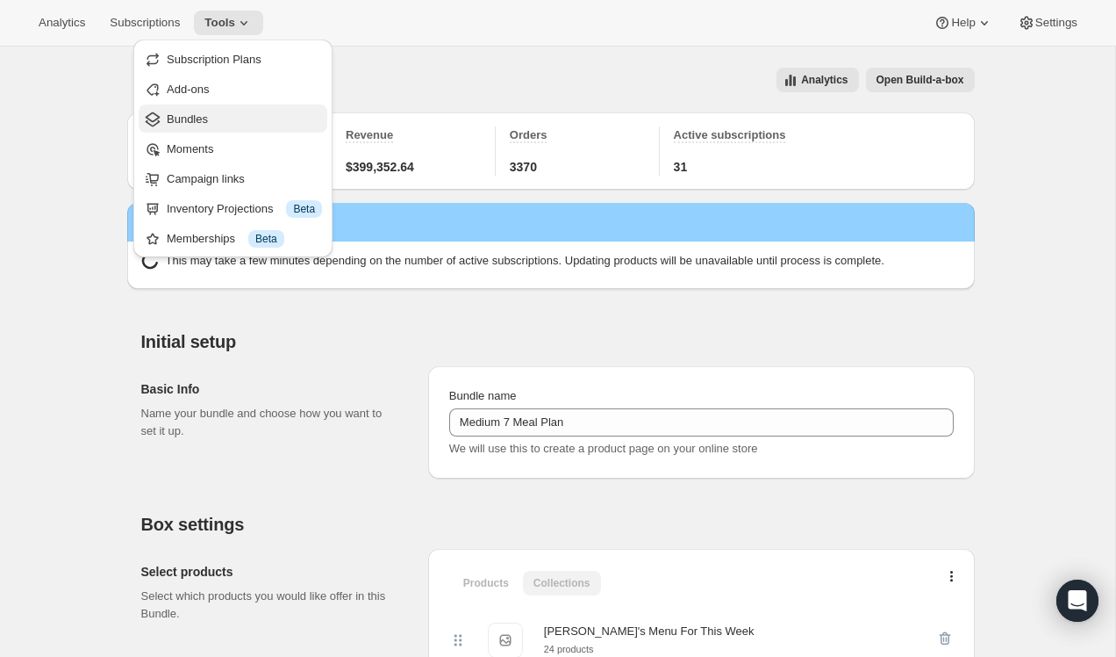
click at [222, 112] on span "Bundles" at bounding box center [244, 120] width 155 height 18
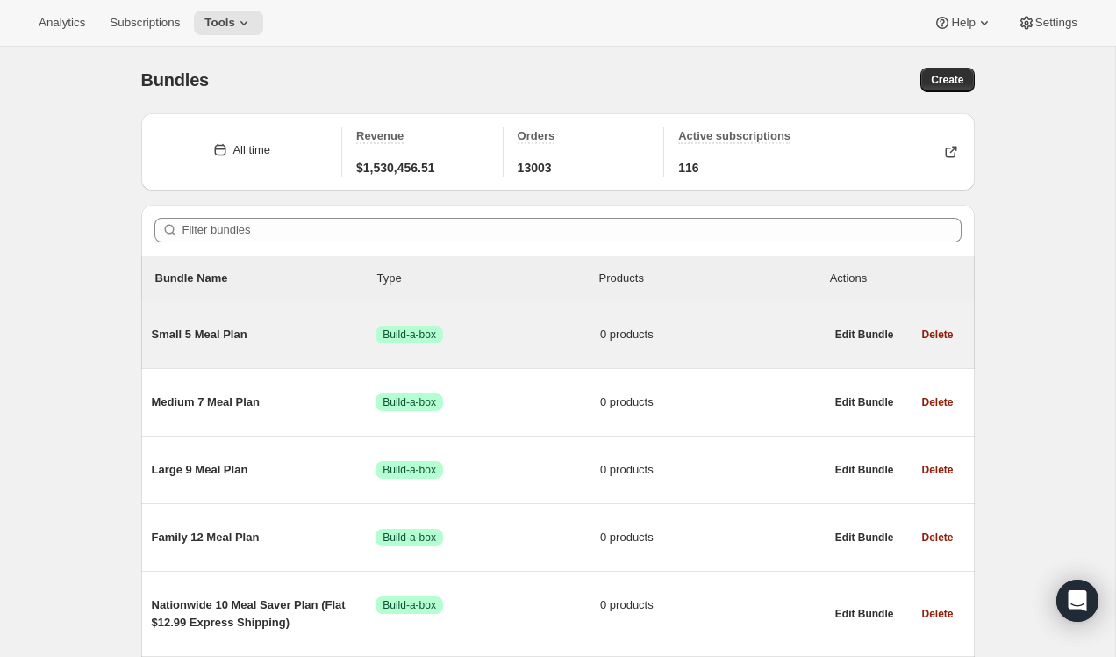
click at [190, 326] on span "Small 5 Meal Plan" at bounding box center [264, 335] width 225 height 18
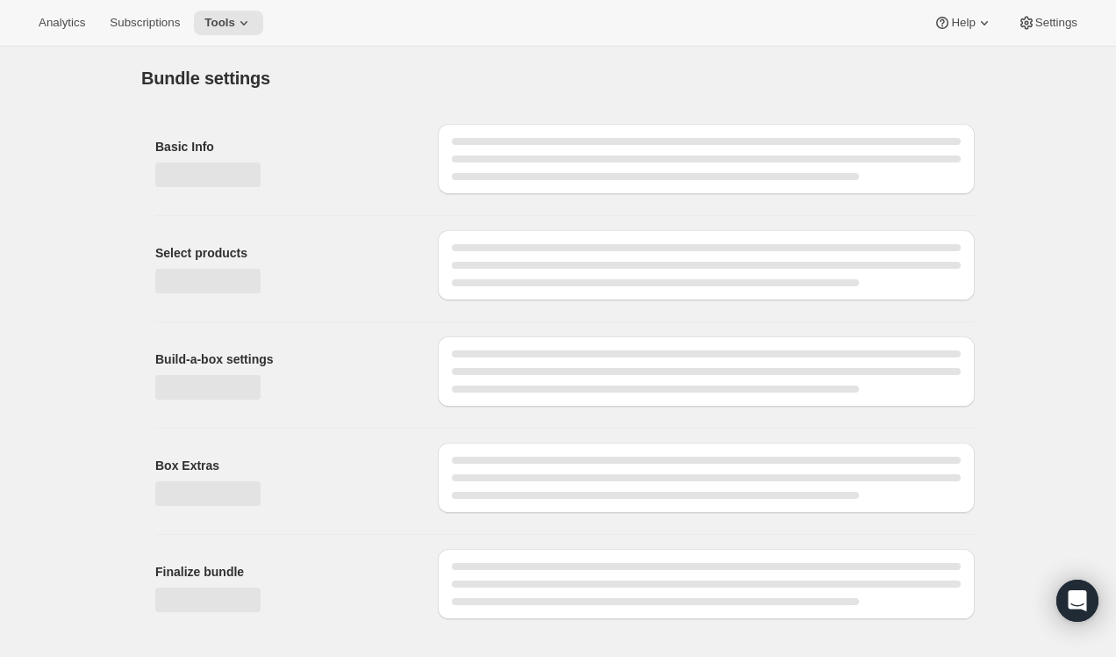
type input "Small 5 Meal Plan"
radio input "true"
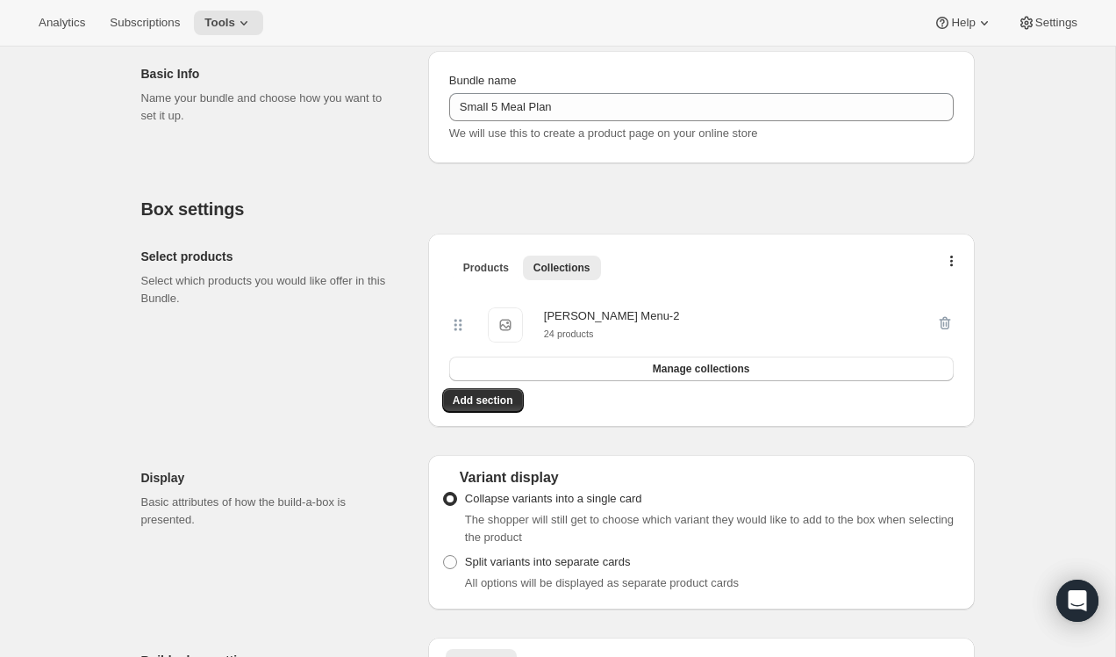
scroll to position [213, 0]
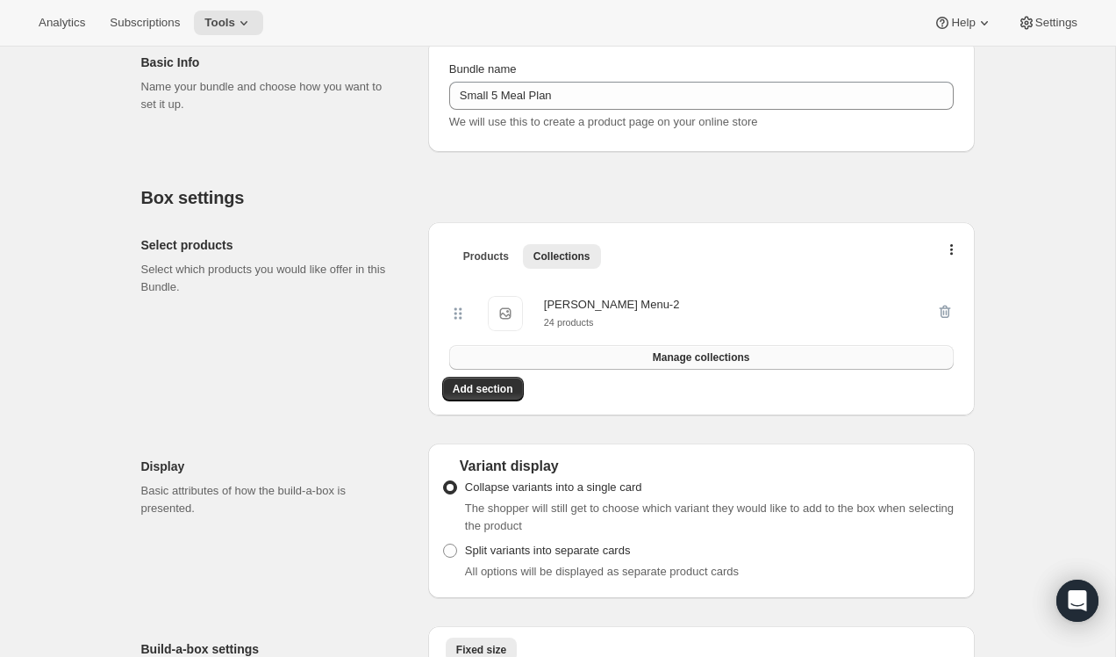
click at [671, 362] on span "Manage collections" at bounding box center [701, 357] width 97 height 14
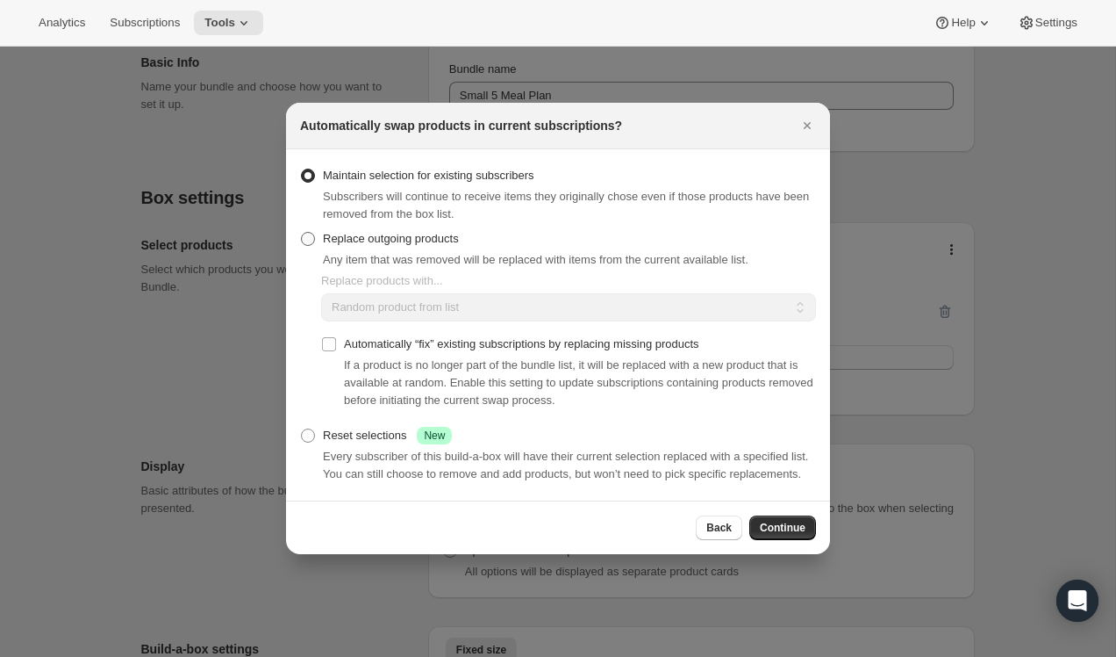
click at [305, 232] on span ":r195:" at bounding box center [308, 239] width 14 height 14
click at [302, 232] on input "Replace outgoing products" at bounding box center [301, 232] width 1 height 1
radio input "true"
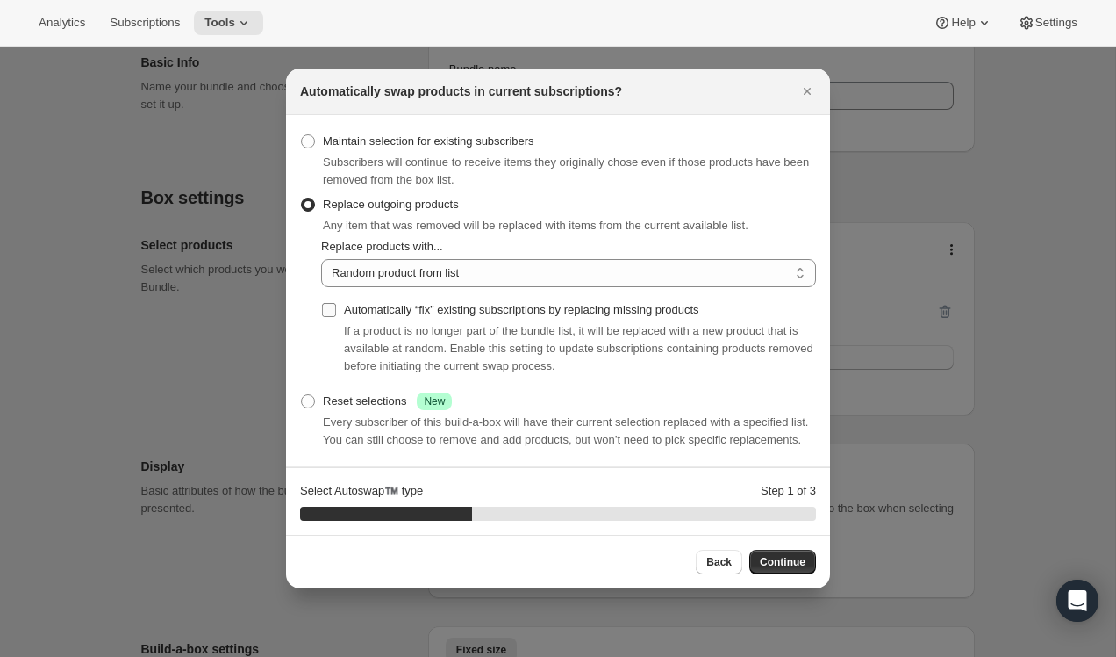
click at [334, 303] on input "Automatically “fix” existing subscriptions by replacing missing products" at bounding box center [329, 310] width 14 height 14
checkbox input "true"
click at [406, 259] on select "Random product from list Based on position within collection Matching product t…" at bounding box center [568, 273] width 495 height 28
select select "selection"
click at [321, 259] on select "Random product from list Based on position within collection Matching product t…" at bounding box center [568, 273] width 495 height 28
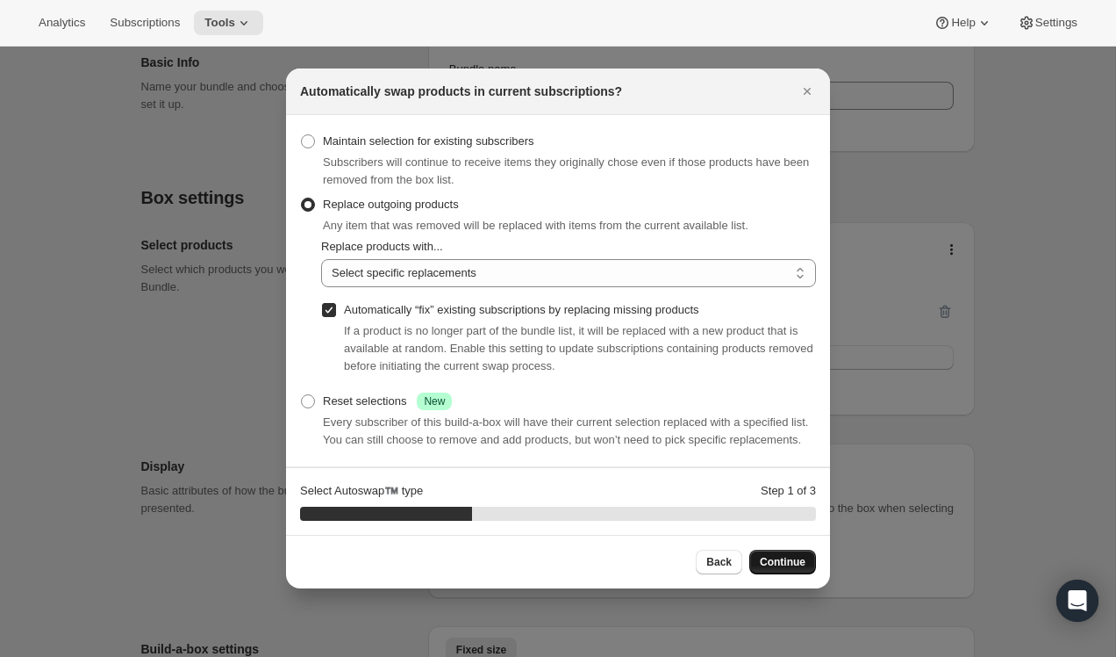
click at [772, 569] on span "Continue" at bounding box center [783, 562] width 46 height 14
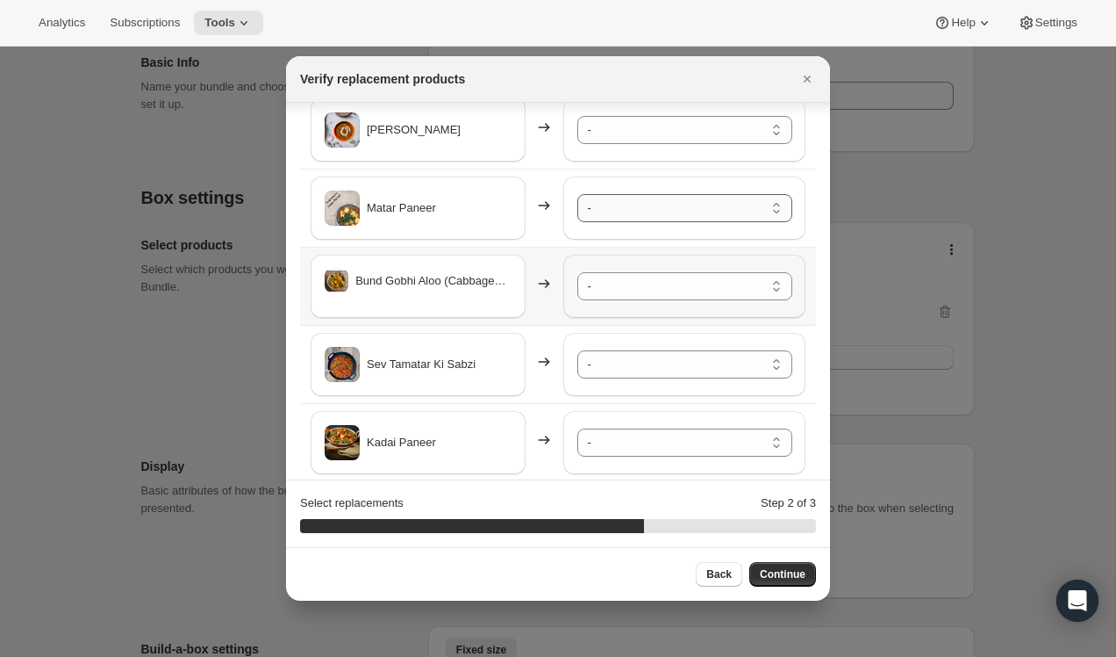
scroll to position [88, 0]
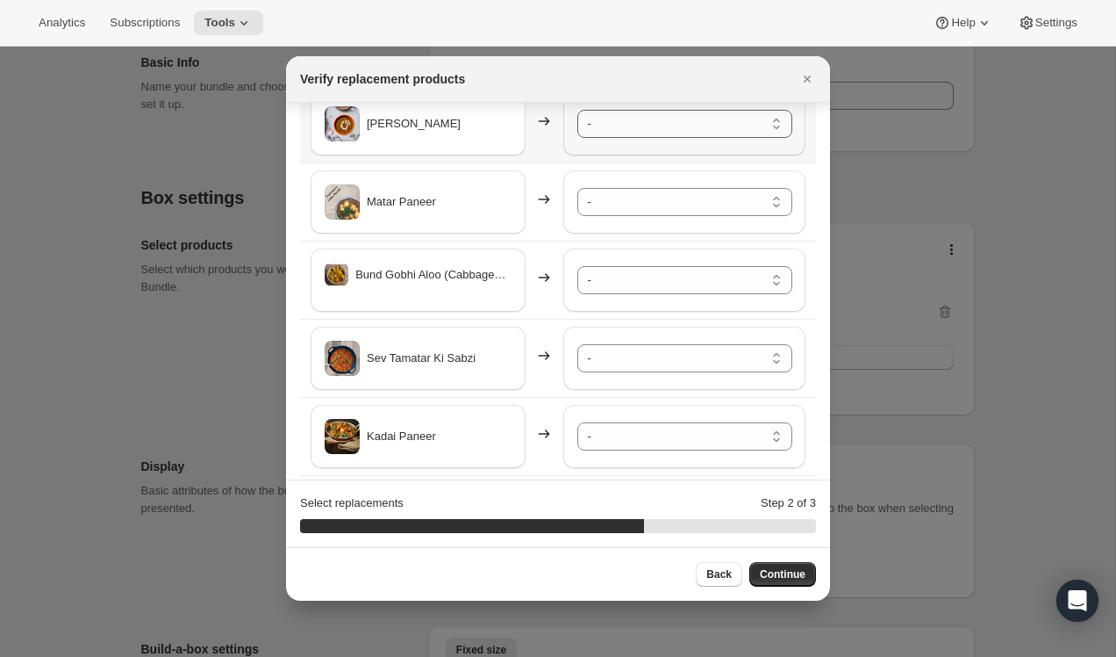
click at [661, 133] on select "- Safed Rassa Chole - Default Title Shahi Paneer - Default Title Mix Vegetables…" at bounding box center [685, 124] width 215 height 28
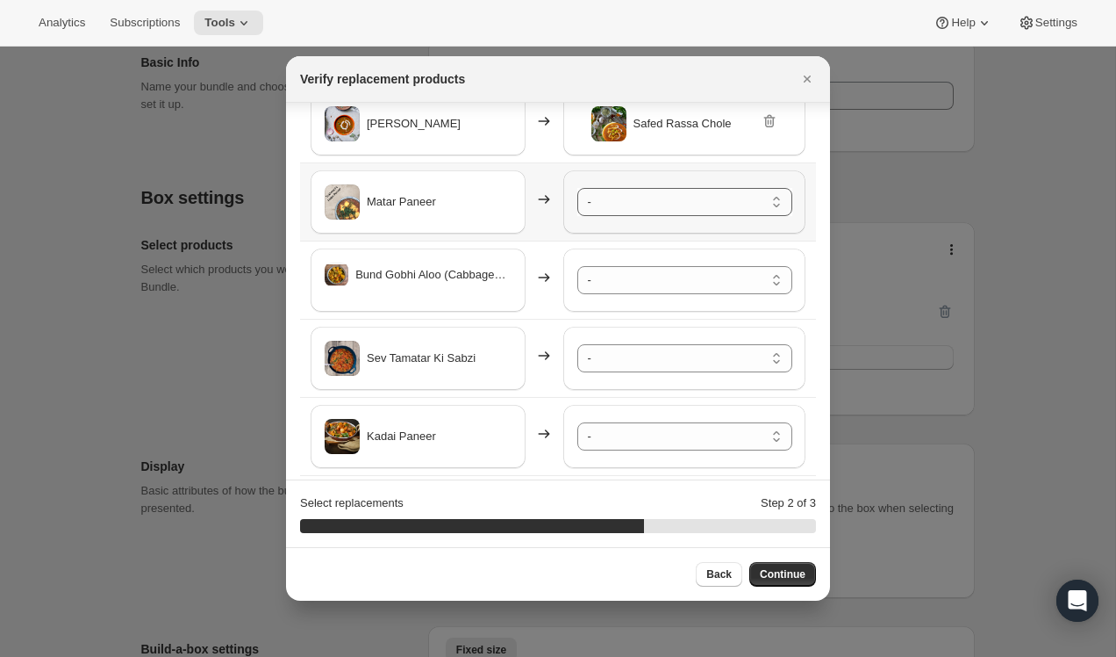
click at [644, 204] on select "- Safed Rassa Chole - Default Title Shahi Paneer - Default Title Mix Vegetables…" at bounding box center [685, 202] width 215 height 28
click at [645, 283] on select "- Safed Rassa Chole - Default Title Shahi Paneer - Default Title Mix Vegetables…" at bounding box center [685, 280] width 215 height 28
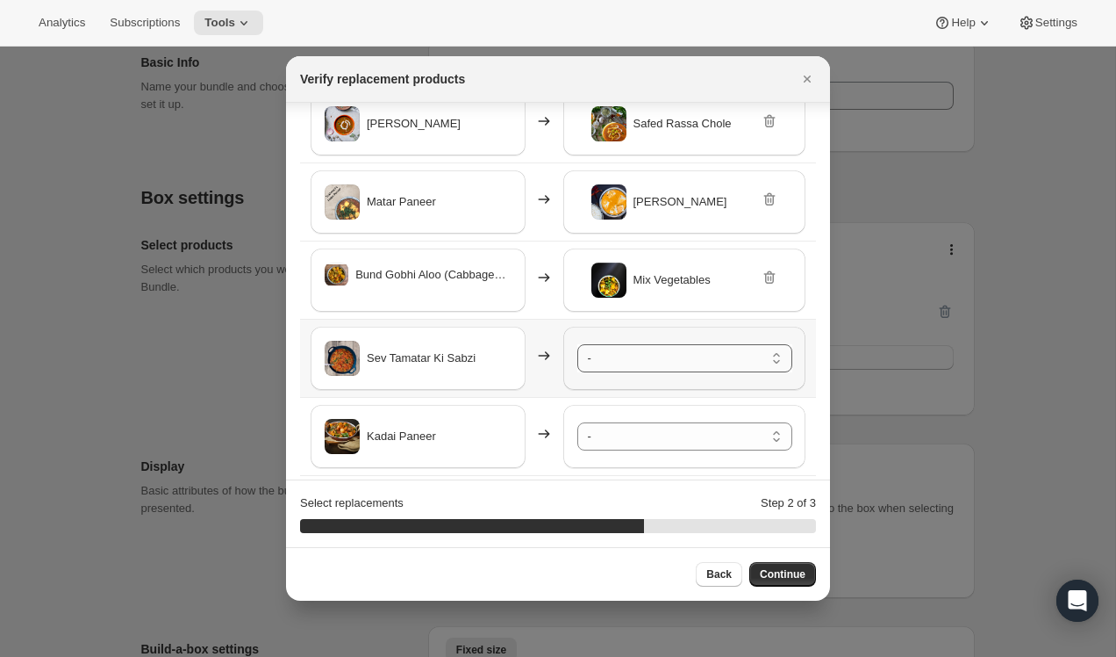
click at [653, 359] on select "- Safed Rassa Chole - Default Title Shahi Paneer - Default Title Mix Vegetables…" at bounding box center [685, 358] width 215 height 28
click at [674, 442] on select "- Safed Rassa Chole - Default Title Shahi Paneer - Default Title Mix Vegetables…" at bounding box center [685, 436] width 215 height 28
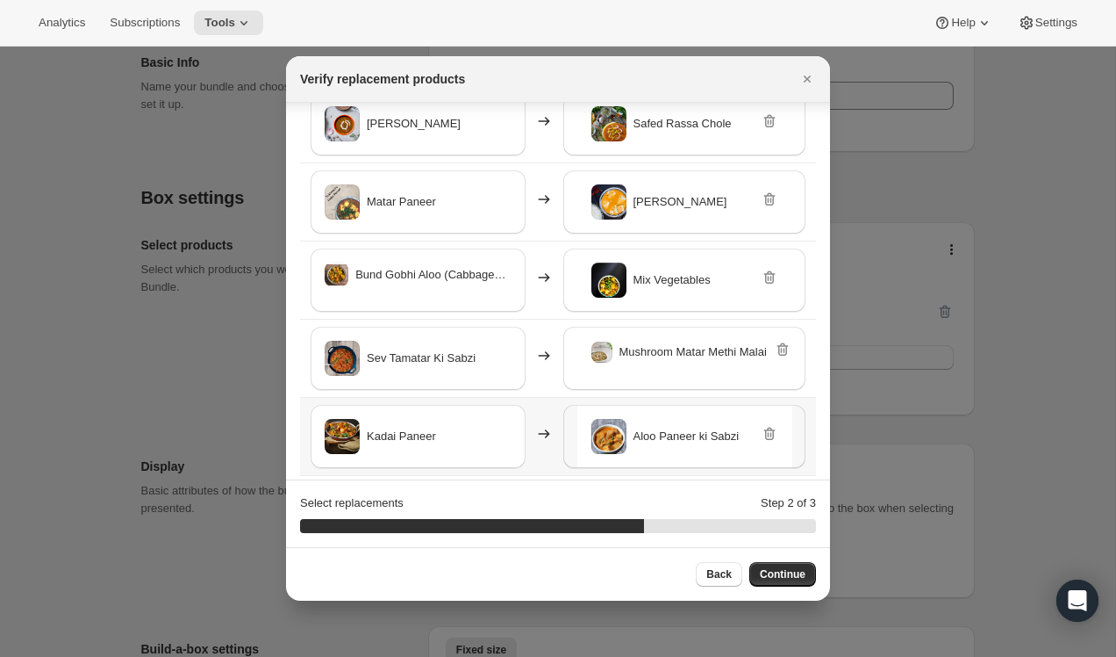
scroll to position [333, 0]
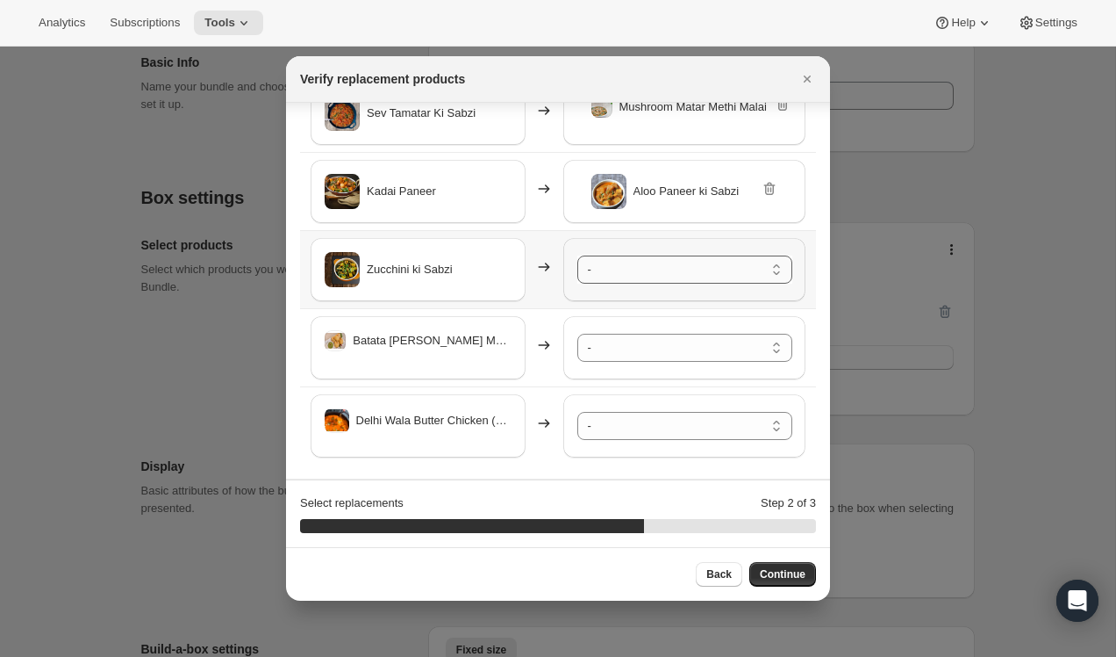
click at [620, 272] on select "- Safed Rassa Chole - Default Title Shahi Paneer - Default Title Mix Vegetables…" at bounding box center [685, 269] width 215 height 28
click at [654, 349] on select "- Safed Rassa Chole - Default Title Shahi Paneer - Default Title Mix Vegetables…" at bounding box center [685, 348] width 215 height 28
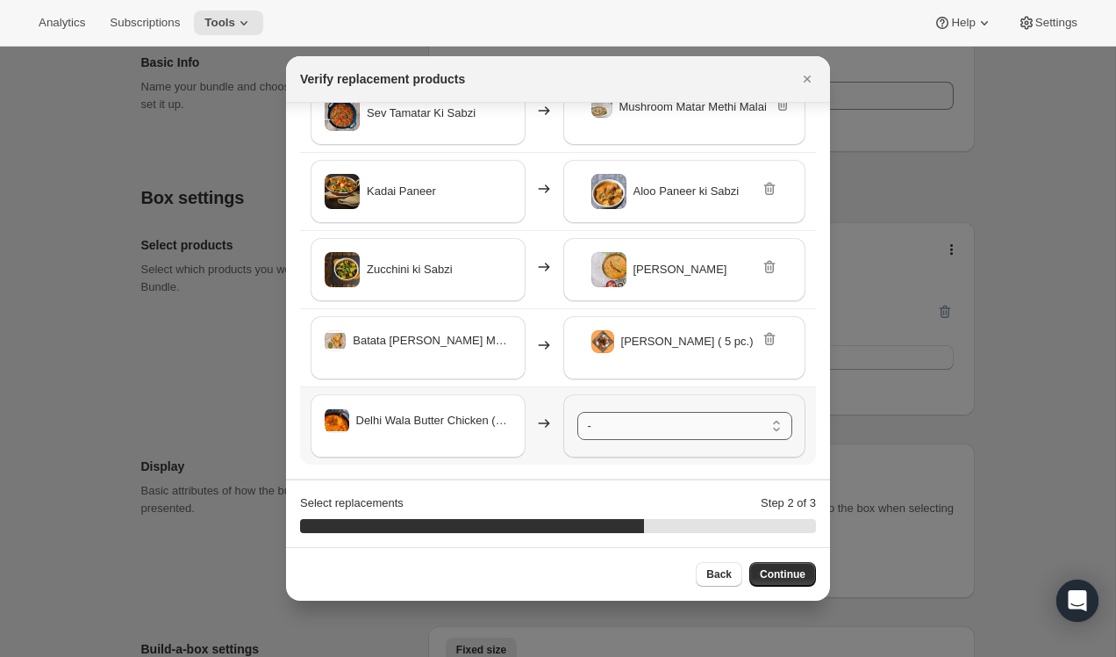
click at [660, 422] on select "- Safed Rassa Chole - Default Title Shahi Paneer - Default Title Mix Vegetables…" at bounding box center [685, 426] width 215 height 28
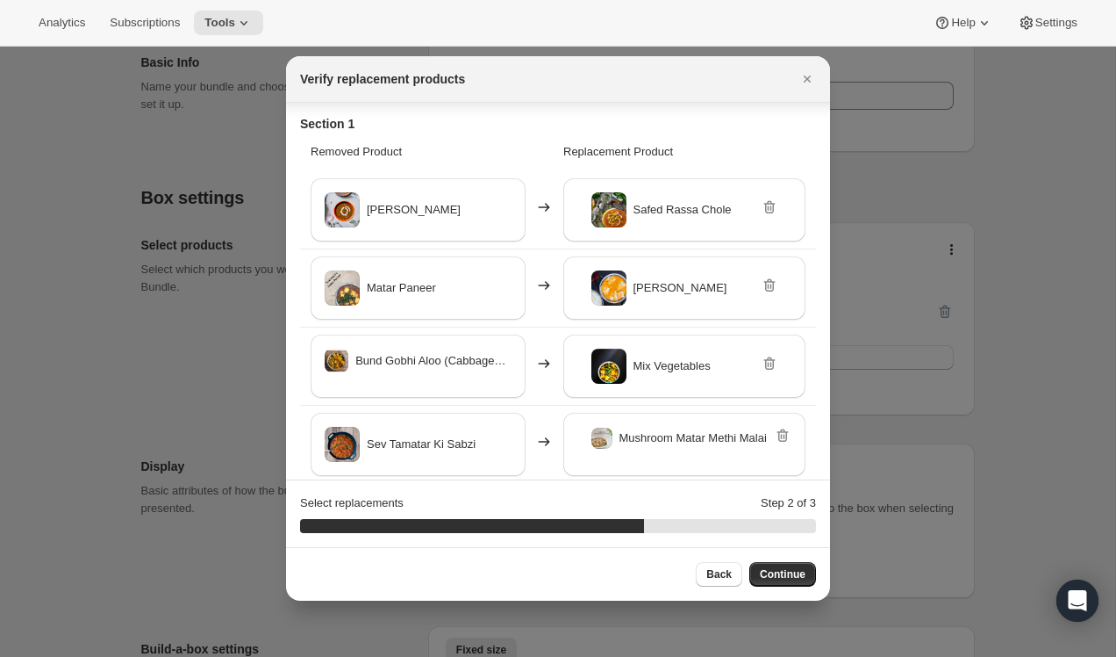
scroll to position [0, 0]
click at [786, 580] on span "Continue" at bounding box center [783, 574] width 46 height 14
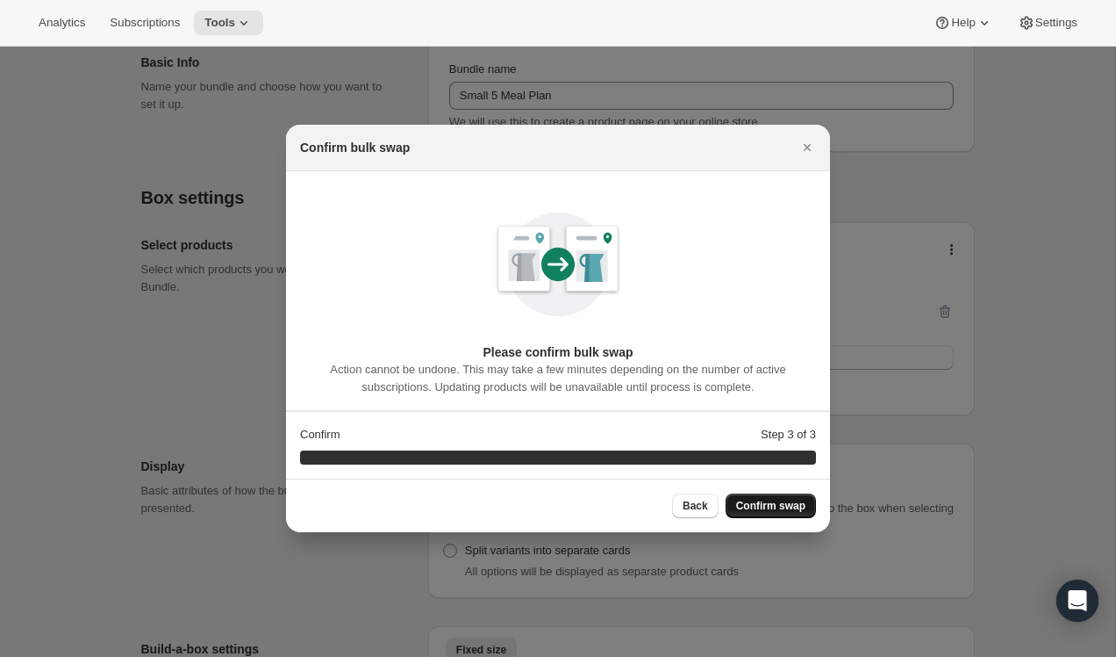
click at [786, 515] on button "Confirm swap" at bounding box center [771, 505] width 90 height 25
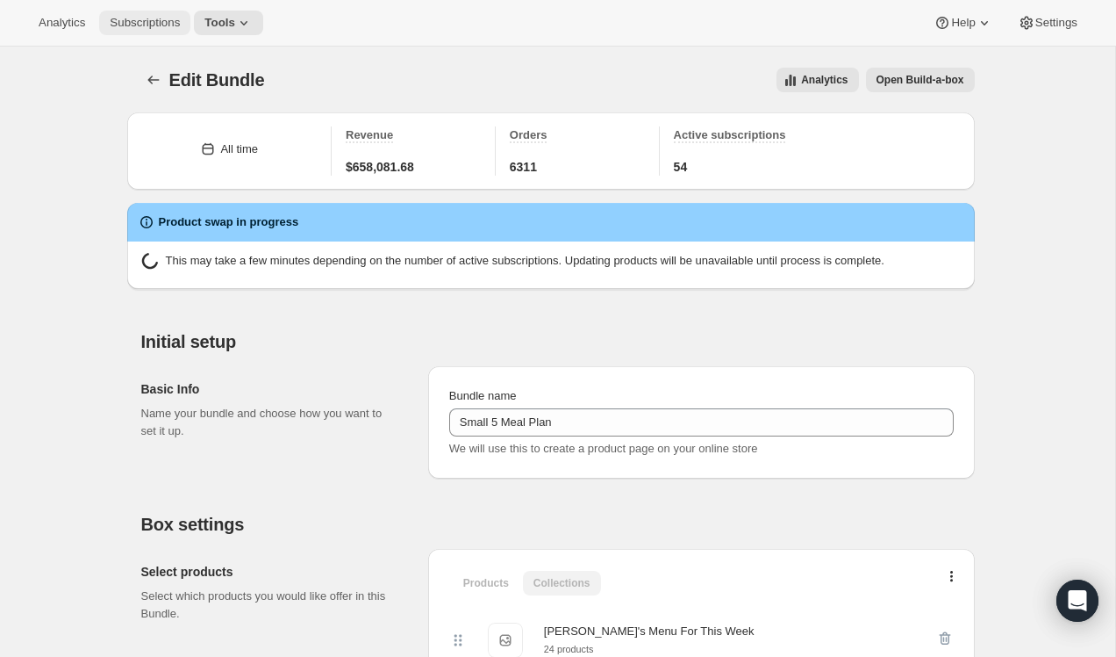
click at [158, 18] on span "Subscriptions" at bounding box center [145, 23] width 70 height 14
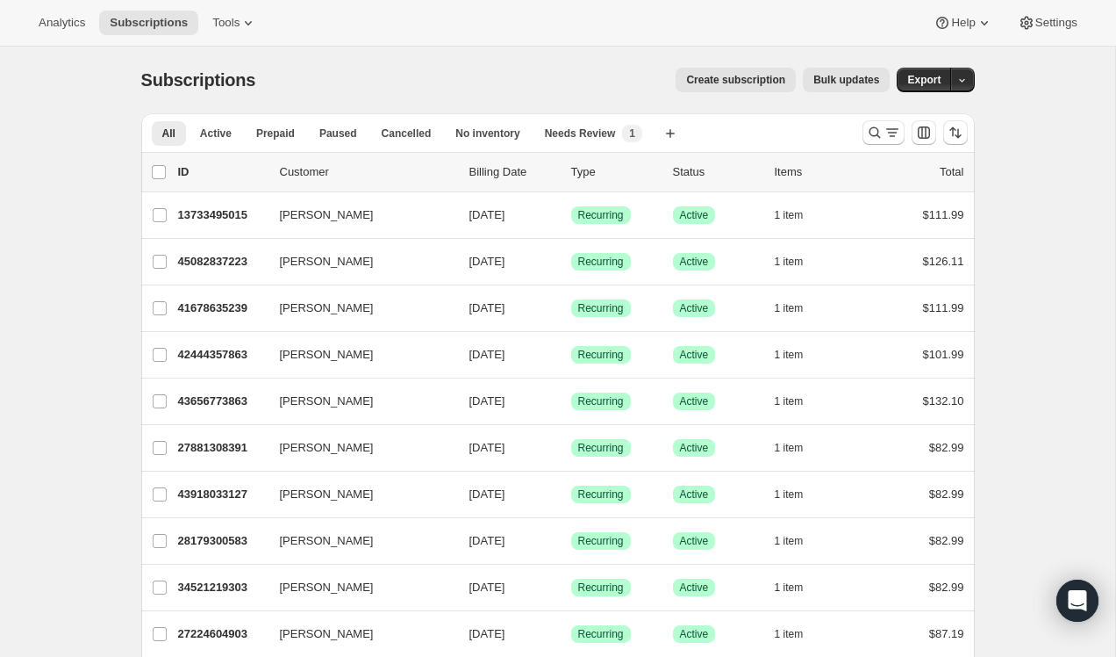
click at [854, 89] on button "Bulk updates" at bounding box center [846, 80] width 87 height 25
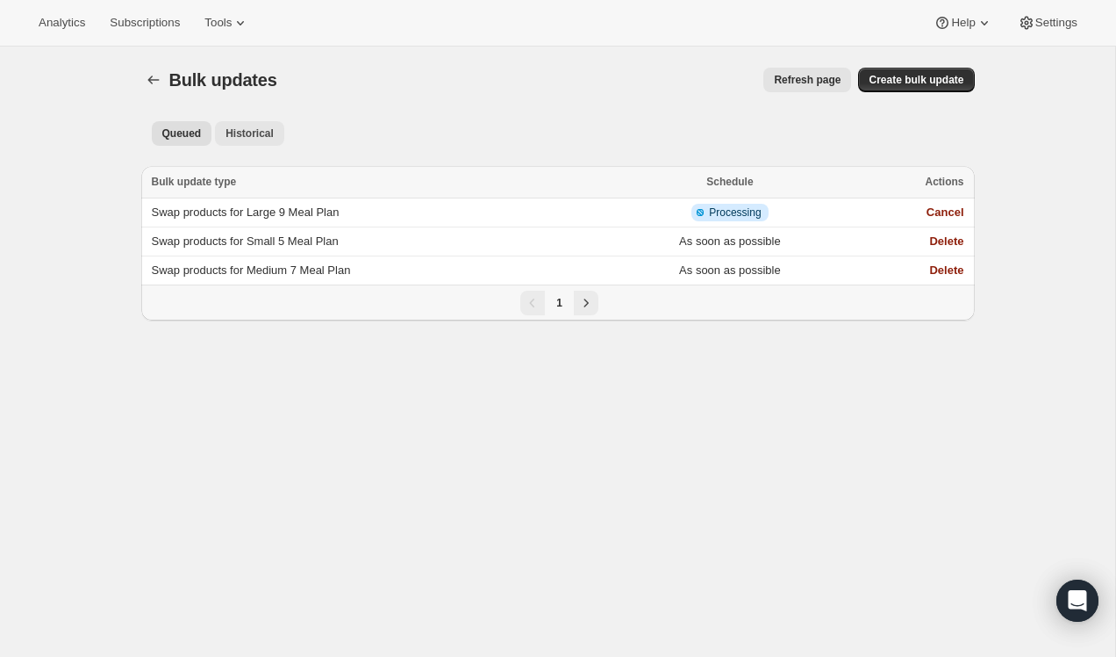
click at [264, 130] on span "Historical" at bounding box center [250, 133] width 48 height 14
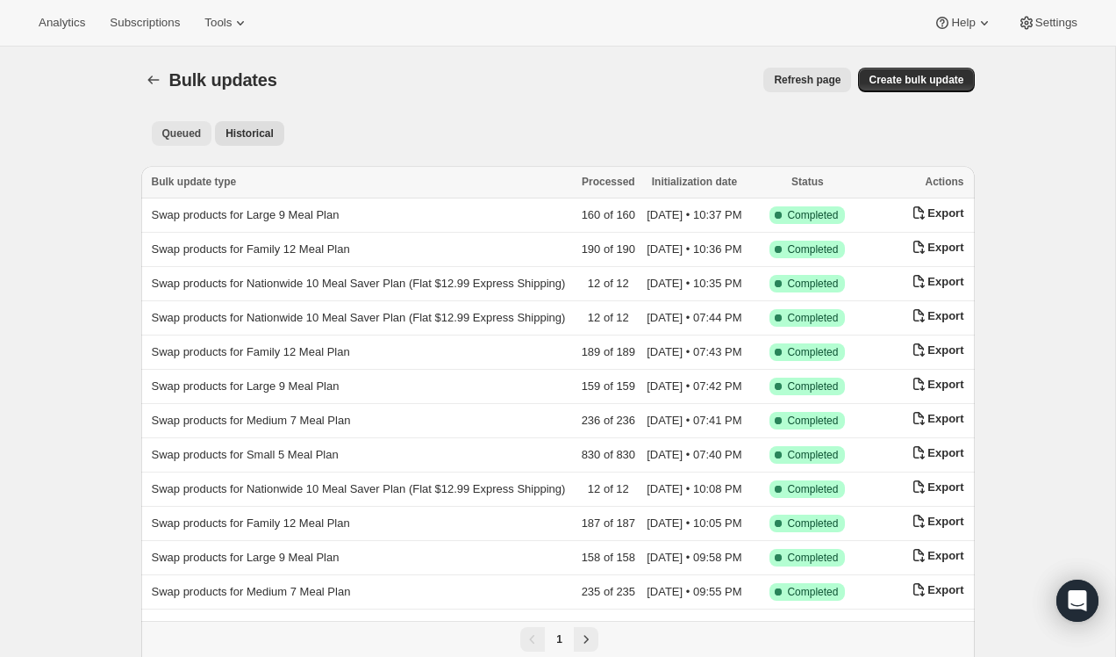
click at [184, 134] on span "Queued" at bounding box center [181, 133] width 39 height 14
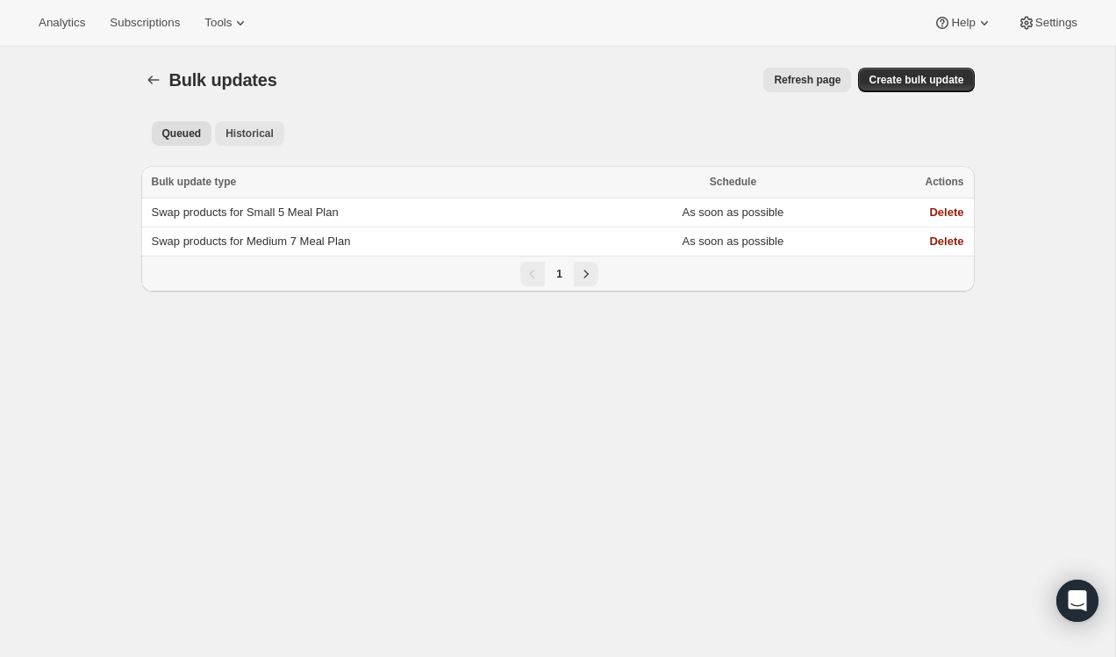
click at [247, 134] on span "Historical" at bounding box center [250, 133] width 48 height 14
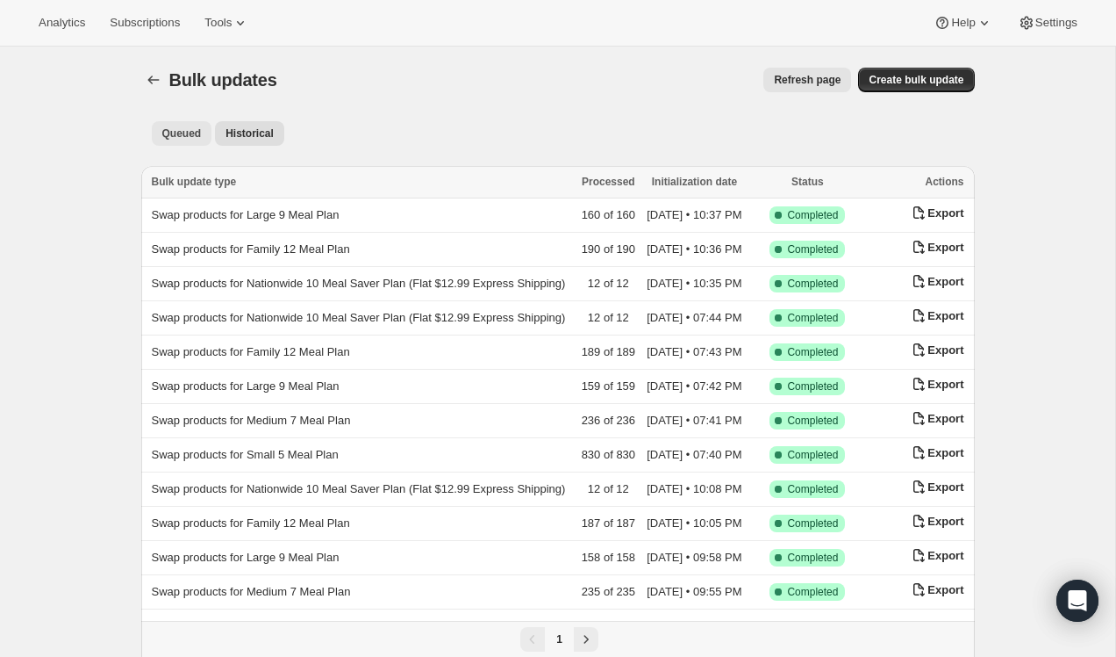
click at [181, 136] on span "Queued" at bounding box center [181, 133] width 39 height 14
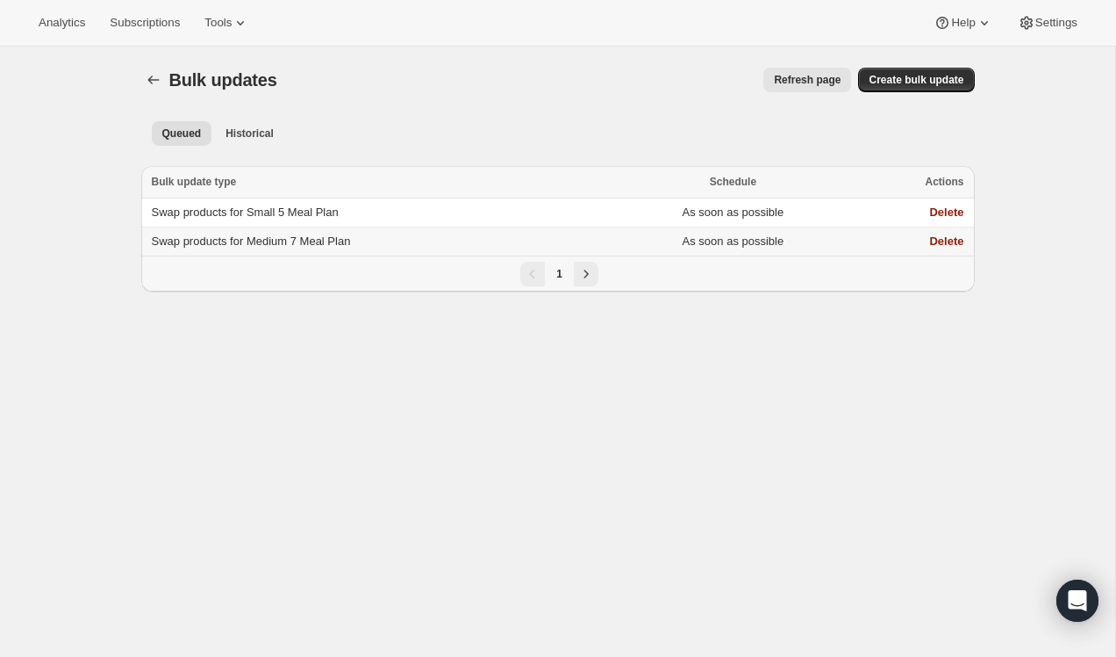
click at [248, 237] on span "Swap products for Medium 7 Meal Plan" at bounding box center [251, 240] width 199 height 13
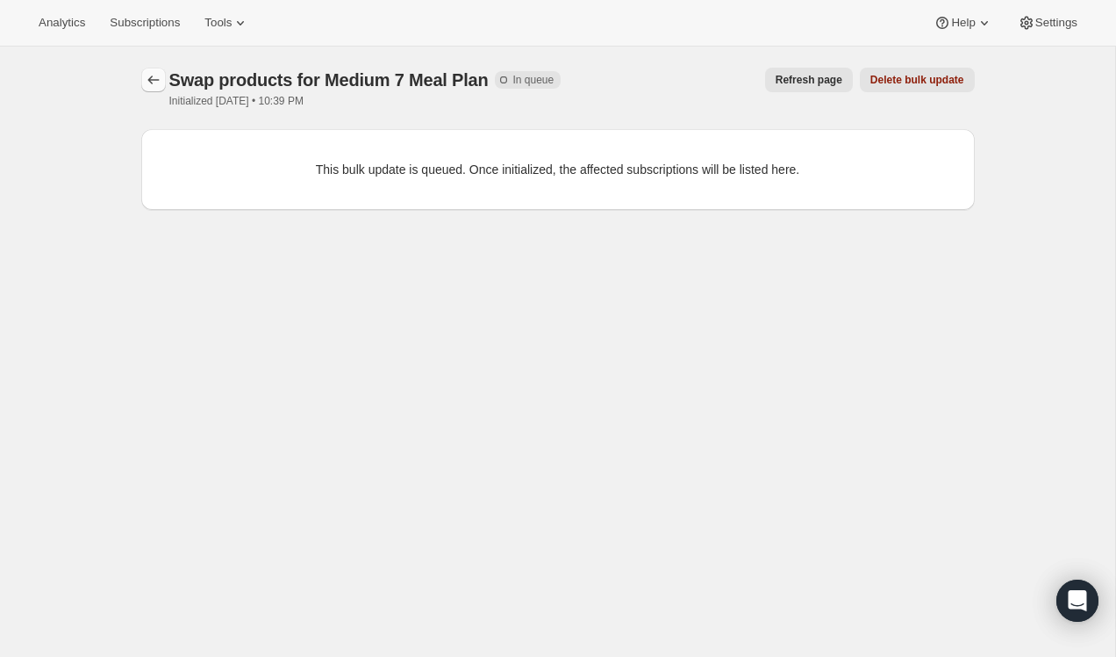
click at [152, 80] on icon "button" at bounding box center [154, 80] width 18 height 18
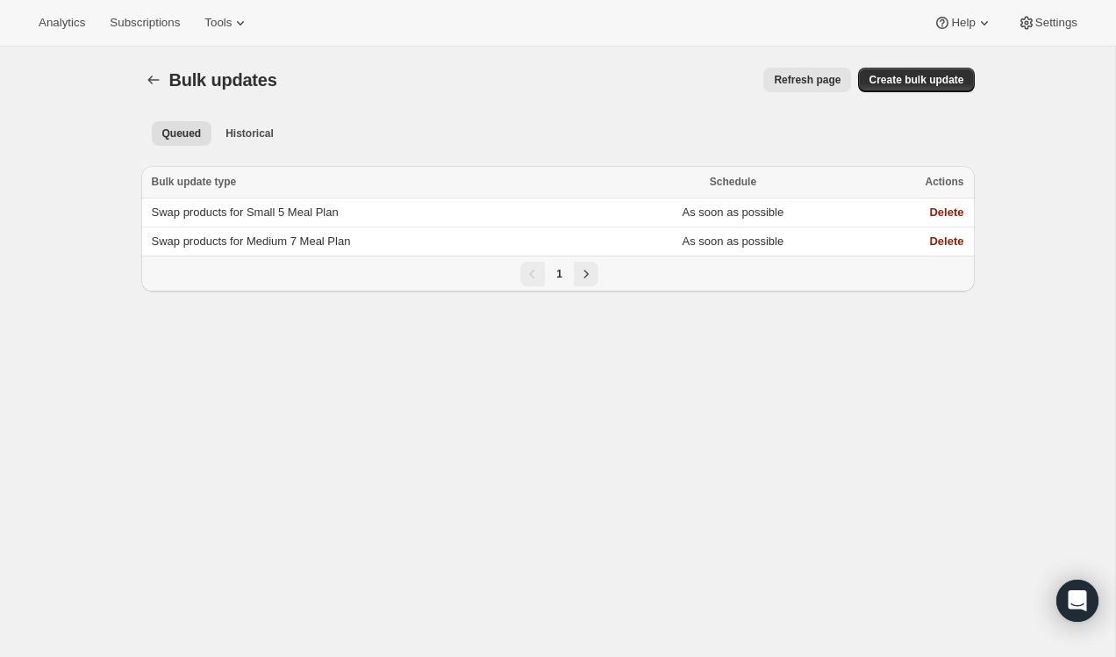
click at [793, 83] on span "Refresh page" at bounding box center [807, 80] width 67 height 14
click at [822, 76] on span "Refresh page" at bounding box center [807, 80] width 67 height 14
